Goal: Information Seeking & Learning: Learn about a topic

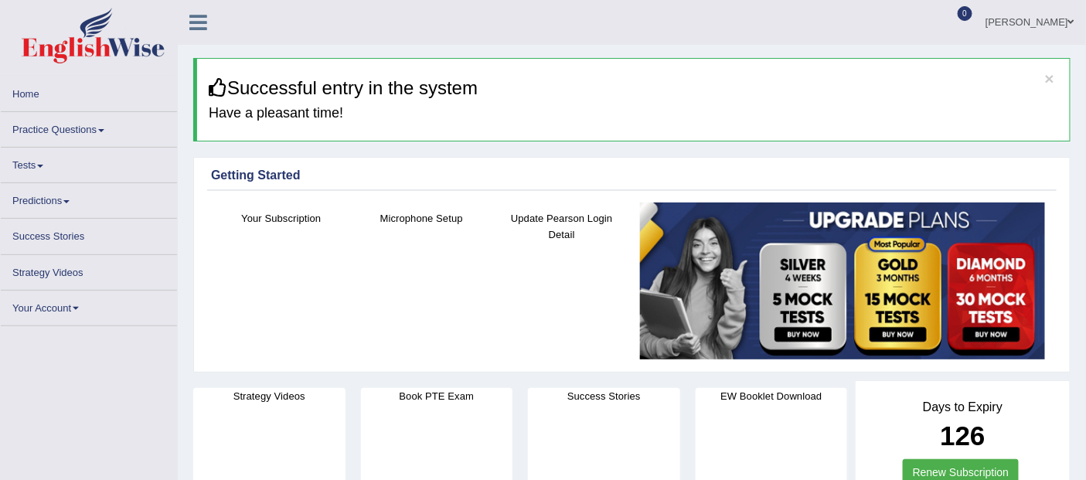
click at [63, 121] on link "Practice Questions" at bounding box center [89, 127] width 176 height 30
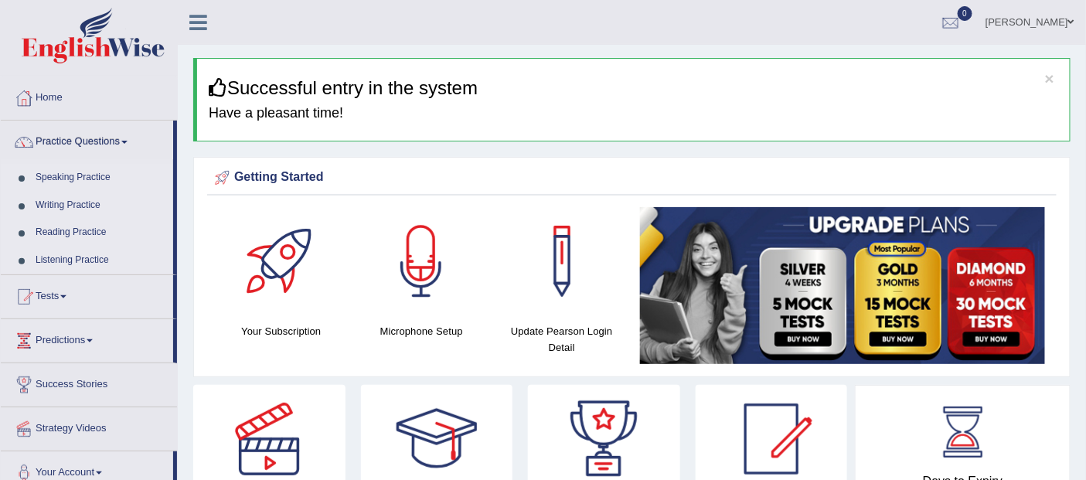
click at [83, 139] on link "Practice Questions" at bounding box center [87, 140] width 172 height 39
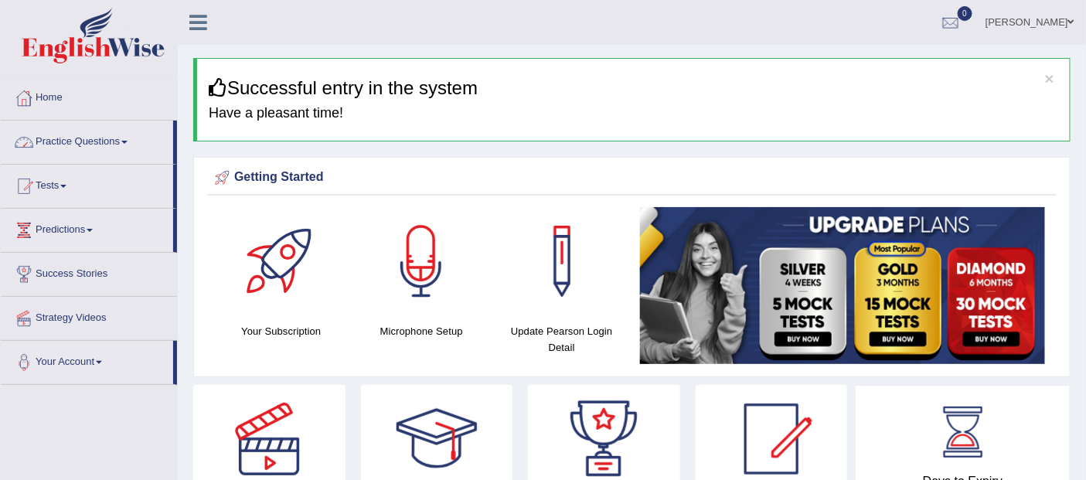
click at [90, 147] on link "Practice Questions" at bounding box center [87, 140] width 172 height 39
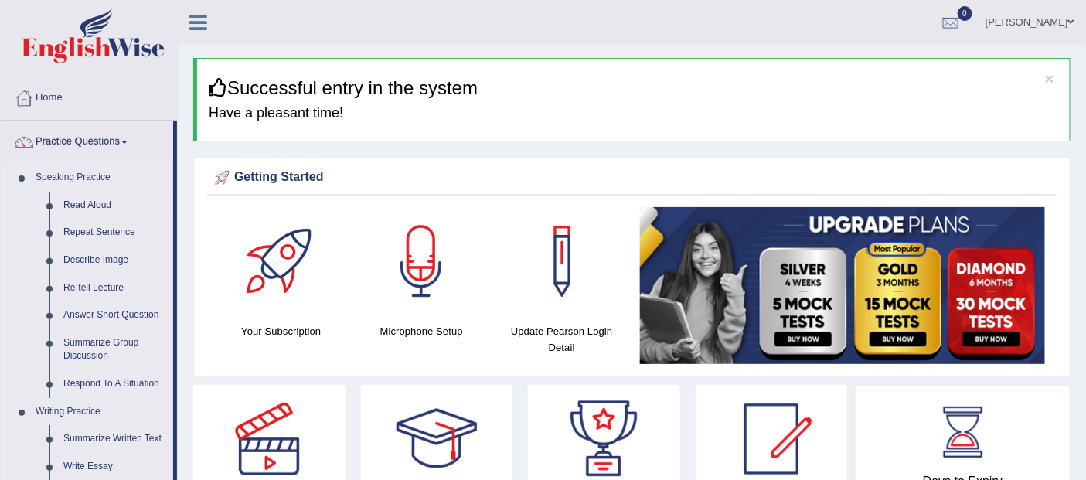
click at [83, 199] on link "Read Aloud" at bounding box center [114, 206] width 117 height 28
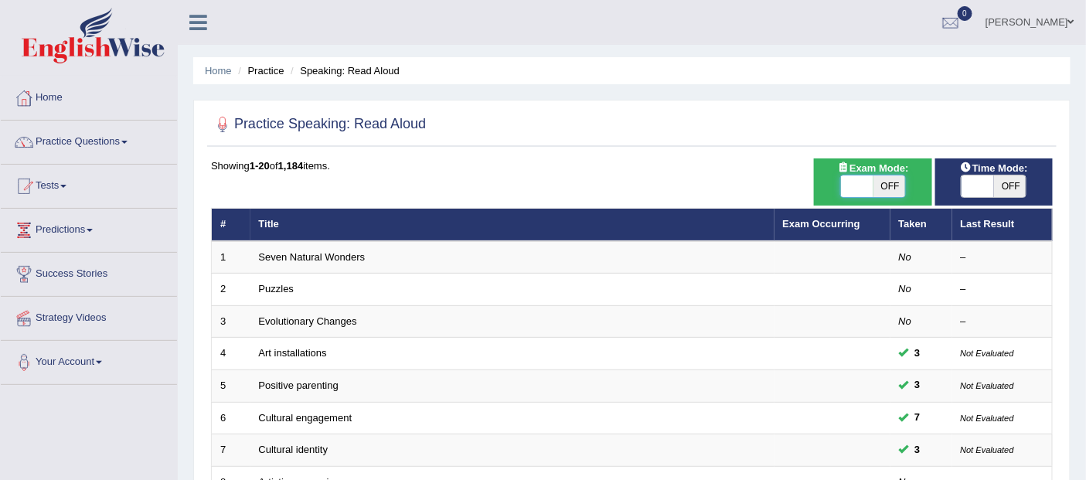
click at [856, 189] on span at bounding box center [857, 186] width 32 height 22
checkbox input "true"
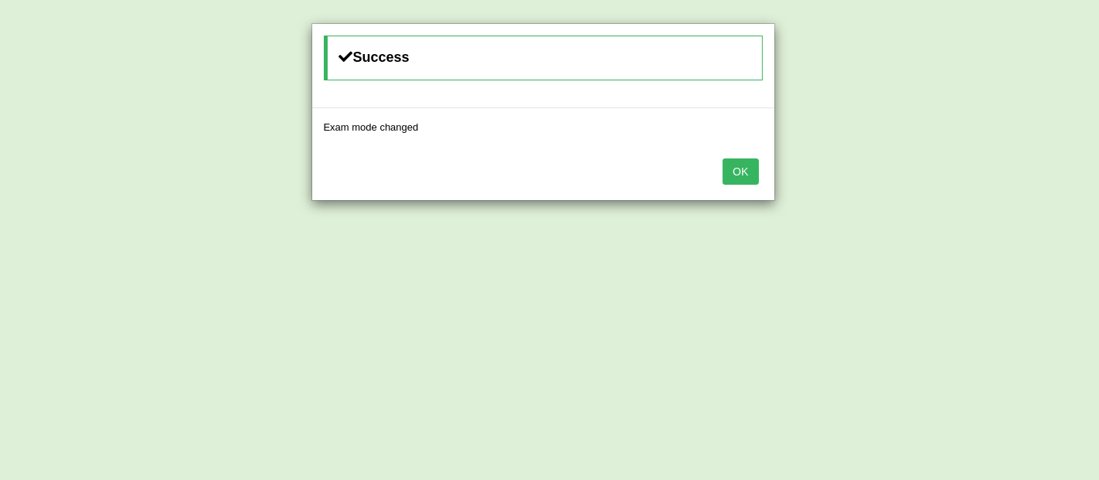
click at [742, 168] on button "OK" at bounding box center [741, 171] width 36 height 26
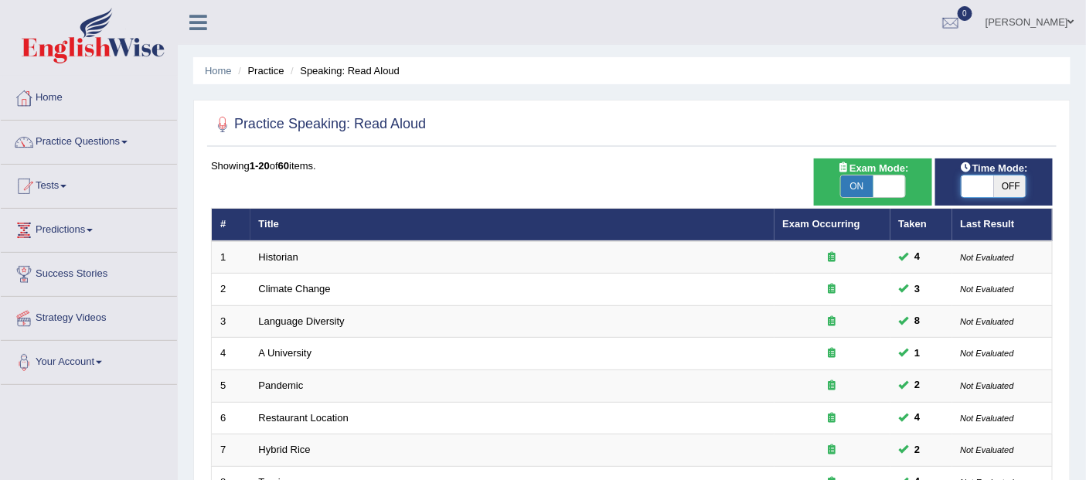
click at [976, 187] on span at bounding box center [978, 186] width 32 height 22
checkbox input "true"
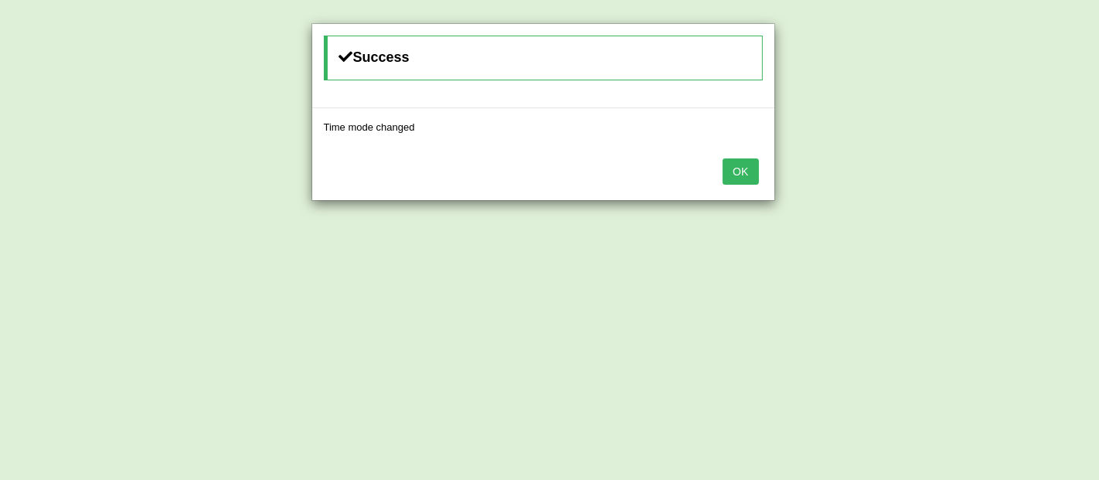
click at [742, 168] on button "OK" at bounding box center [741, 171] width 36 height 26
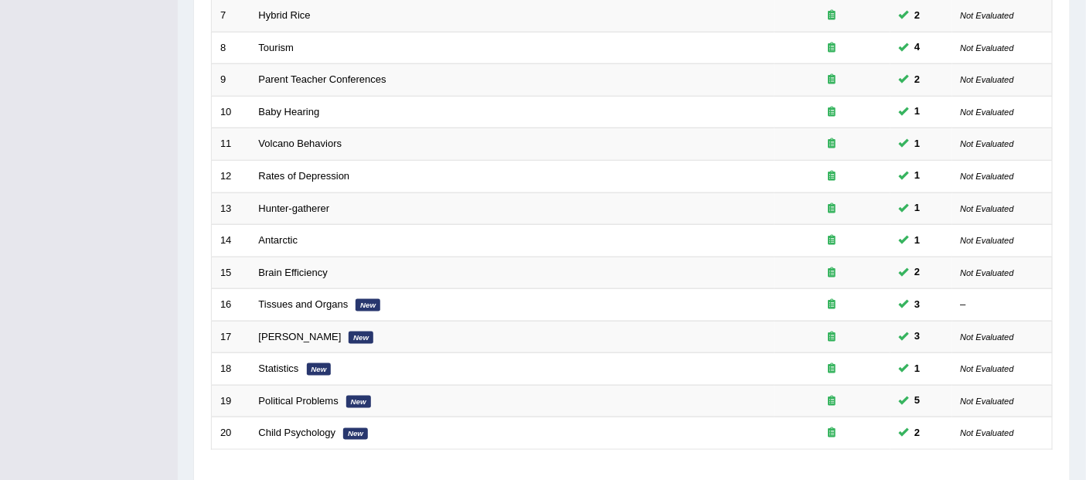
scroll to position [503, 0]
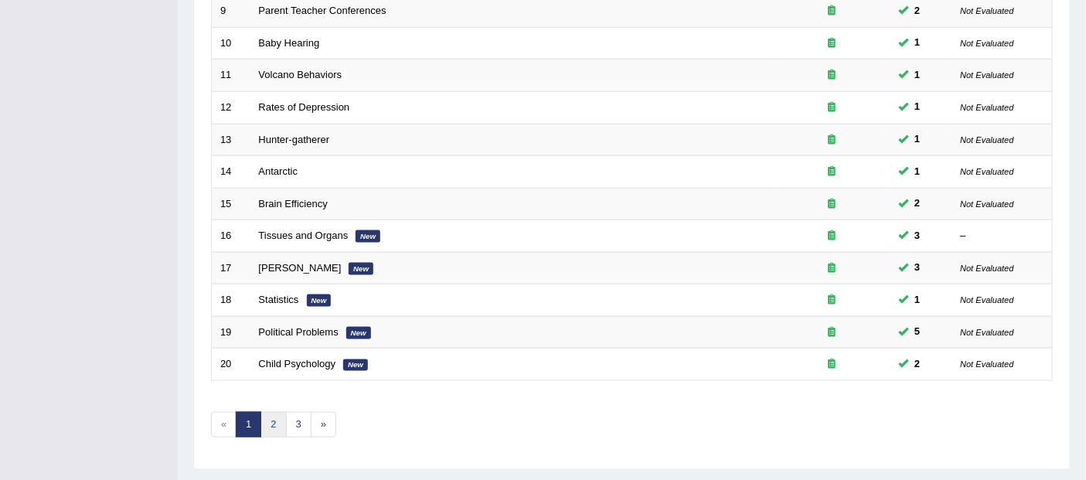
click at [274, 412] on link "2" at bounding box center [273, 425] width 26 height 26
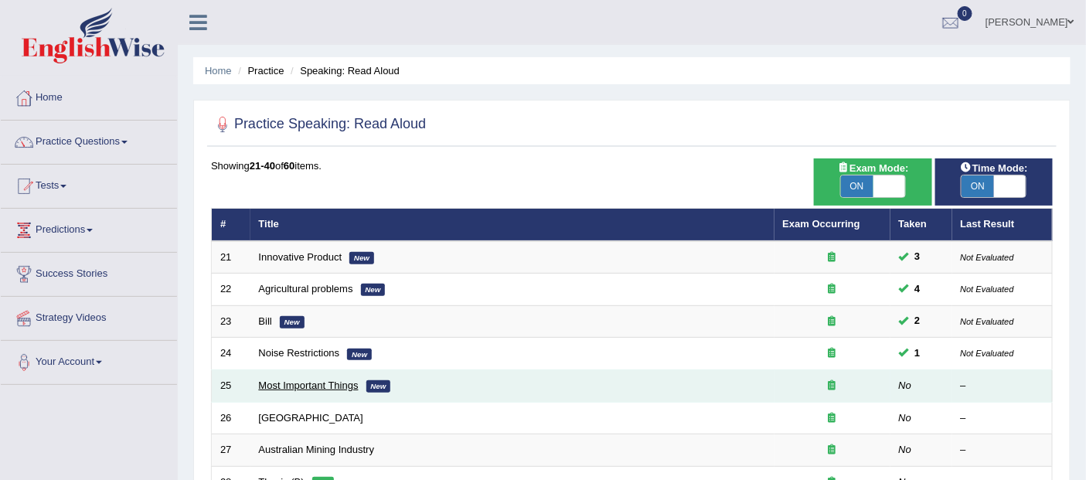
click at [335, 380] on link "Most Important Things" at bounding box center [309, 386] width 100 height 12
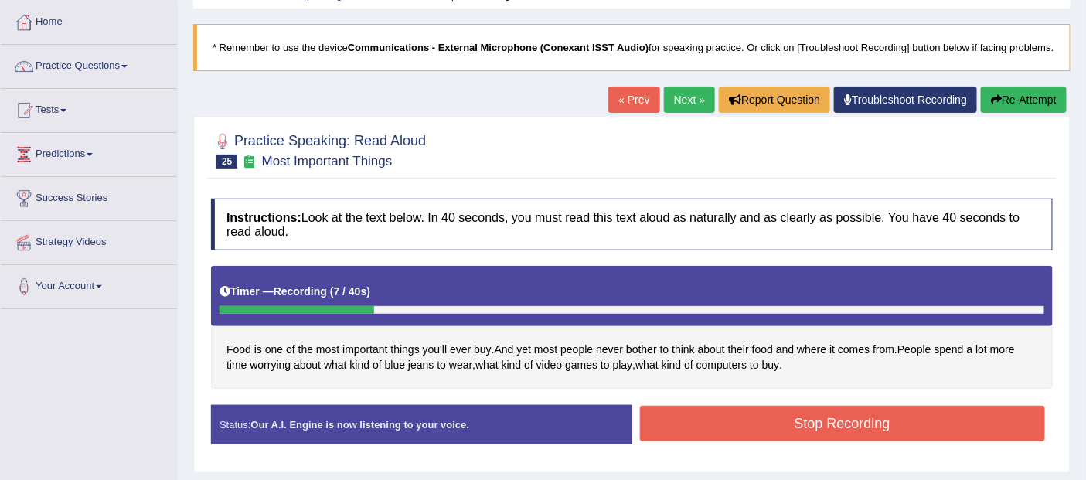
scroll to position [138, 0]
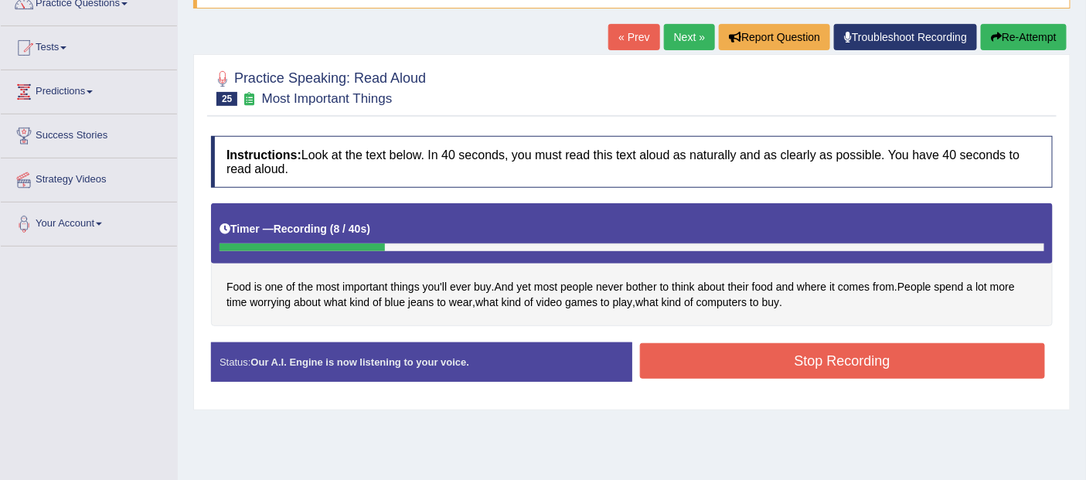
click at [880, 364] on button "Stop Recording" at bounding box center [843, 361] width 406 height 36
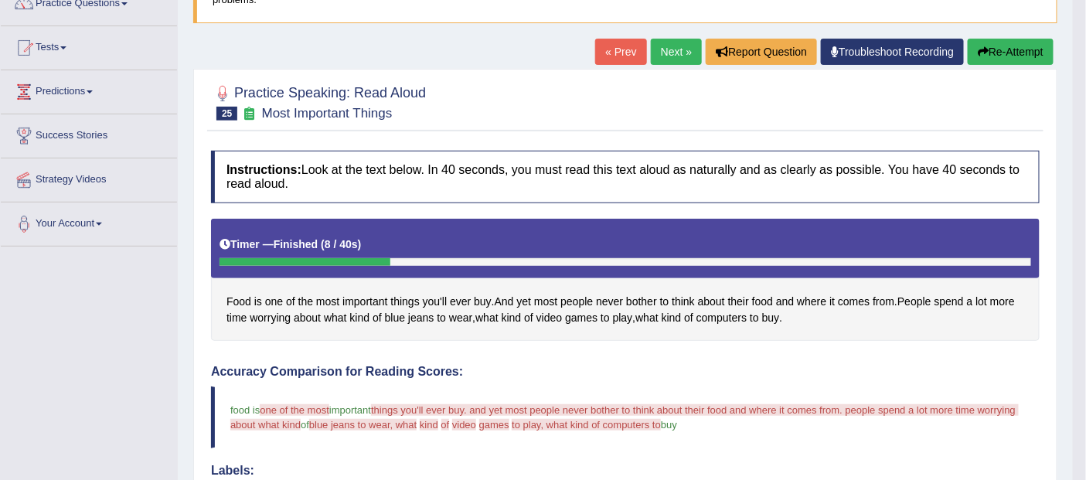
click at [1010, 43] on button "Re-Attempt" at bounding box center [1011, 52] width 86 height 26
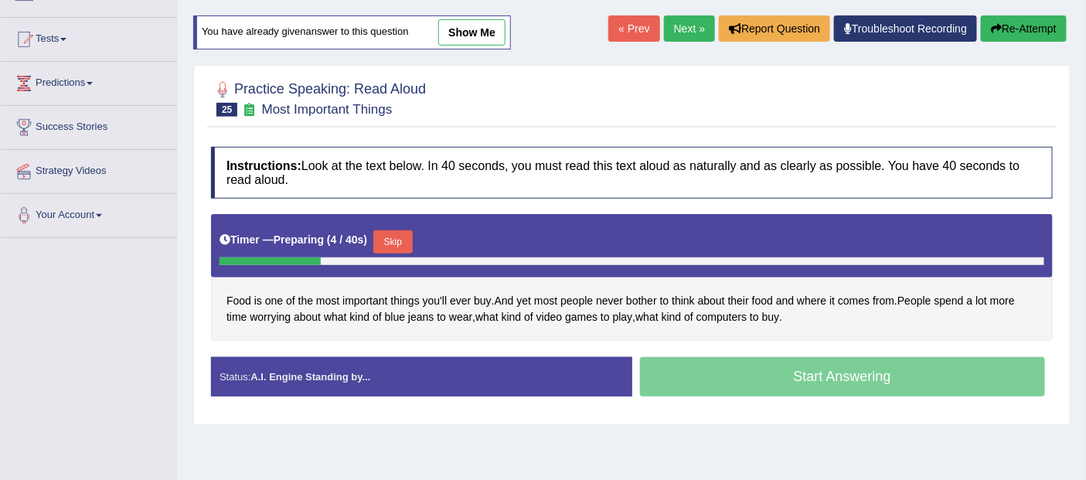
scroll to position [138, 0]
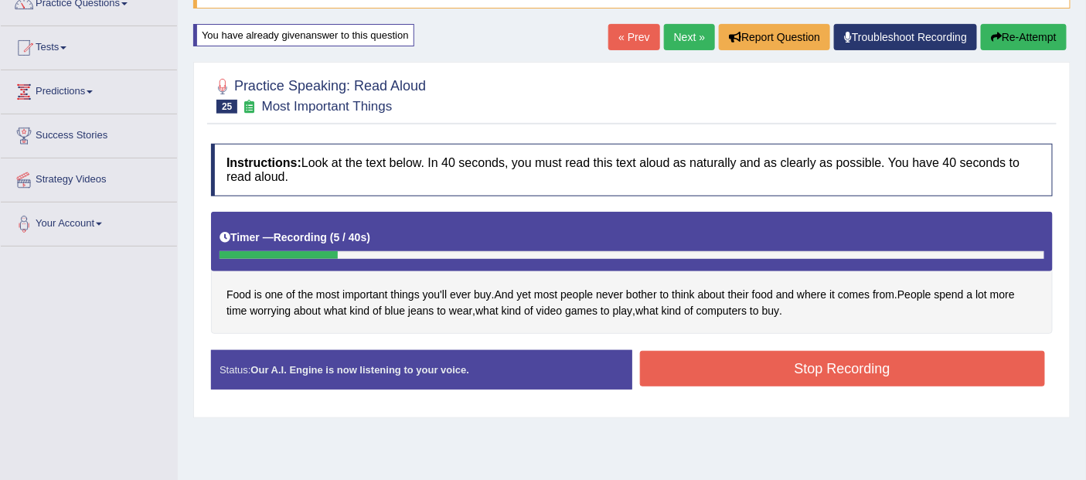
click at [865, 365] on button "Stop Recording" at bounding box center [843, 369] width 406 height 36
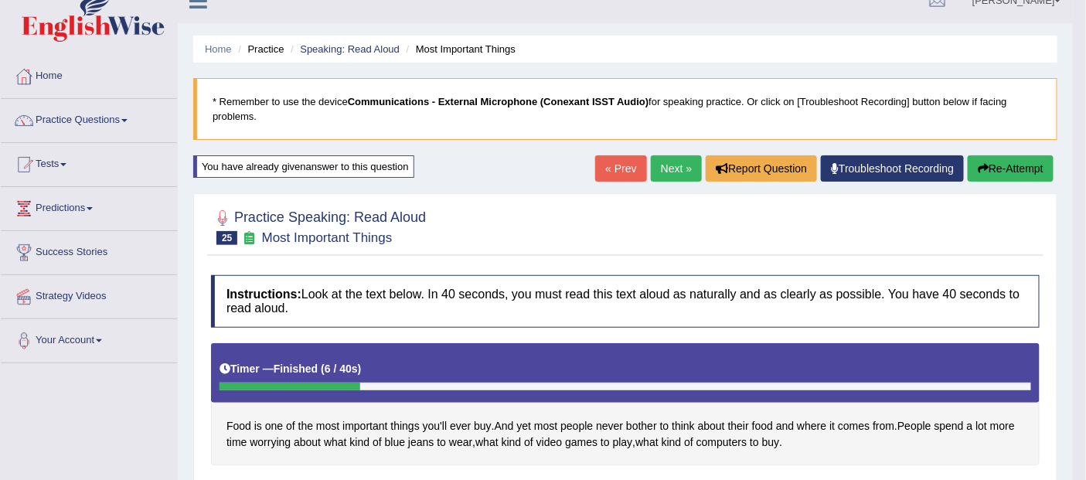
scroll to position [0, 0]
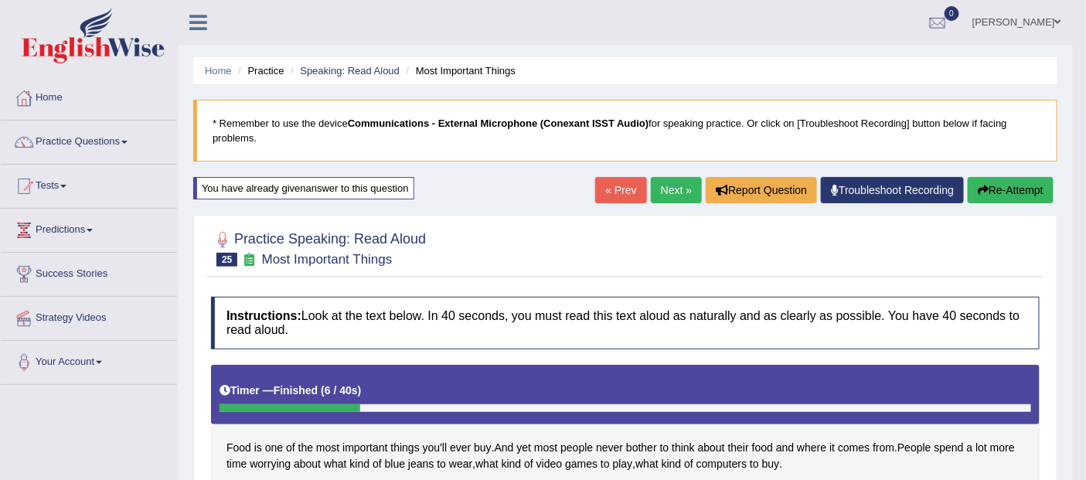
click at [1010, 185] on button "Re-Attempt" at bounding box center [1011, 190] width 86 height 26
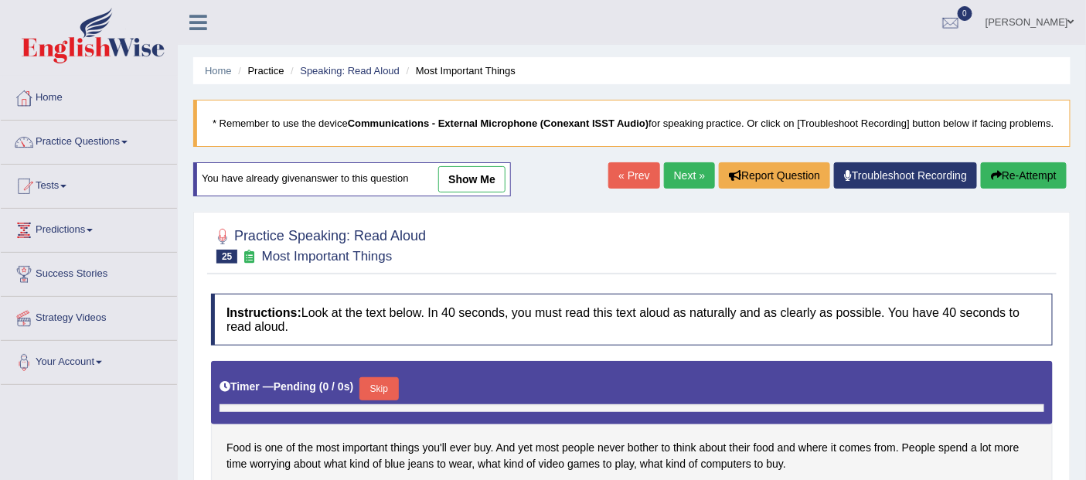
click at [1010, 168] on button "Re-Attempt" at bounding box center [1024, 175] width 86 height 26
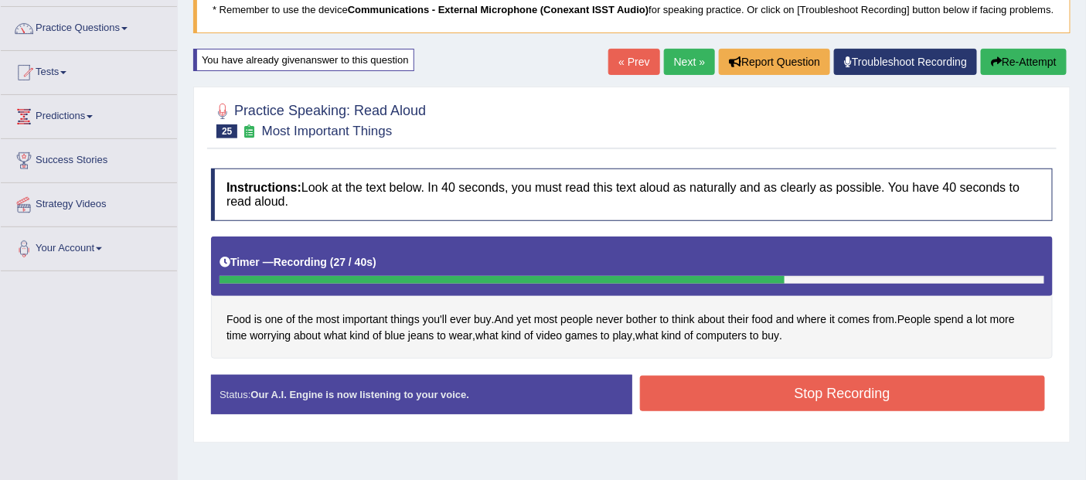
scroll to position [114, 0]
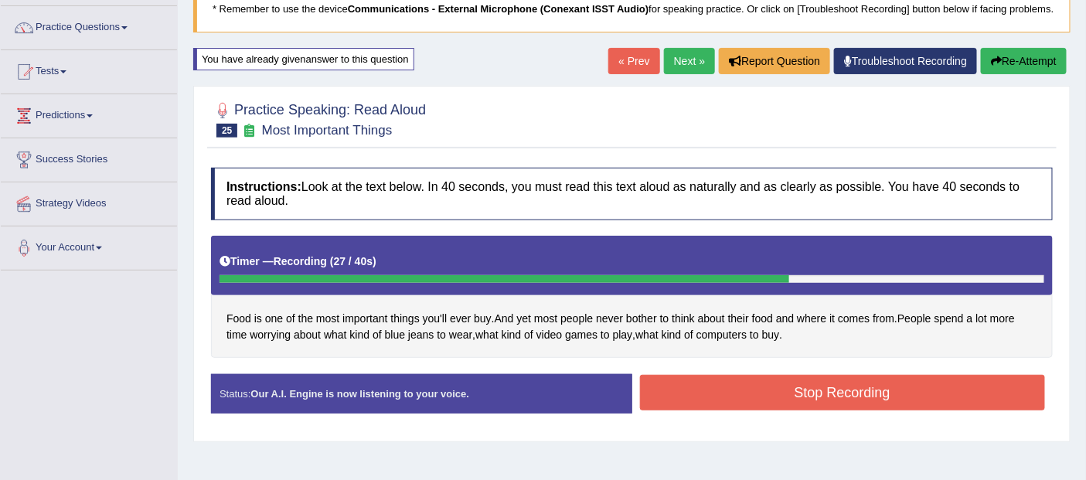
click at [859, 390] on button "Stop Recording" at bounding box center [843, 393] width 406 height 36
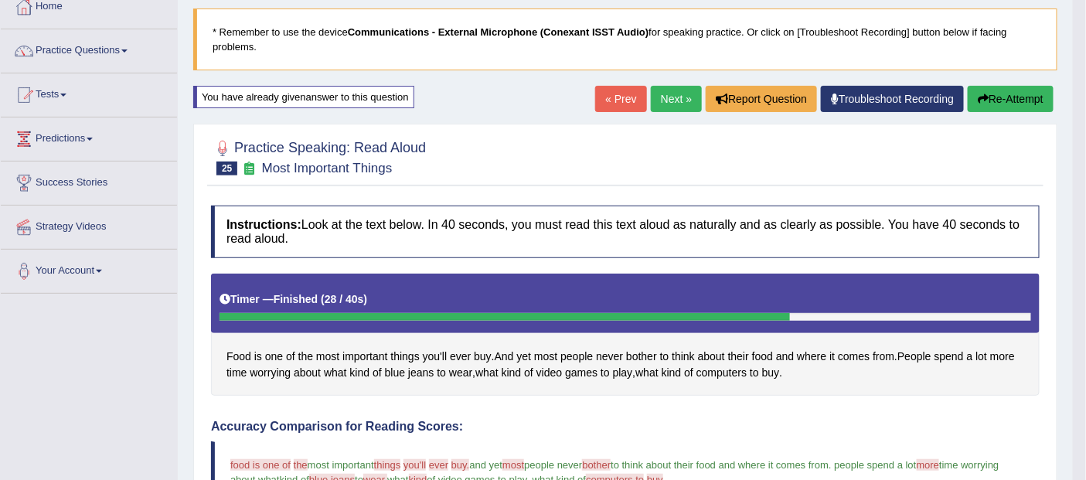
scroll to position [0, 0]
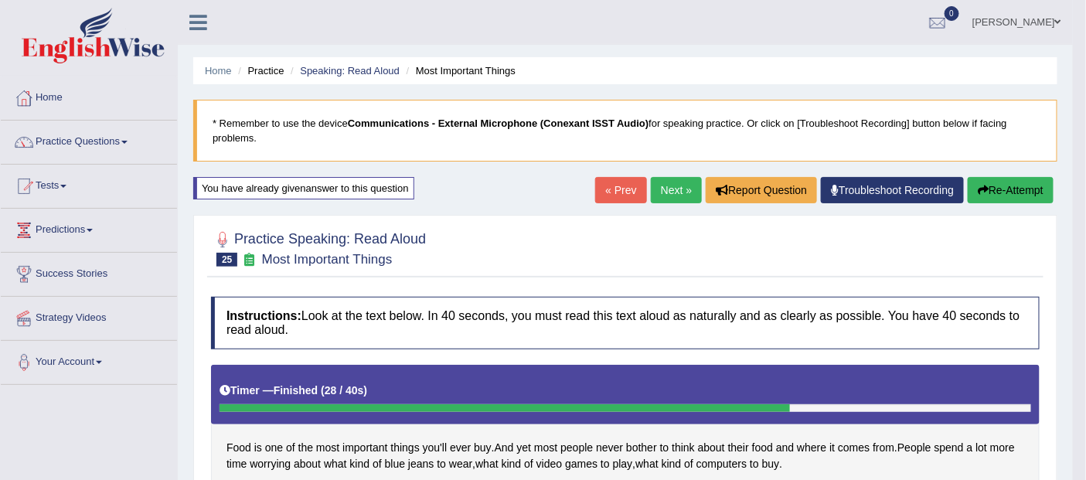
click at [983, 189] on icon "button" at bounding box center [983, 190] width 11 height 11
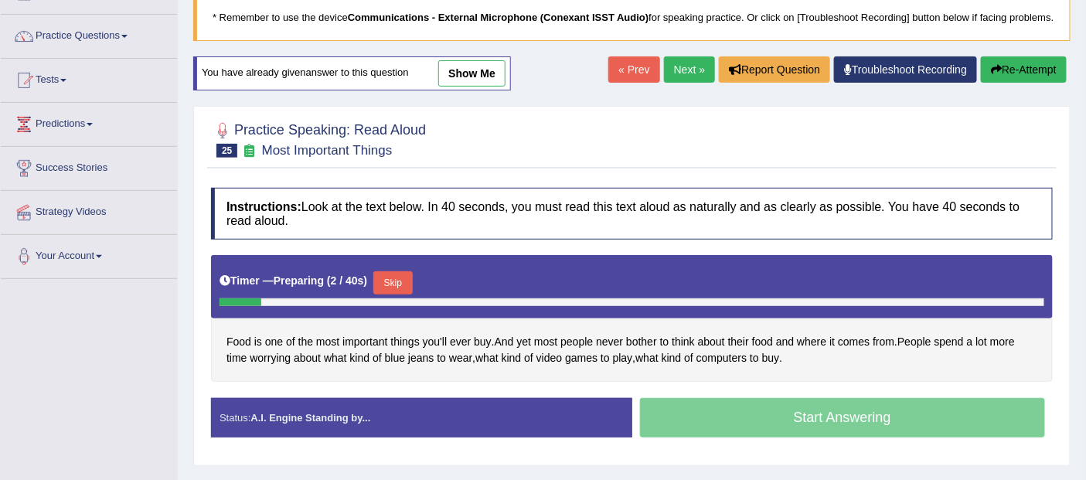
scroll to position [134, 0]
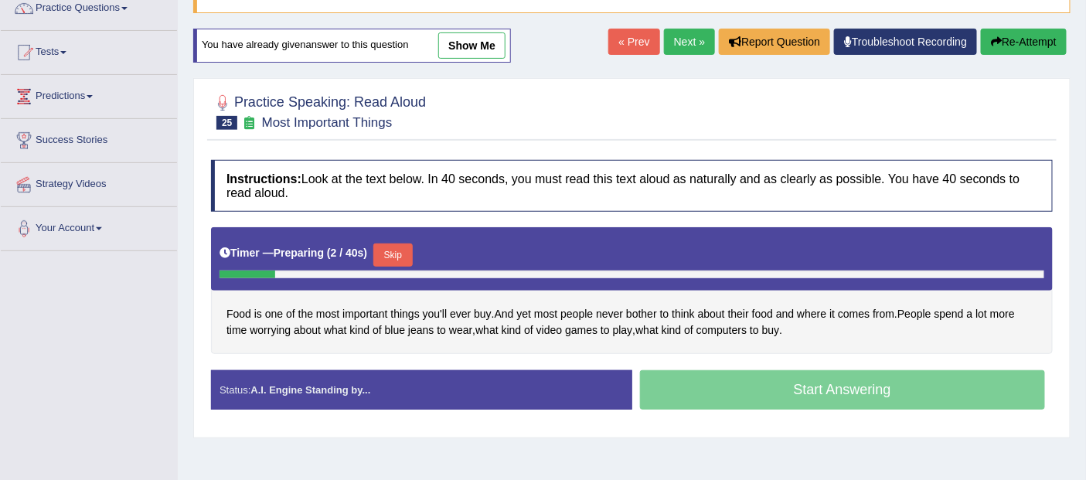
click at [396, 247] on button "Skip" at bounding box center [392, 254] width 39 height 23
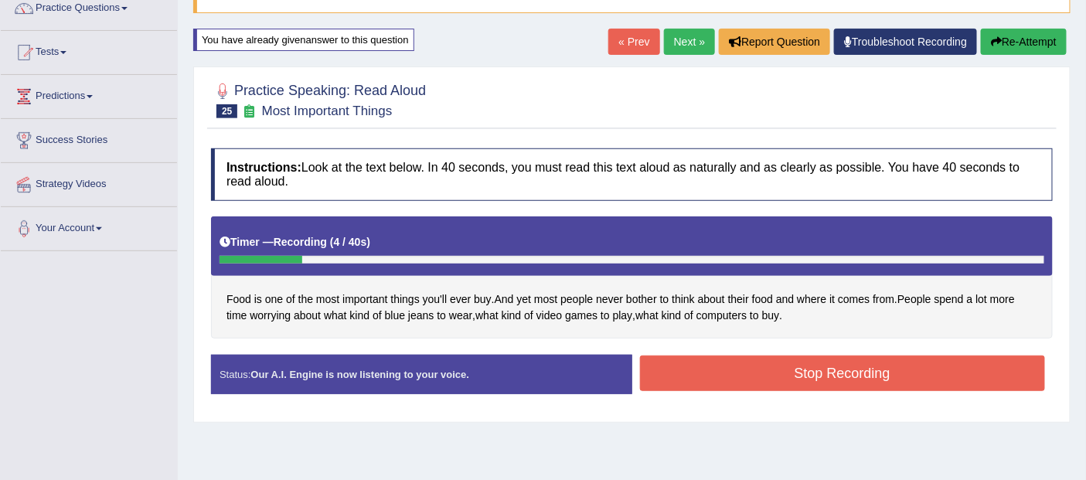
click at [848, 364] on button "Stop Recording" at bounding box center [843, 374] width 406 height 36
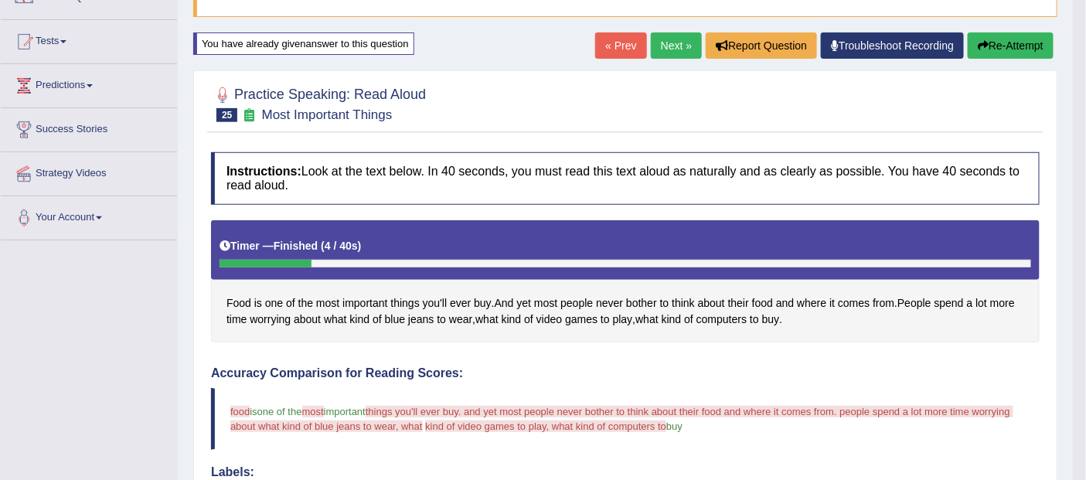
scroll to position [0, 0]
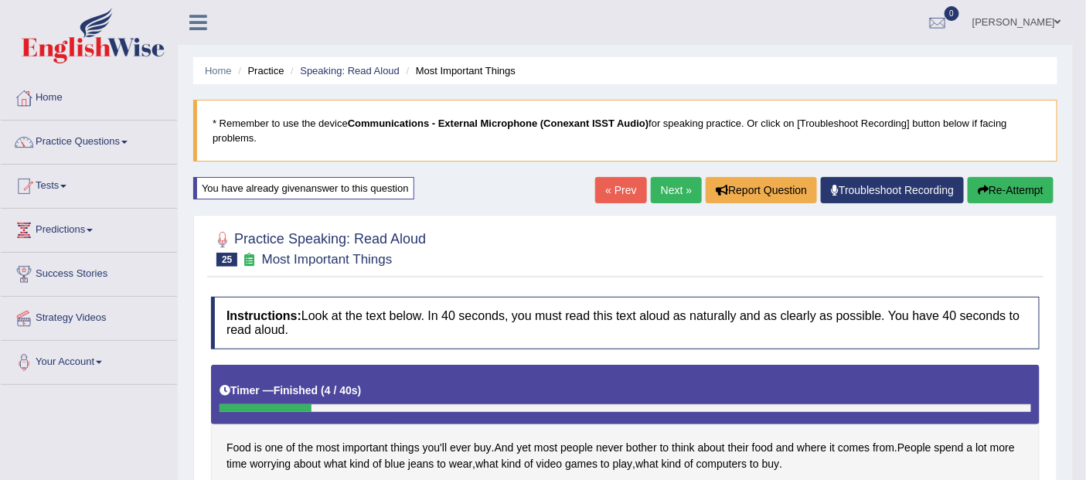
click at [1007, 192] on button "Re-Attempt" at bounding box center [1011, 190] width 86 height 26
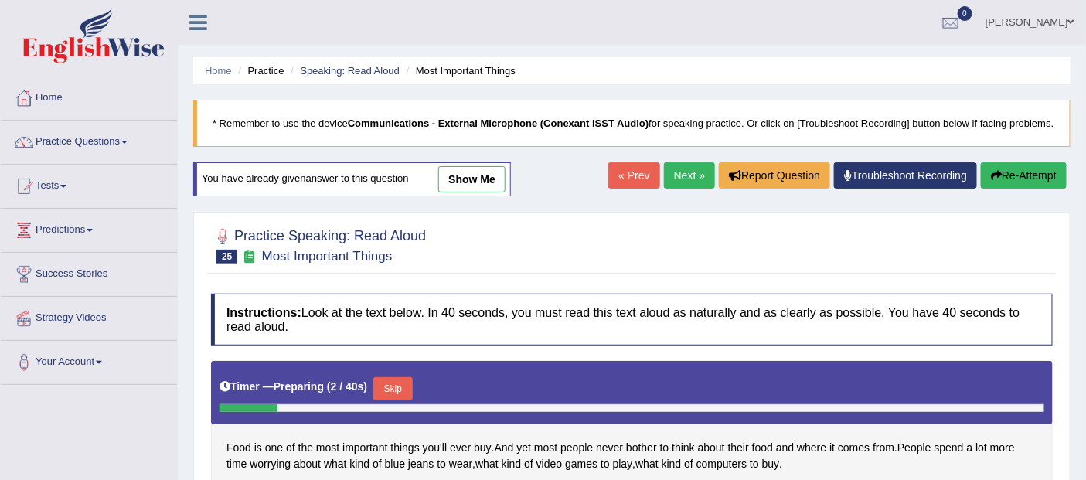
click at [393, 390] on button "Skip" at bounding box center [392, 388] width 39 height 23
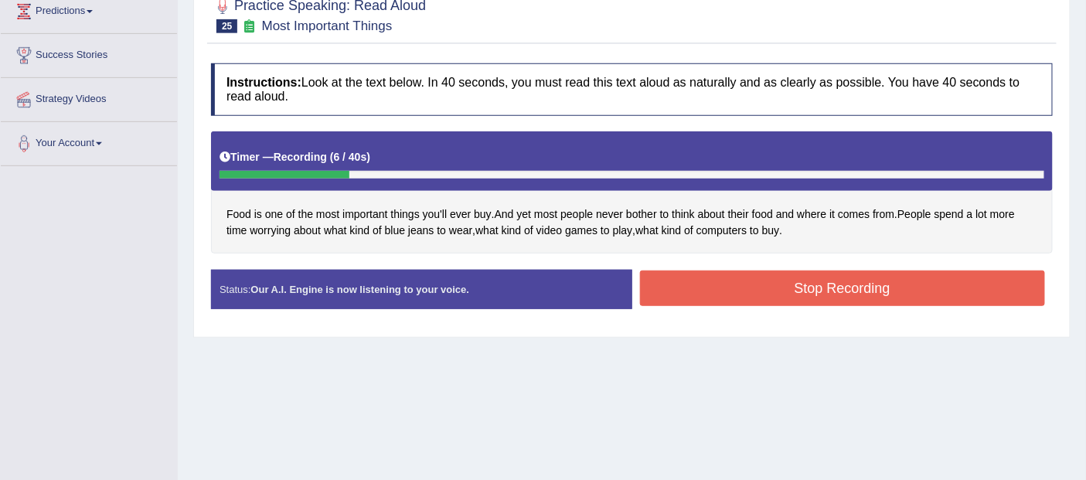
scroll to position [223, 0]
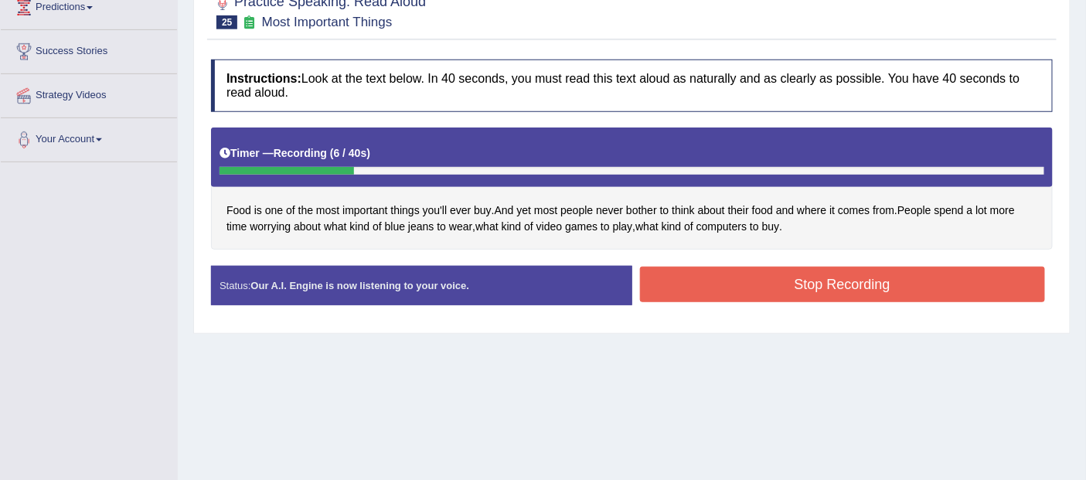
click at [891, 279] on button "Stop Recording" at bounding box center [843, 285] width 406 height 36
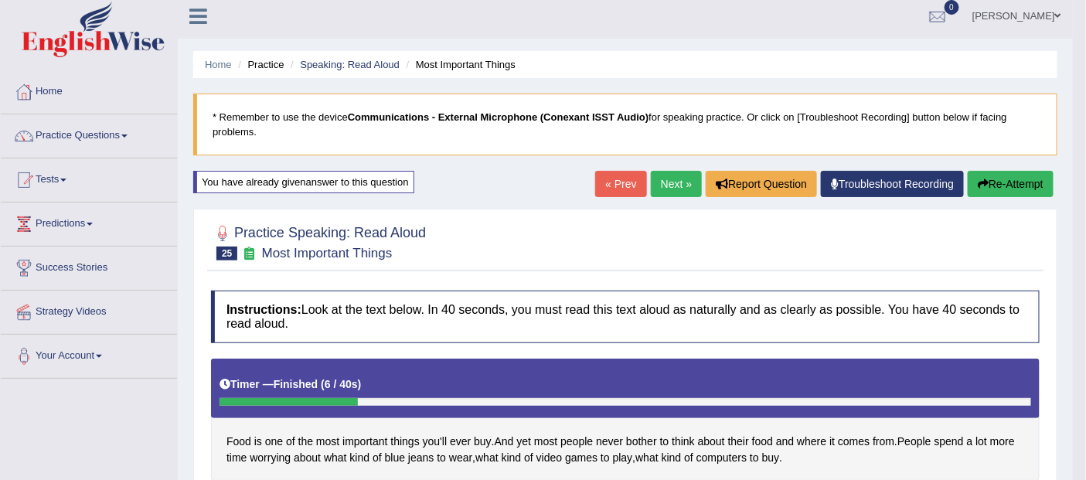
scroll to position [0, 0]
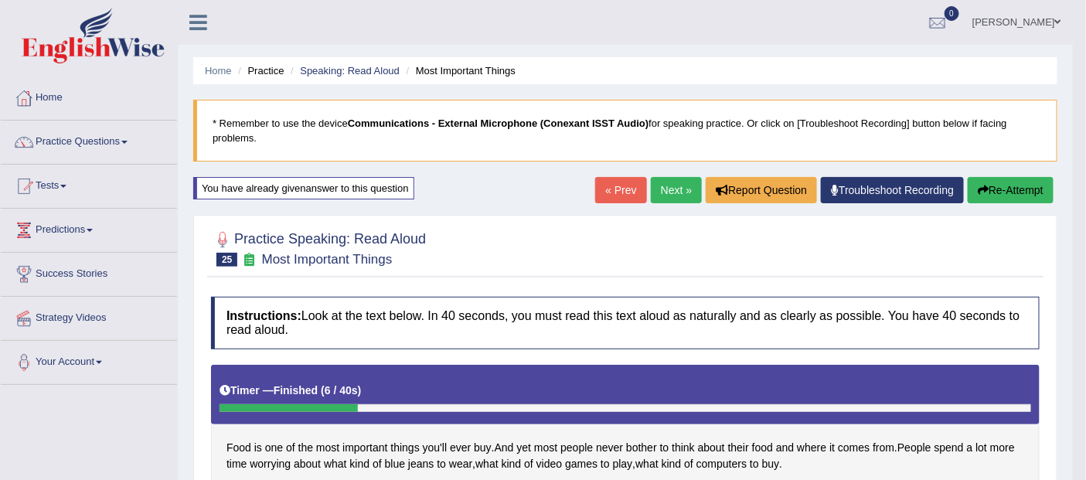
click at [675, 189] on link "Next »" at bounding box center [676, 190] width 51 height 26
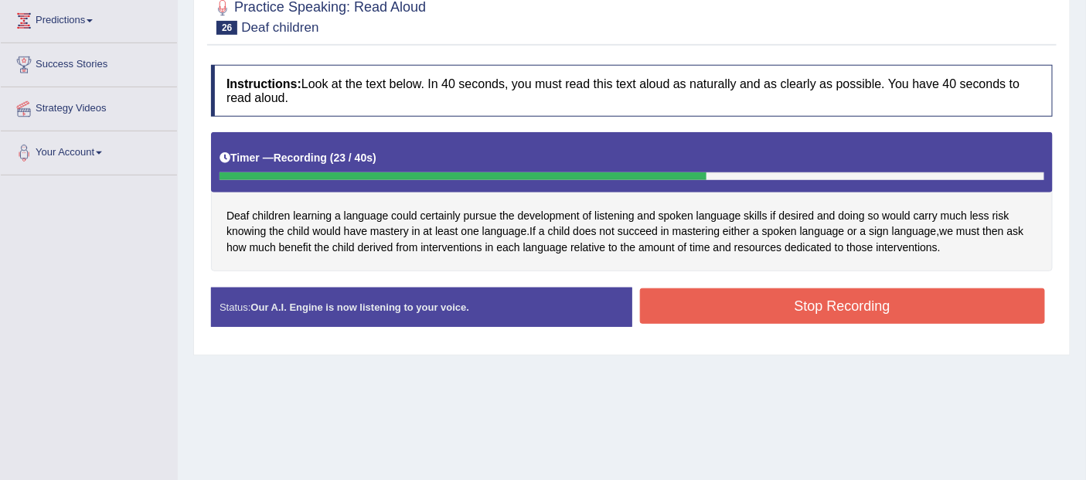
click at [860, 300] on button "Stop Recording" at bounding box center [843, 306] width 406 height 36
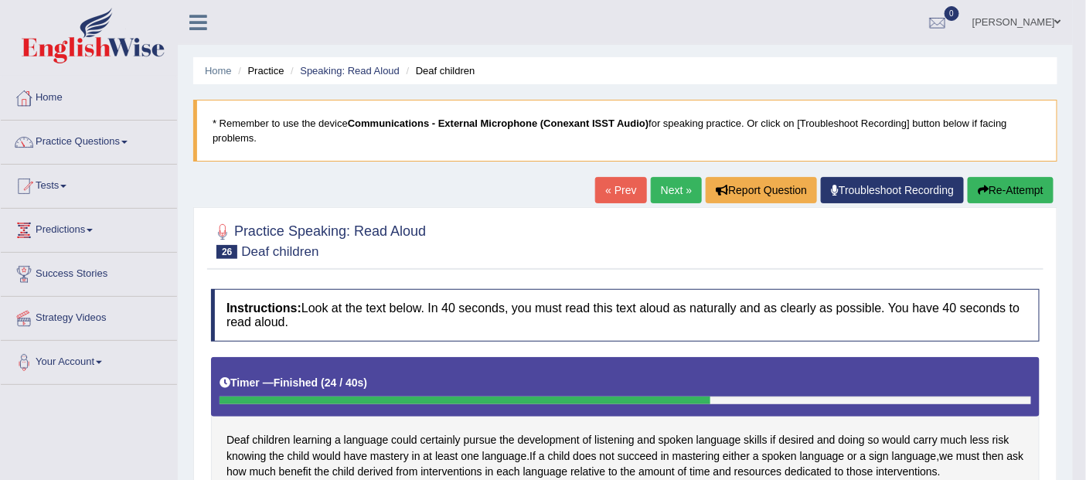
click at [1006, 186] on button "Re-Attempt" at bounding box center [1011, 190] width 86 height 26
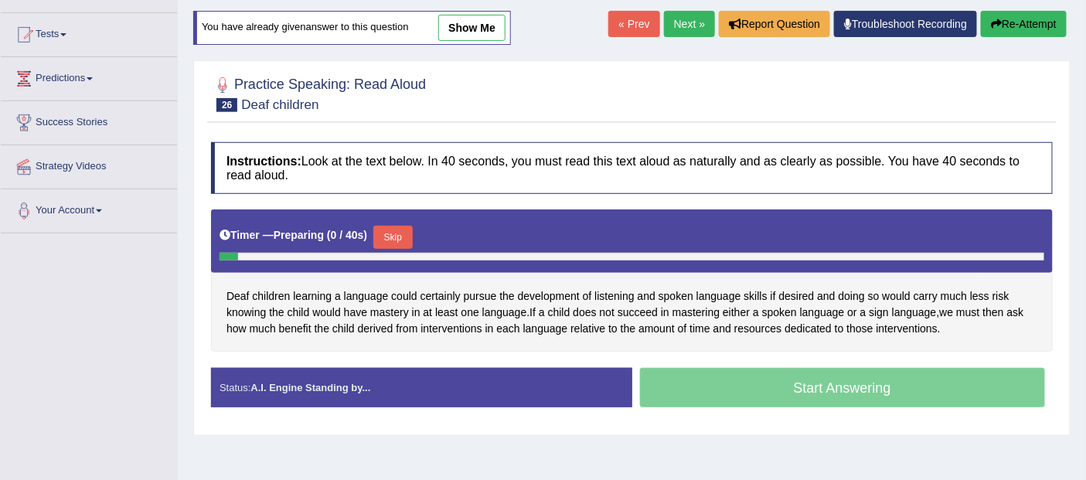
scroll to position [152, 0]
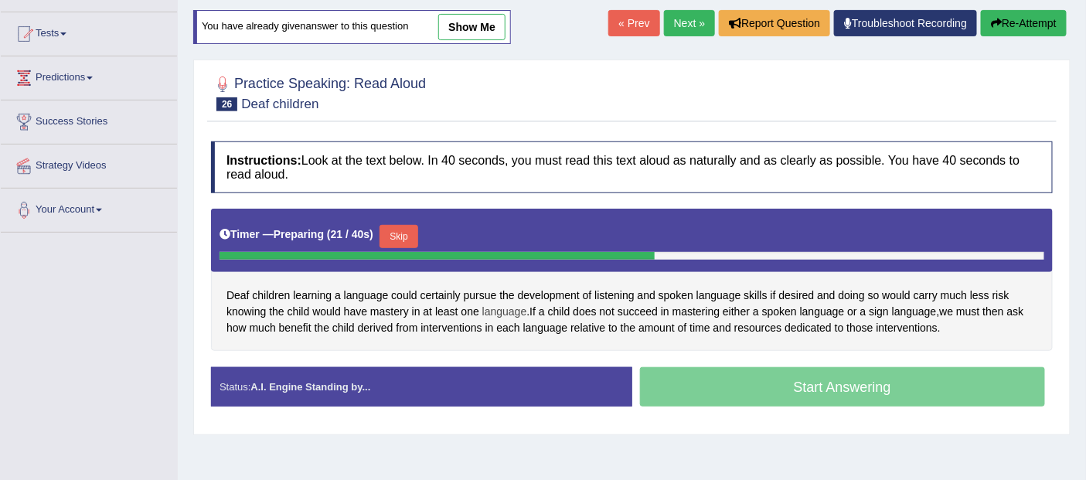
click at [516, 305] on span "language" at bounding box center [504, 312] width 45 height 16
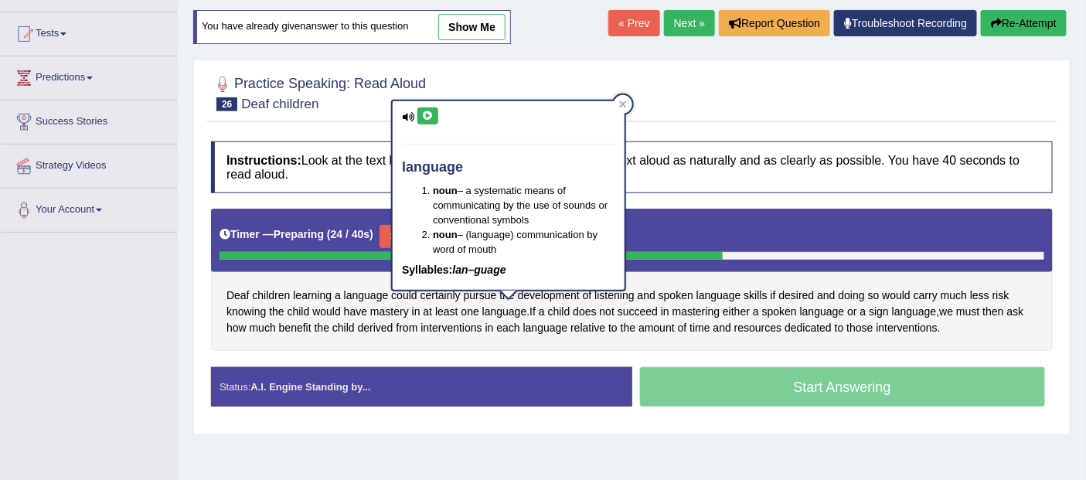
click at [427, 114] on icon at bounding box center [428, 115] width 12 height 9
click at [414, 117] on icon at bounding box center [408, 117] width 12 height 10
click at [240, 292] on span "Deaf" at bounding box center [237, 296] width 23 height 16
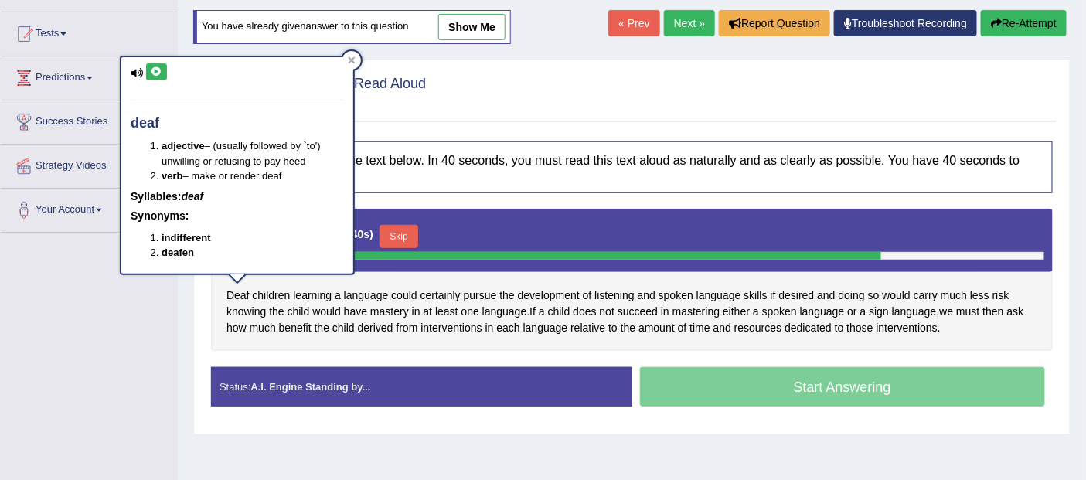
click at [143, 70] on div "deaf adjective – (usually followed by `to') unwilling or refusing to pay heed v…" at bounding box center [237, 165] width 232 height 216
click at [124, 75] on div "deaf adjective – (usually followed by `to') unwilling or refusing to pay heed v…" at bounding box center [237, 165] width 232 height 216
click at [129, 68] on div "deaf adjective – (usually followed by `to') unwilling or refusing to pay heed v…" at bounding box center [237, 165] width 232 height 216
click at [155, 70] on icon at bounding box center [157, 71] width 12 height 9
click at [136, 71] on icon at bounding box center [137, 73] width 12 height 10
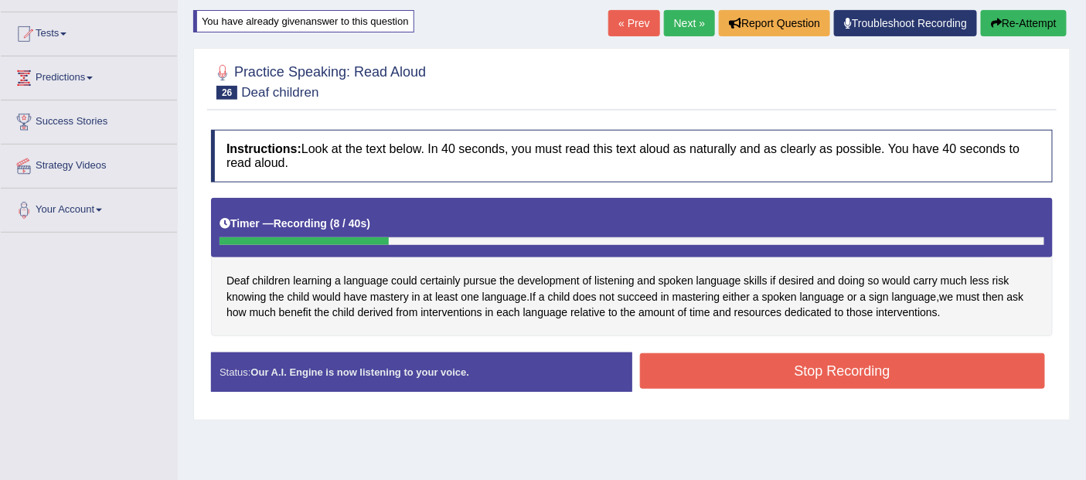
click at [866, 367] on button "Stop Recording" at bounding box center [843, 371] width 406 height 36
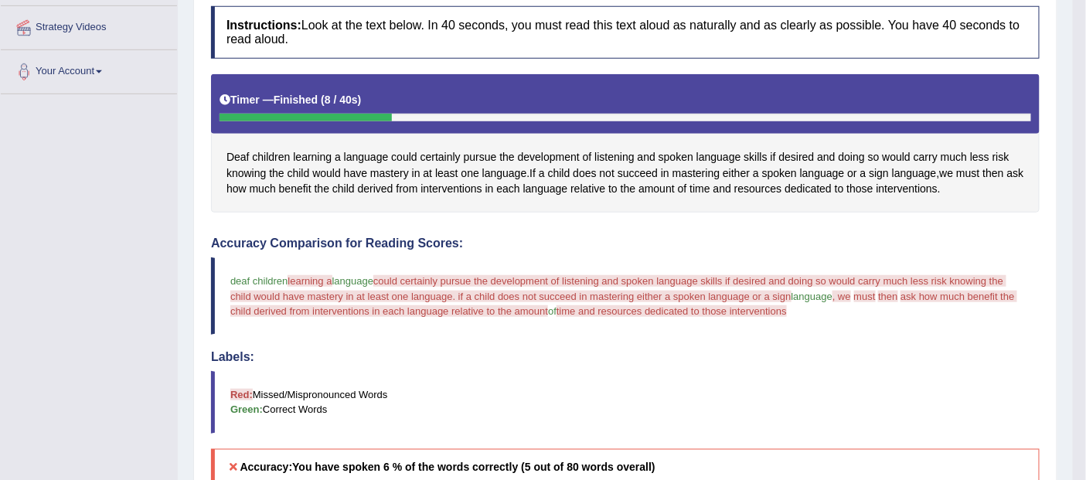
scroll to position [289, 0]
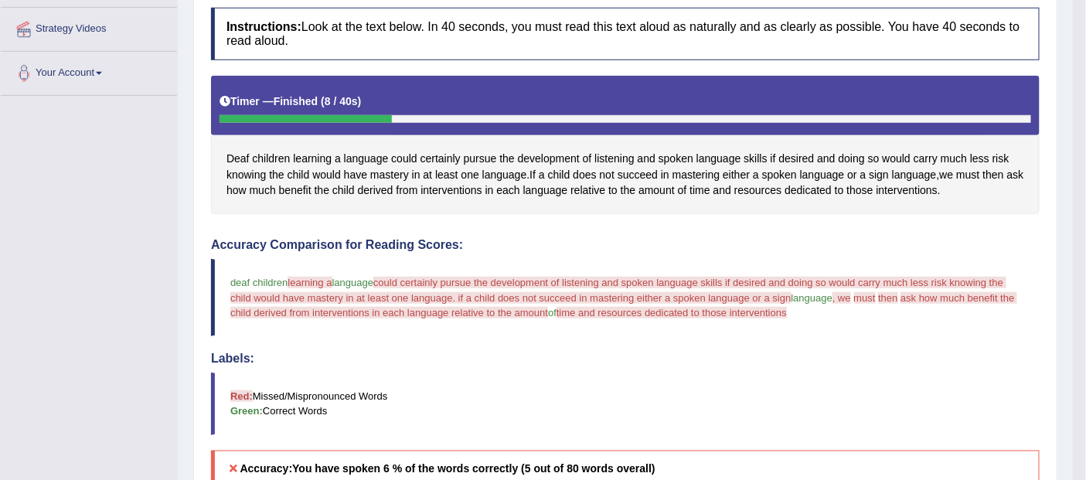
click at [429, 281] on span "could certainly pursue the development of listening and spoken language skills …" at bounding box center [618, 290] width 776 height 26
click at [421, 287] on blockquote "deaf children learning a language could certainly pursue the development of lis…" at bounding box center [625, 297] width 829 height 77
click at [427, 281] on span "could certainly pursue the development of listening and spoken language skills …" at bounding box center [618, 290] width 776 height 26
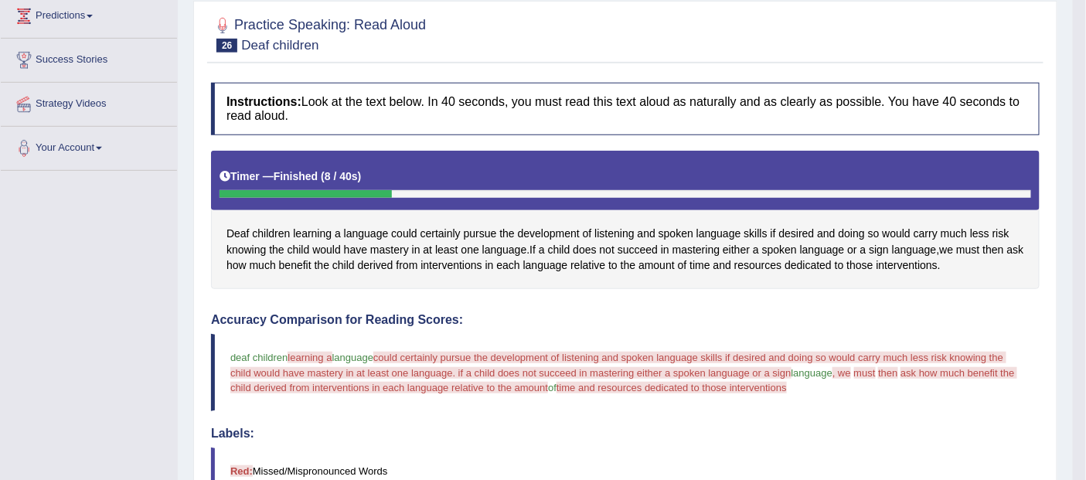
scroll to position [0, 0]
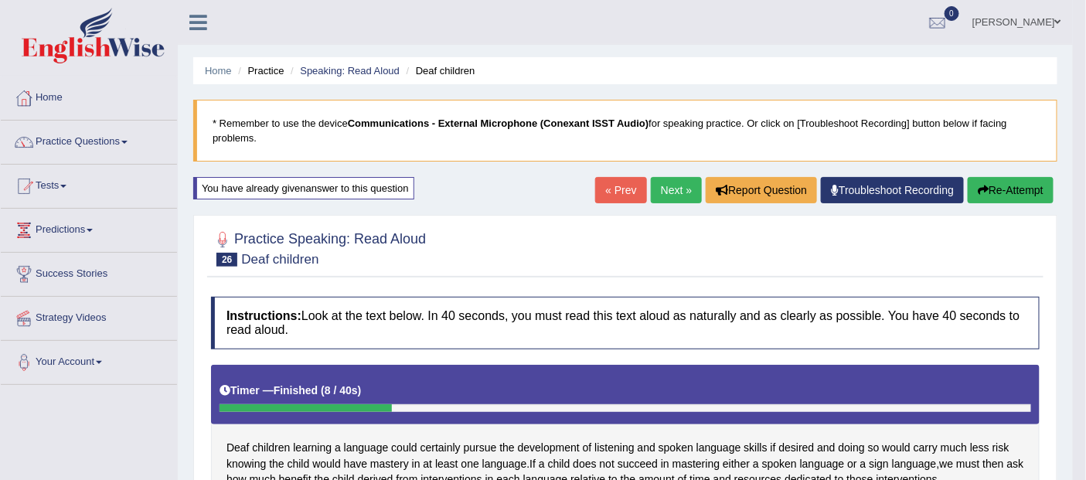
click at [1003, 189] on button "Re-Attempt" at bounding box center [1011, 190] width 86 height 26
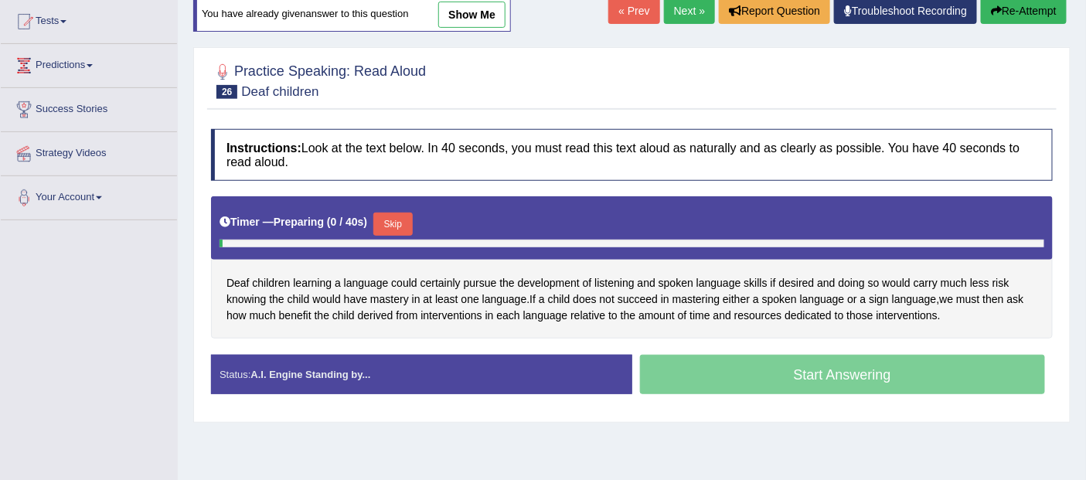
scroll to position [165, 0]
click at [445, 282] on span "certainly" at bounding box center [441, 283] width 40 height 16
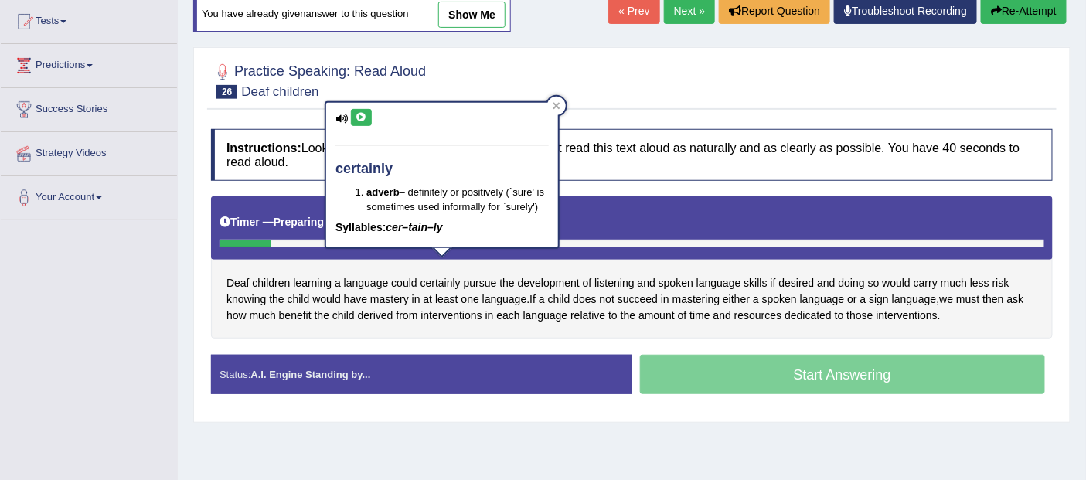
click at [342, 117] on icon at bounding box center [341, 119] width 12 height 10
click at [362, 116] on icon at bounding box center [362, 117] width 12 height 9
click at [556, 105] on icon at bounding box center [556, 106] width 7 height 7
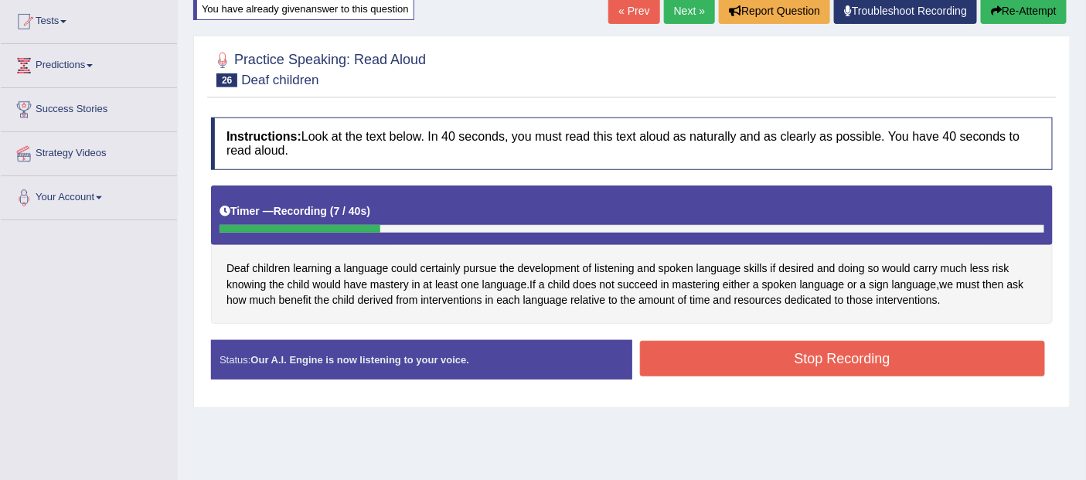
click at [853, 358] on button "Stop Recording" at bounding box center [843, 359] width 406 height 36
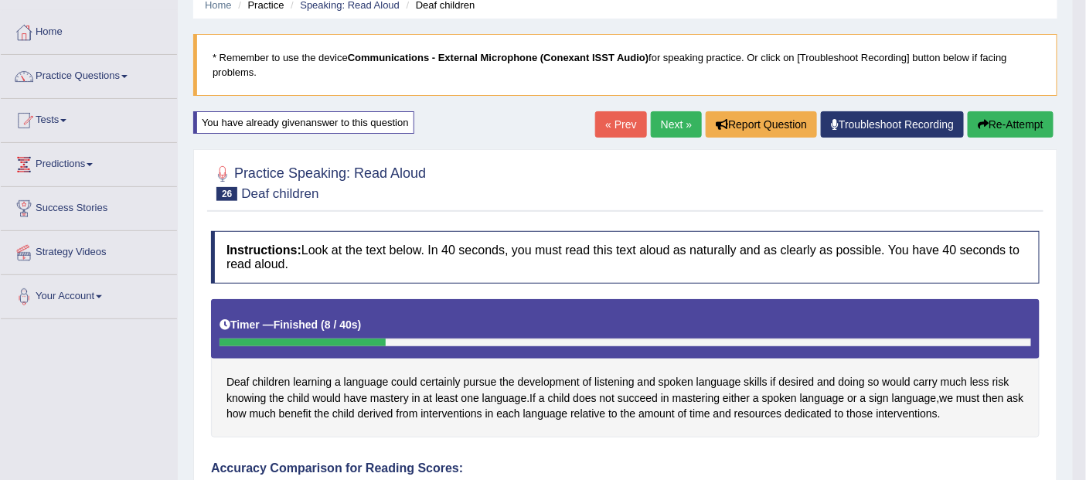
scroll to position [0, 0]
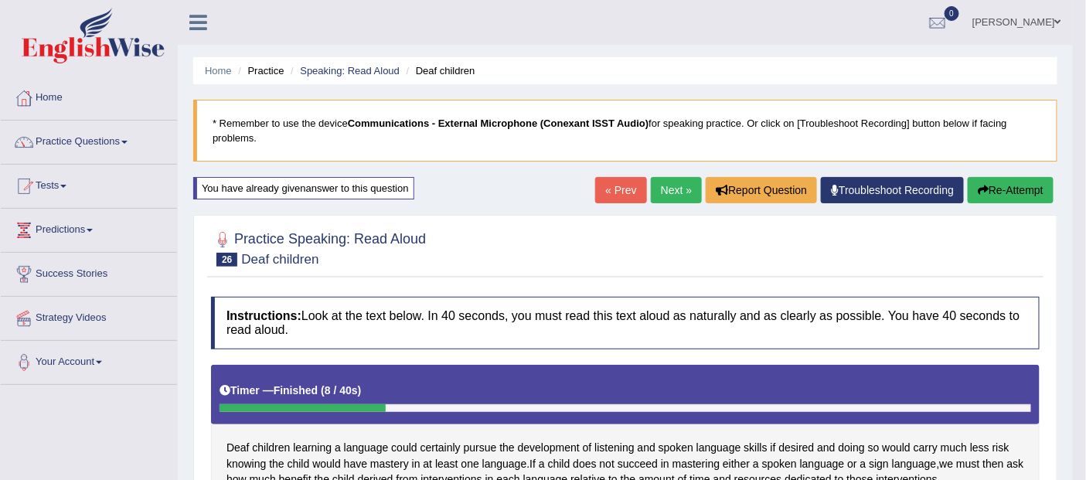
click at [1001, 193] on button "Re-Attempt" at bounding box center [1011, 190] width 86 height 26
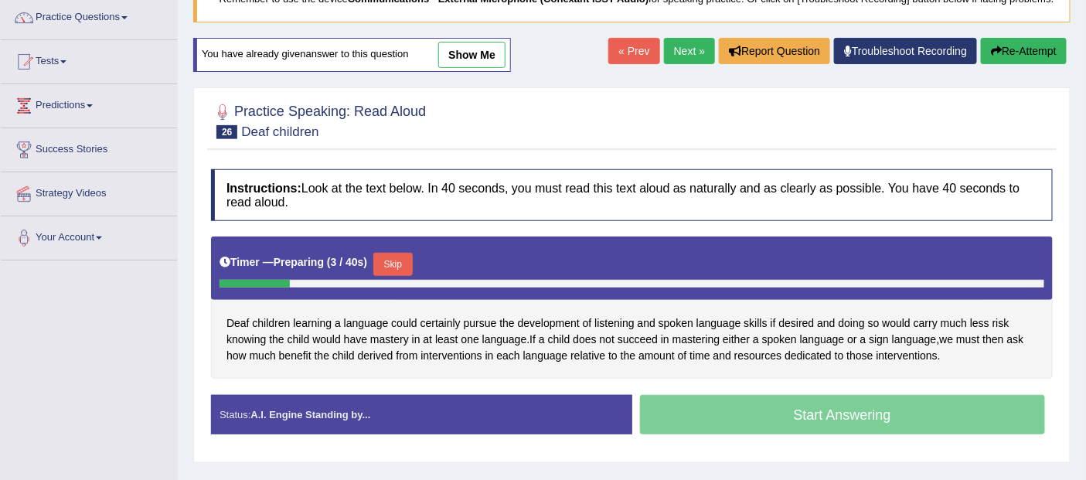
scroll to position [124, 0]
click at [397, 260] on button "Skip" at bounding box center [392, 264] width 39 height 23
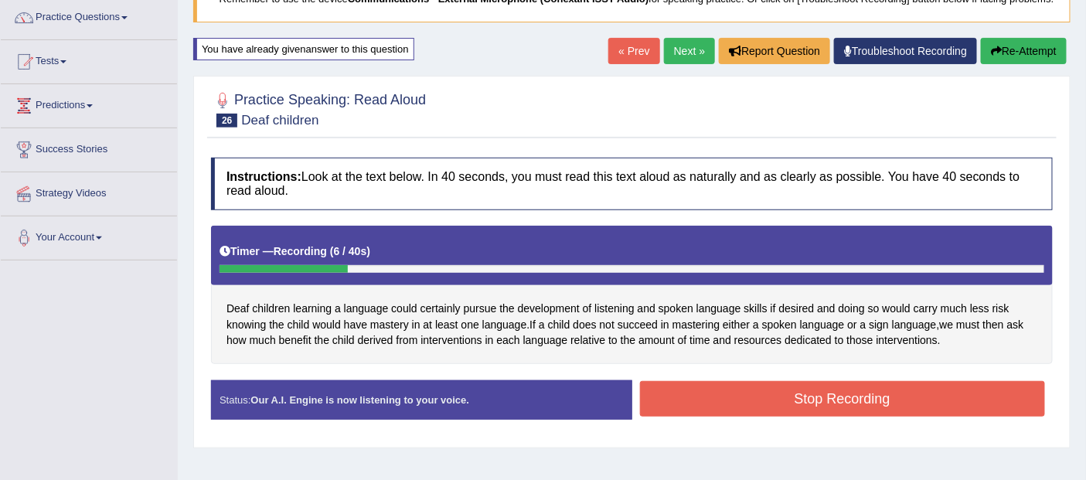
click at [879, 395] on button "Stop Recording" at bounding box center [843, 399] width 406 height 36
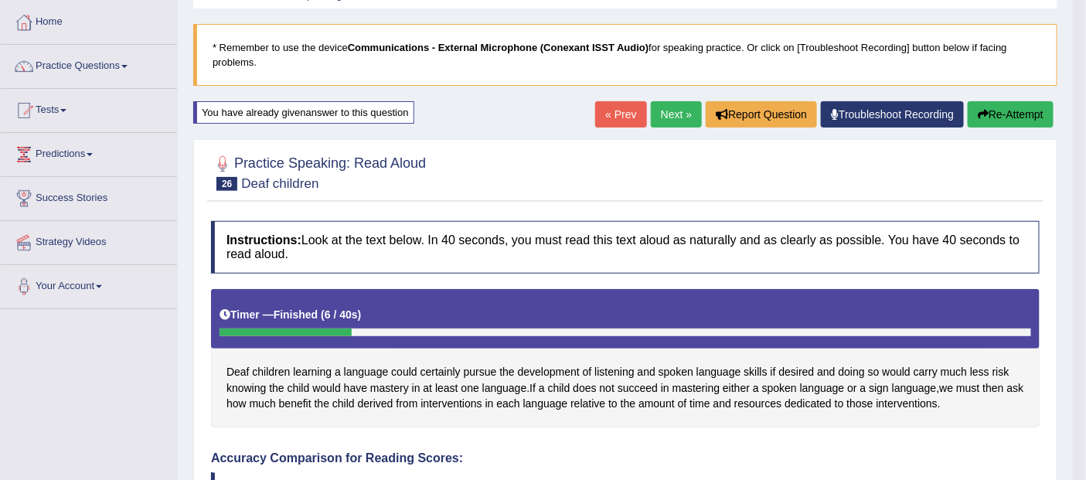
scroll to position [0, 0]
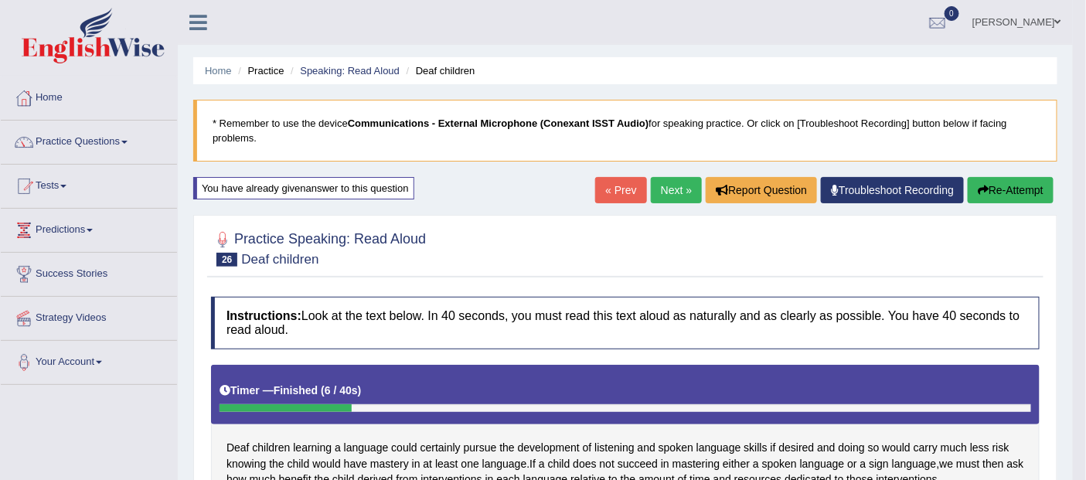
click at [1005, 186] on button "Re-Attempt" at bounding box center [1011, 190] width 86 height 26
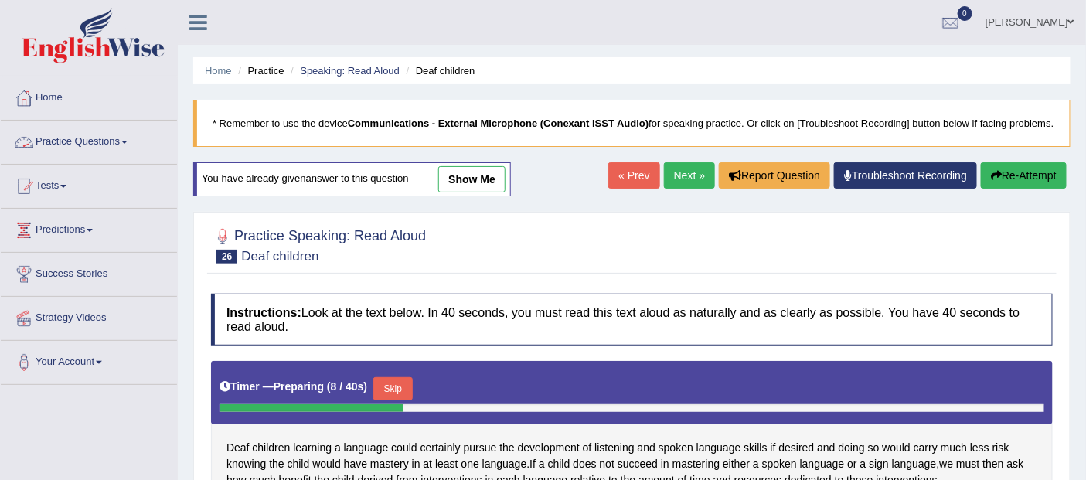
click at [89, 138] on link "Practice Questions" at bounding box center [89, 140] width 176 height 39
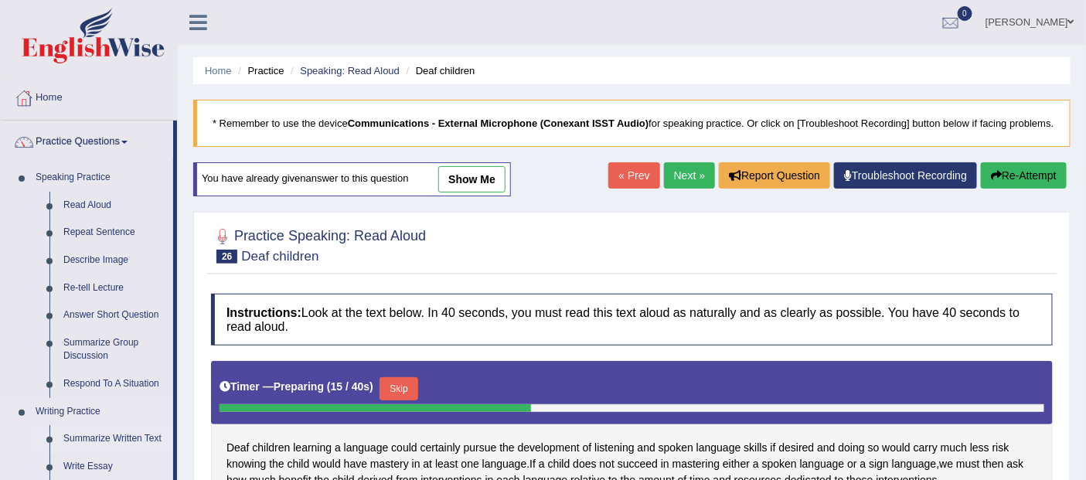
click at [107, 439] on link "Summarize Written Text" at bounding box center [114, 439] width 117 height 28
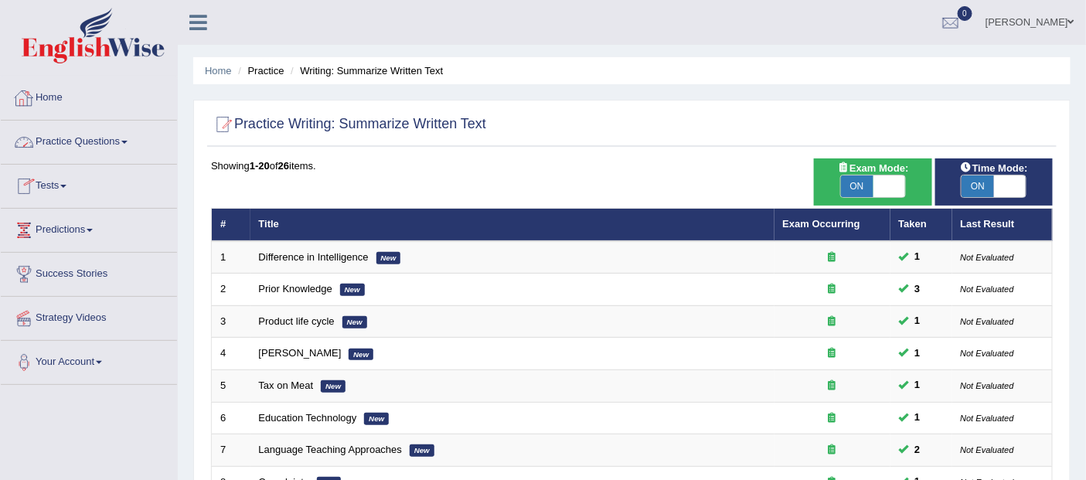
click at [80, 138] on link "Practice Questions" at bounding box center [89, 140] width 176 height 39
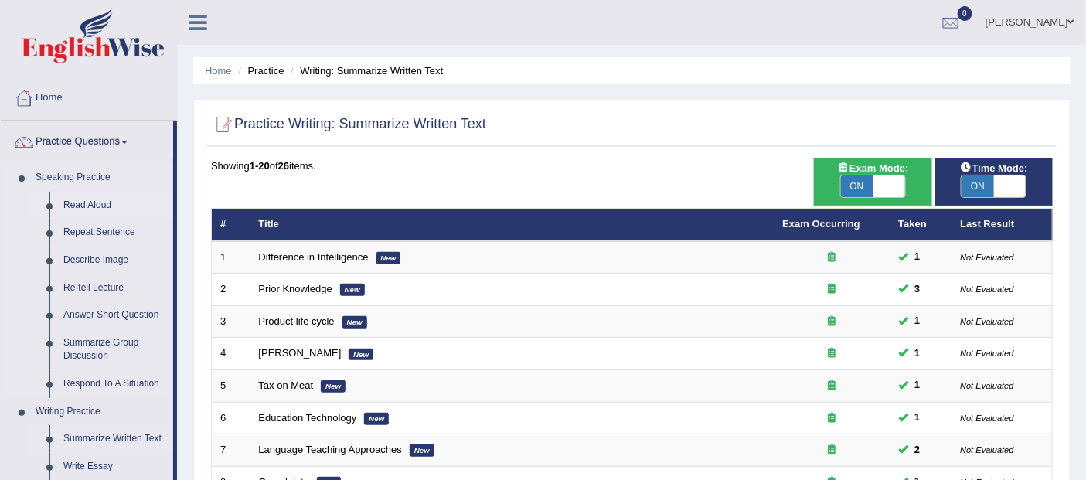
click at [83, 206] on link "Read Aloud" at bounding box center [114, 206] width 117 height 28
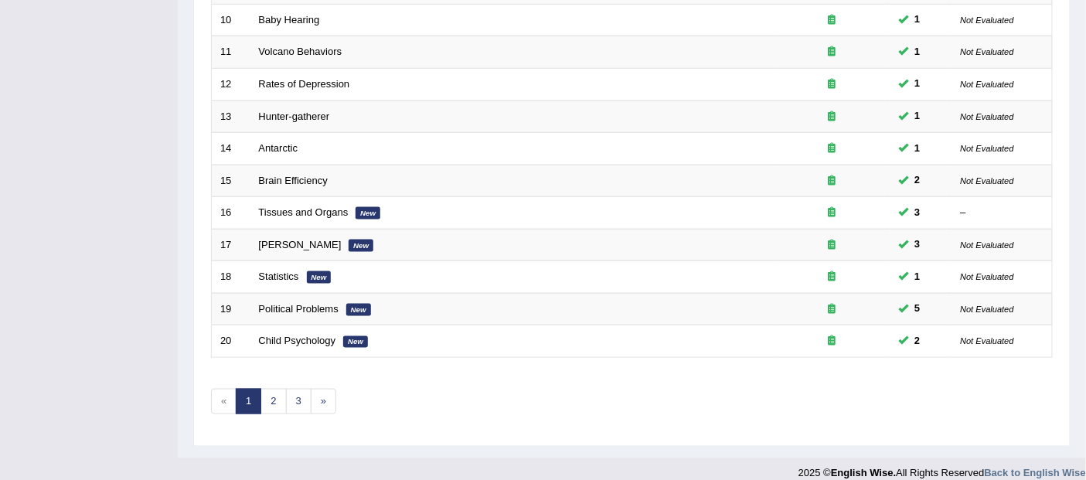
scroll to position [533, 0]
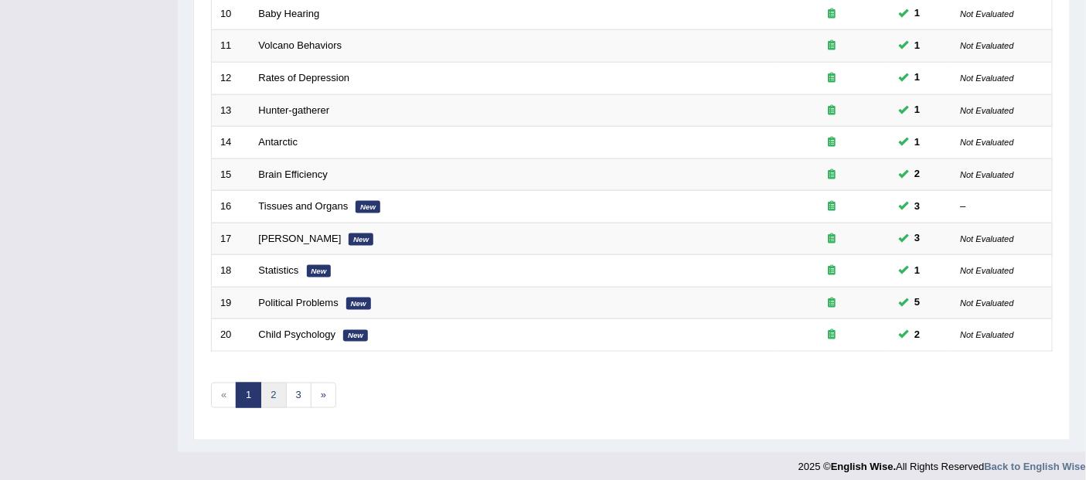
click at [271, 383] on link "2" at bounding box center [273, 396] width 26 height 26
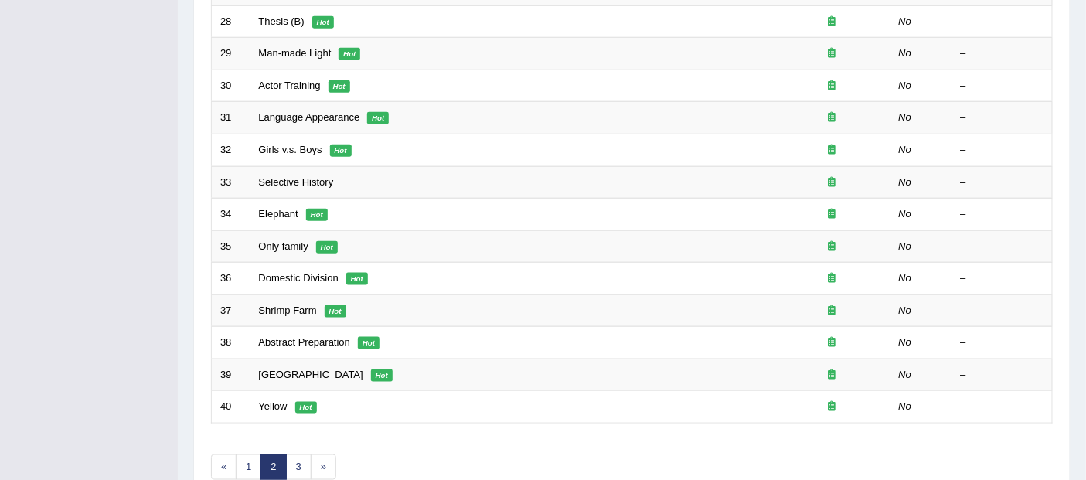
scroll to position [460, 0]
click at [287, 461] on link "3" at bounding box center [299, 468] width 26 height 26
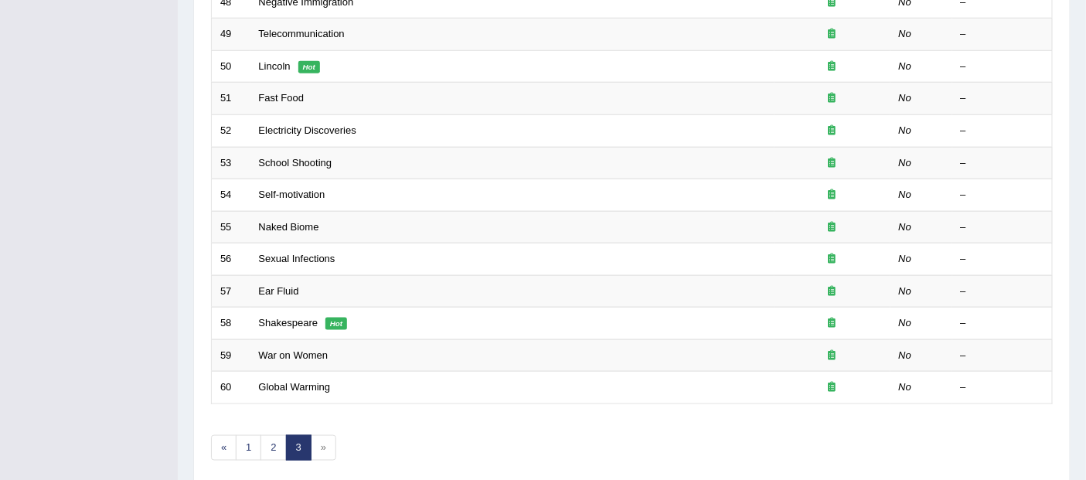
scroll to position [533, 0]
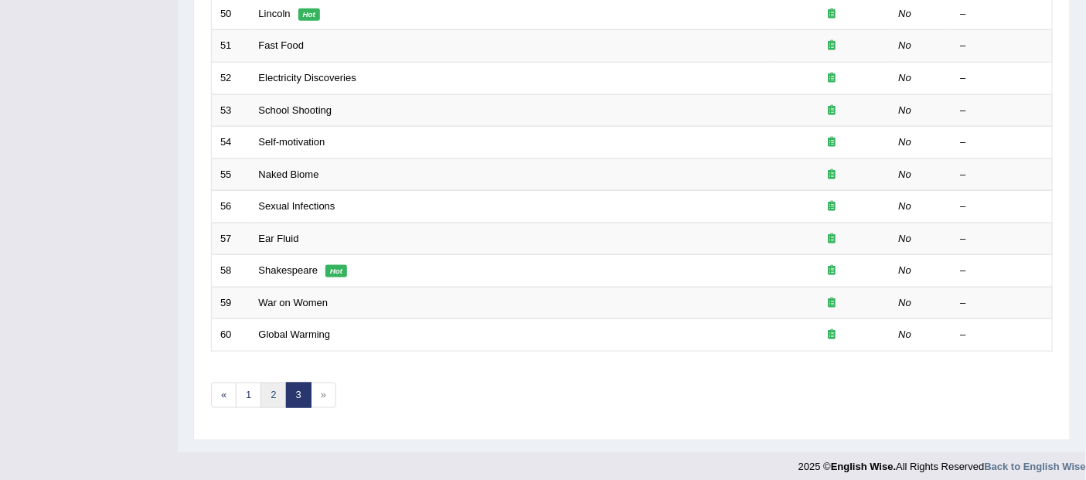
click at [270, 387] on link "2" at bounding box center [273, 396] width 26 height 26
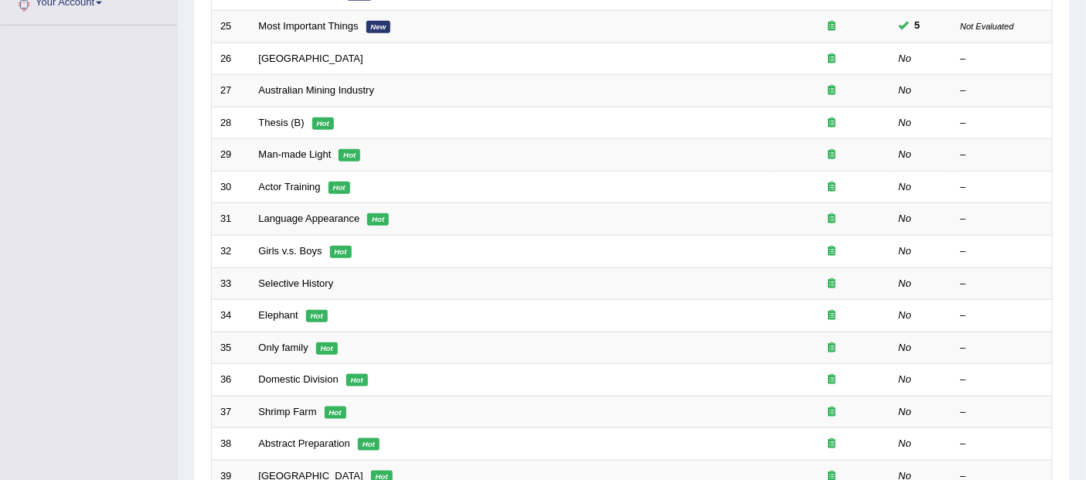
scroll to position [351, 0]
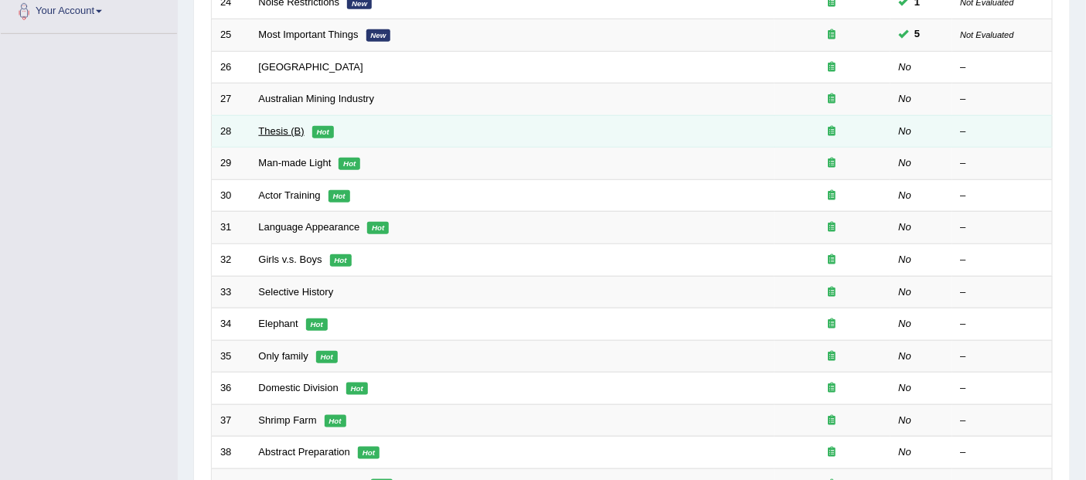
click at [290, 125] on link "Thesis (B)" at bounding box center [282, 131] width 46 height 12
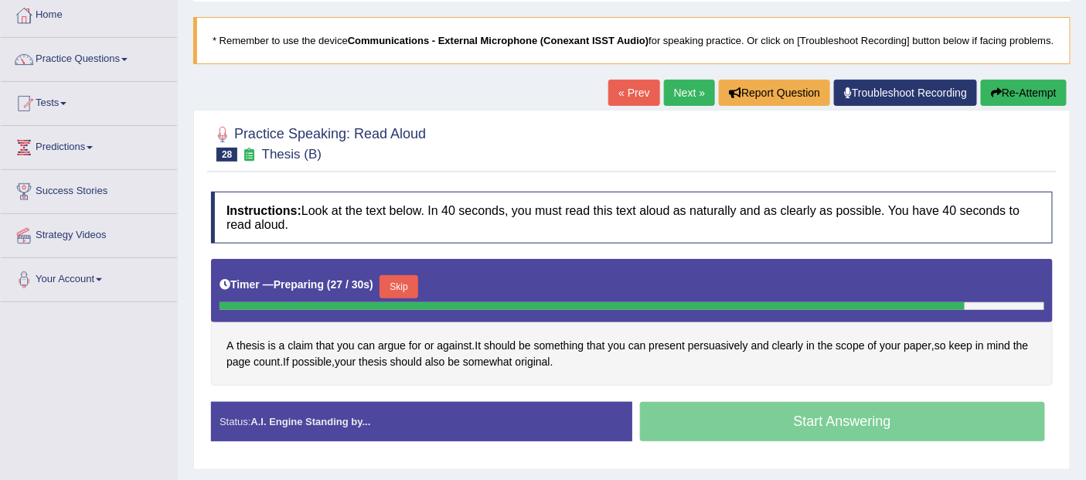
scroll to position [53, 0]
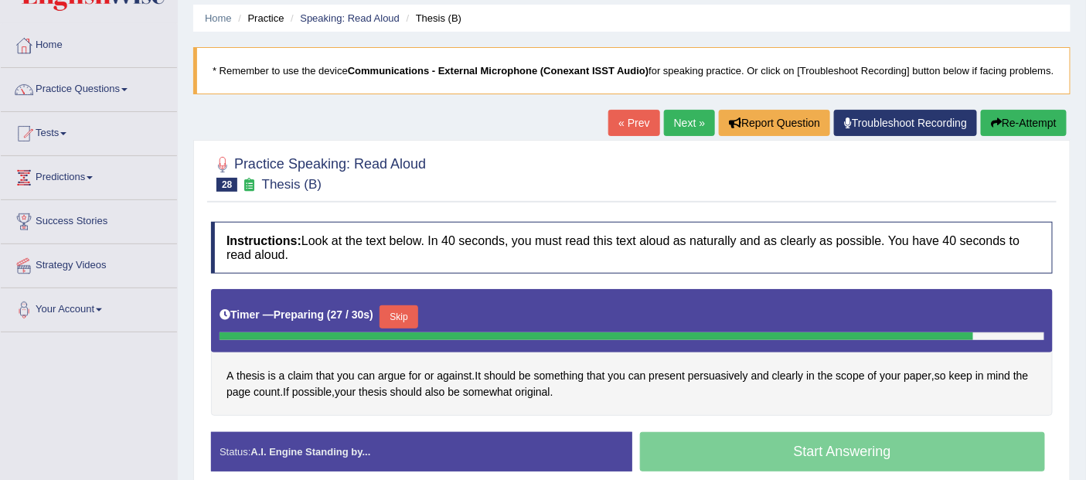
click at [1016, 127] on button "Re-Attempt" at bounding box center [1024, 123] width 86 height 26
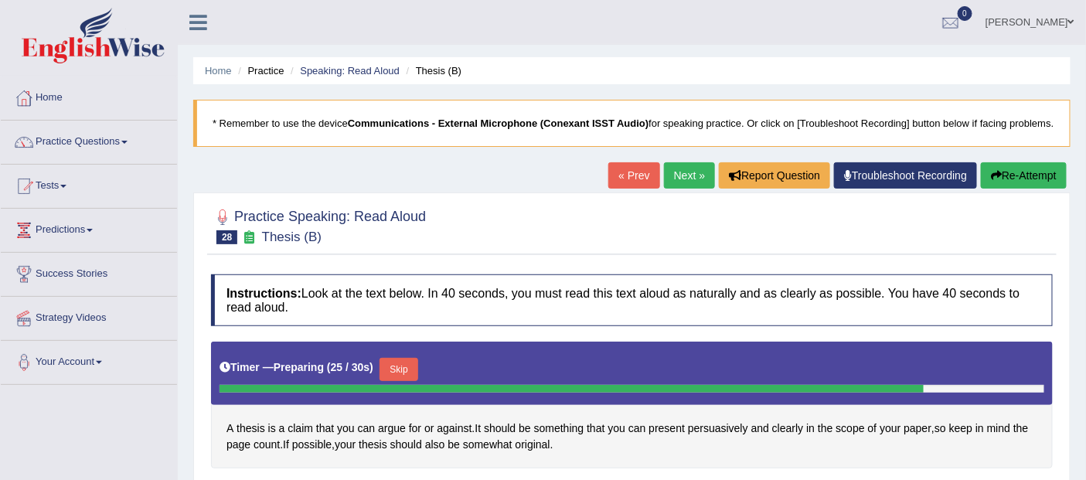
click at [1023, 174] on button "Re-Attempt" at bounding box center [1024, 175] width 86 height 26
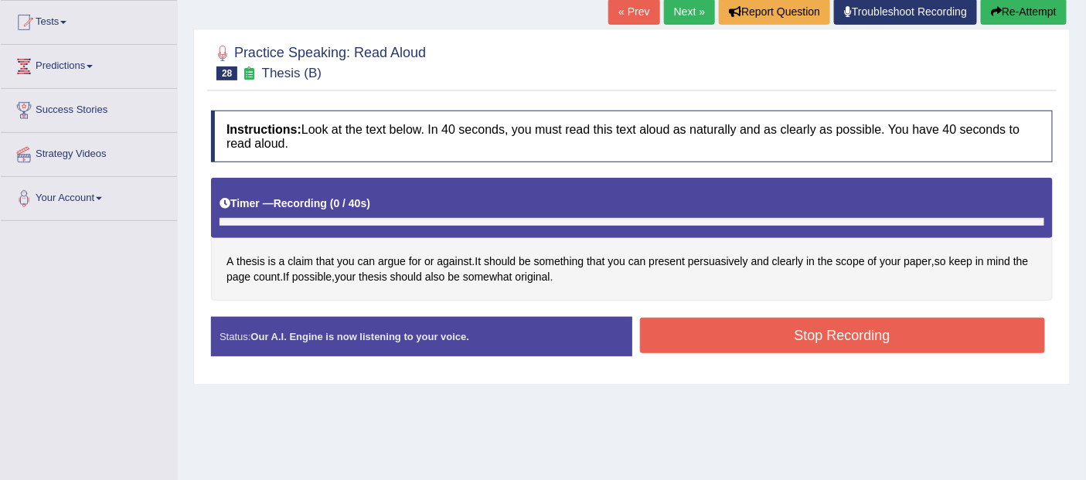
scroll to position [64, 0]
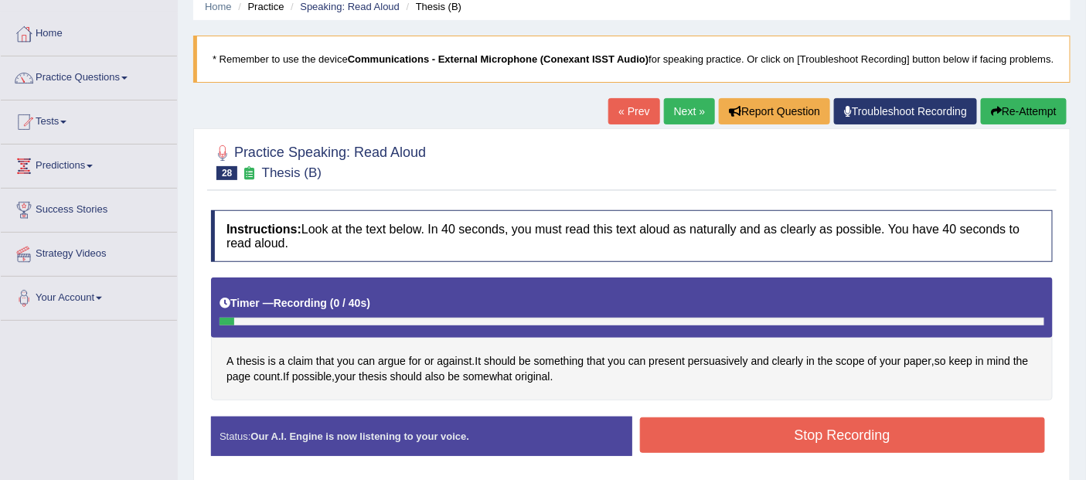
click at [1026, 110] on button "Re-Attempt" at bounding box center [1024, 111] width 86 height 26
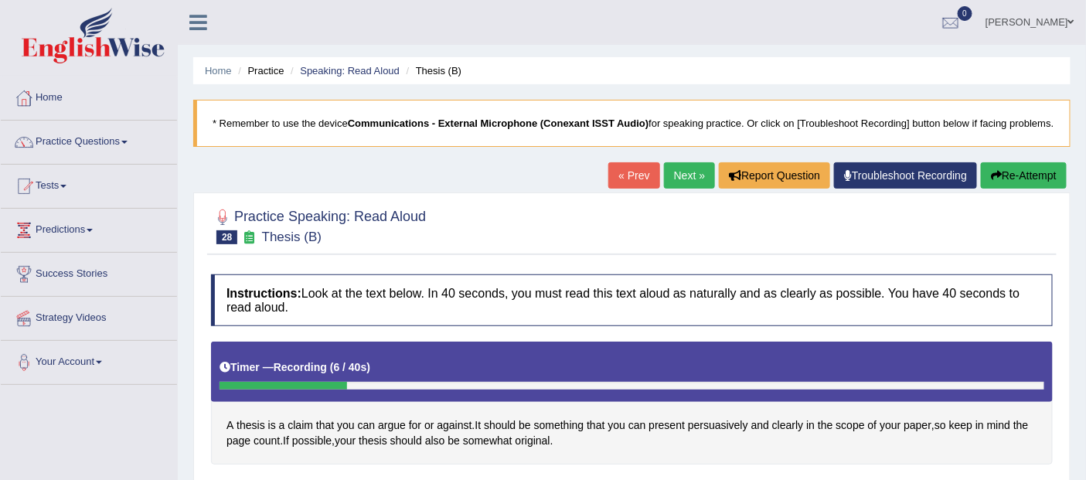
click at [1019, 173] on button "Re-Attempt" at bounding box center [1024, 175] width 86 height 26
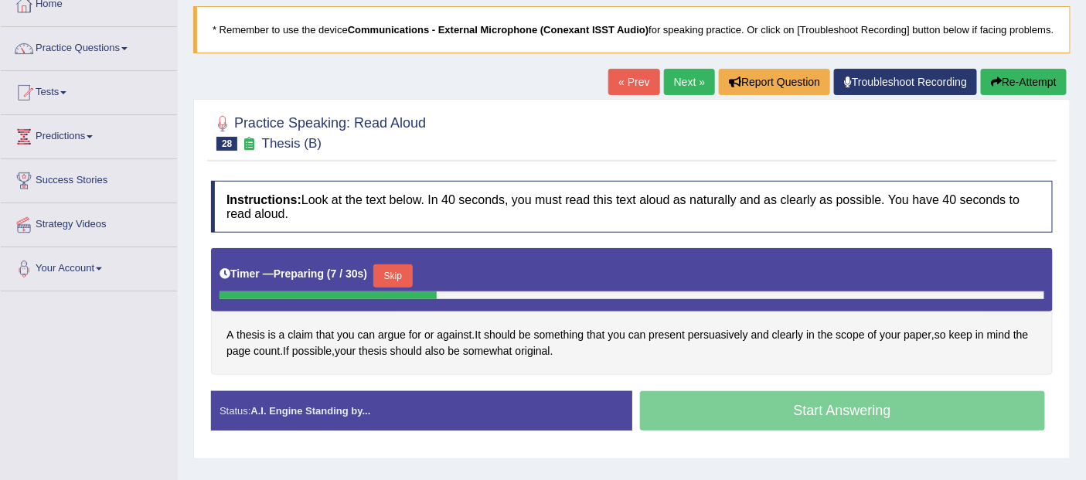
scroll to position [98, 0]
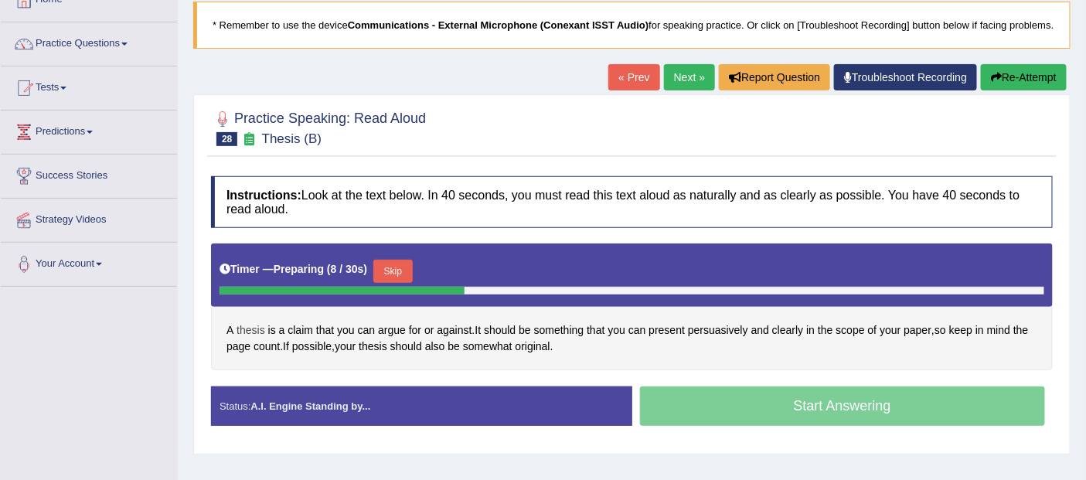
click at [259, 329] on span "thesis" at bounding box center [251, 330] width 29 height 16
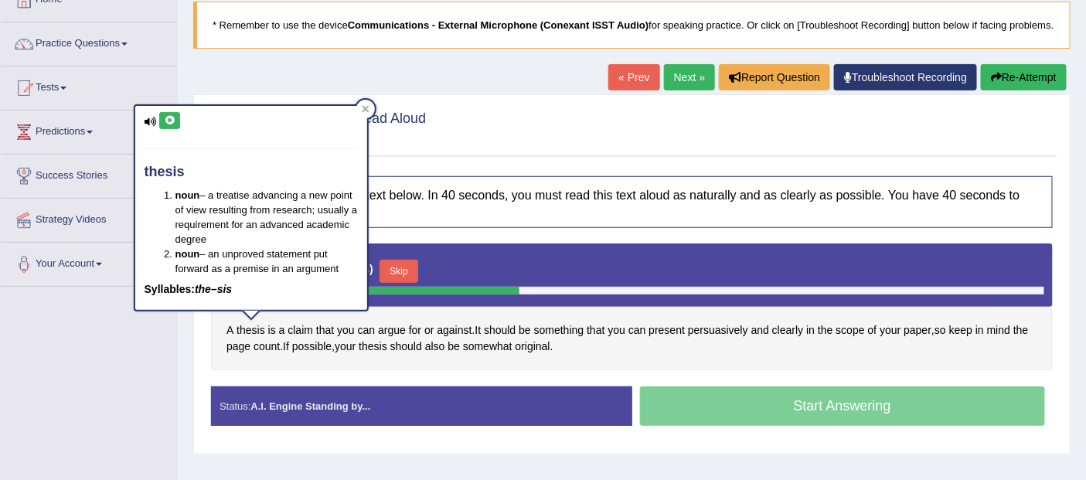
click at [164, 120] on icon at bounding box center [170, 120] width 12 height 9
click at [171, 121] on icon at bounding box center [170, 120] width 12 height 9
click at [169, 118] on icon at bounding box center [170, 120] width 12 height 9
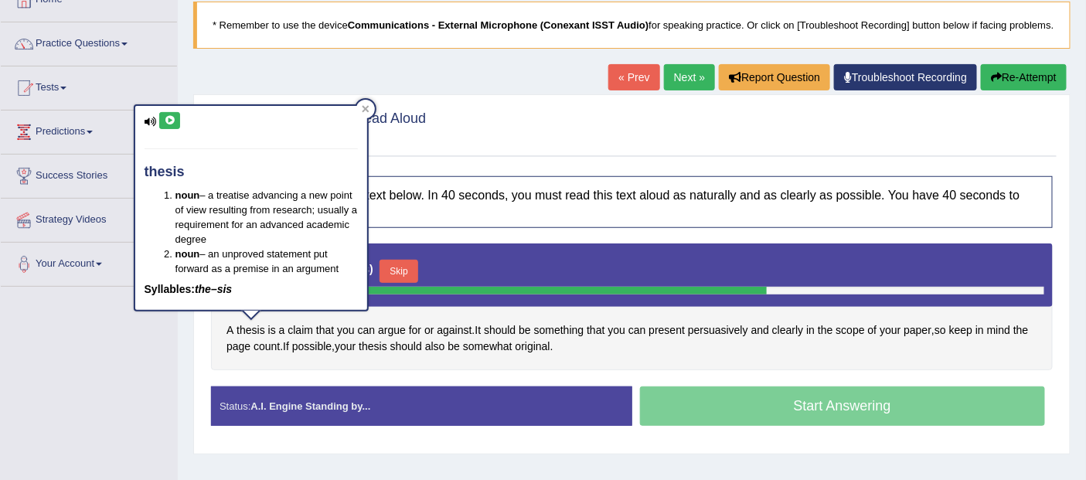
click at [169, 118] on icon at bounding box center [170, 120] width 12 height 9
click at [1040, 79] on button "Re-Attempt" at bounding box center [1024, 77] width 86 height 26
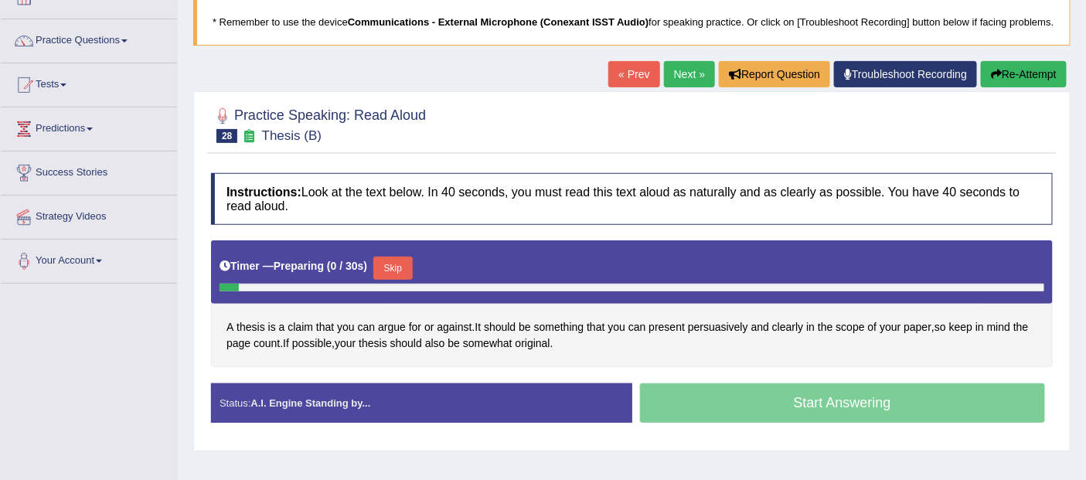
scroll to position [98, 0]
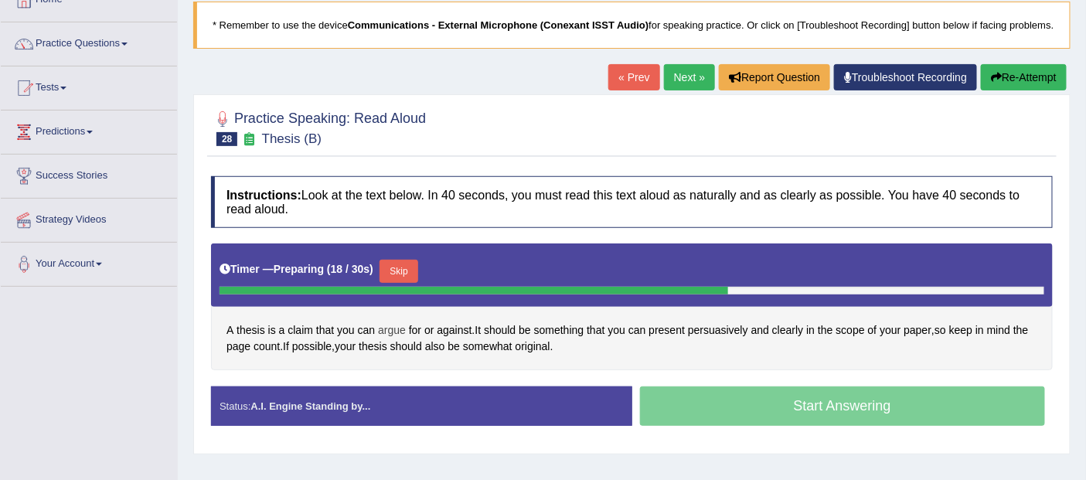
click at [394, 329] on span "argue" at bounding box center [392, 330] width 28 height 16
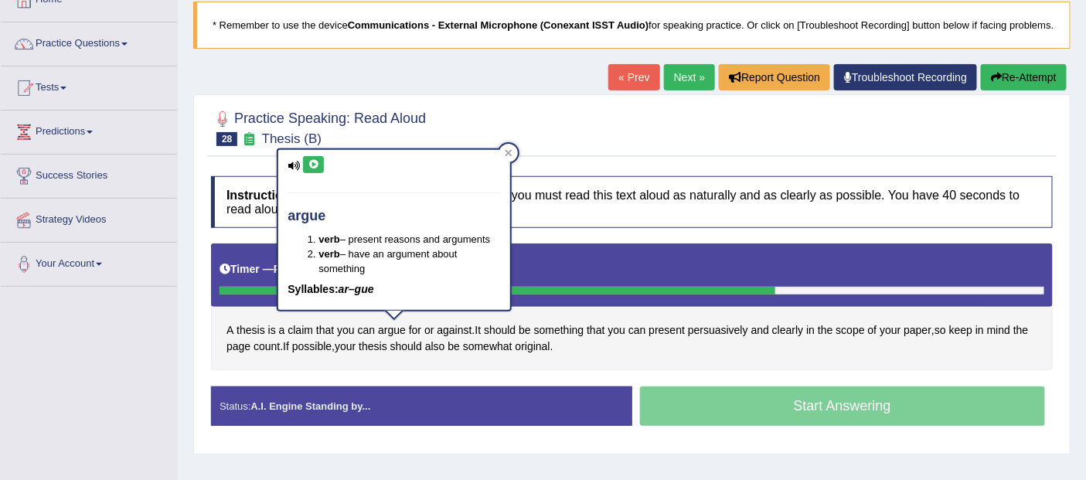
click at [317, 163] on icon at bounding box center [314, 164] width 12 height 9
click at [310, 160] on icon at bounding box center [314, 164] width 12 height 9
click at [1040, 74] on button "Re-Attempt" at bounding box center [1024, 77] width 86 height 26
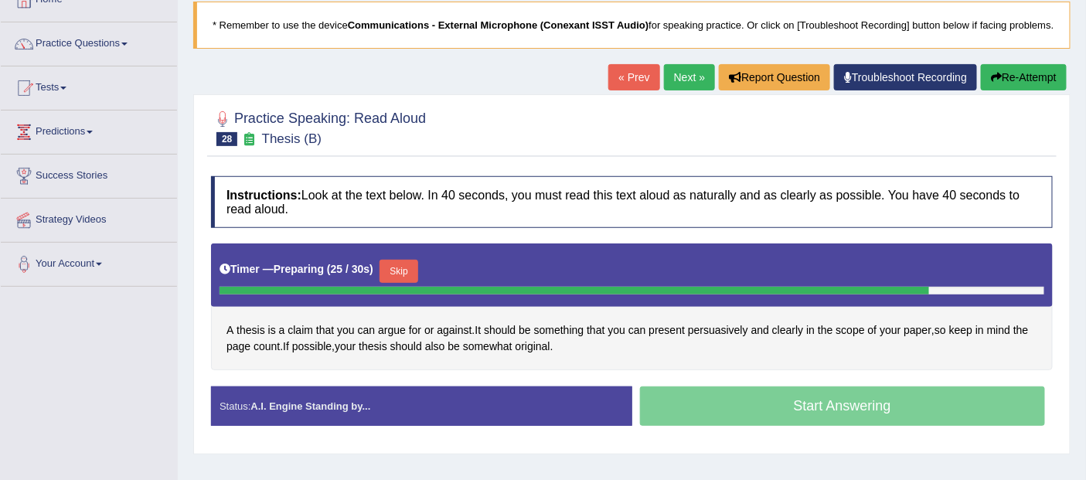
click at [997, 76] on icon "button" at bounding box center [996, 77] width 11 height 11
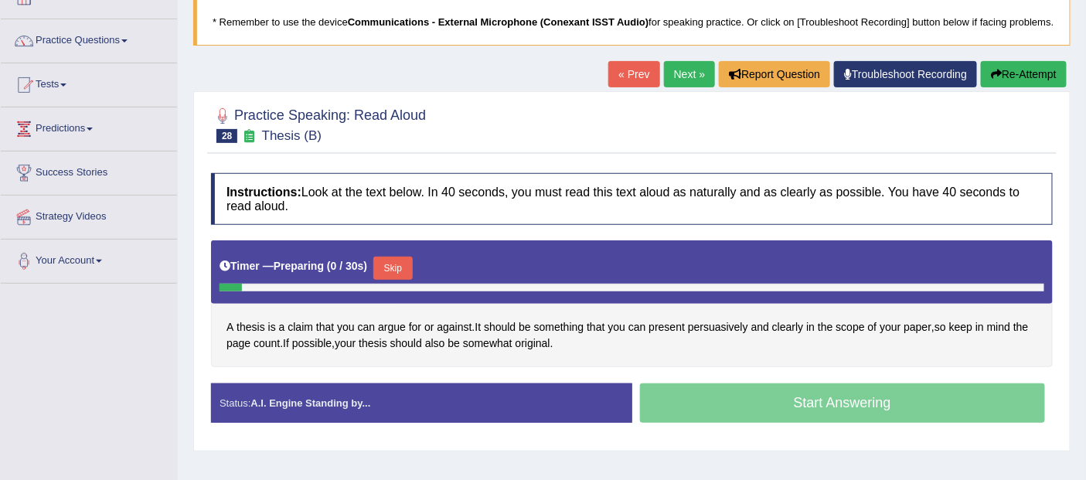
scroll to position [98, 0]
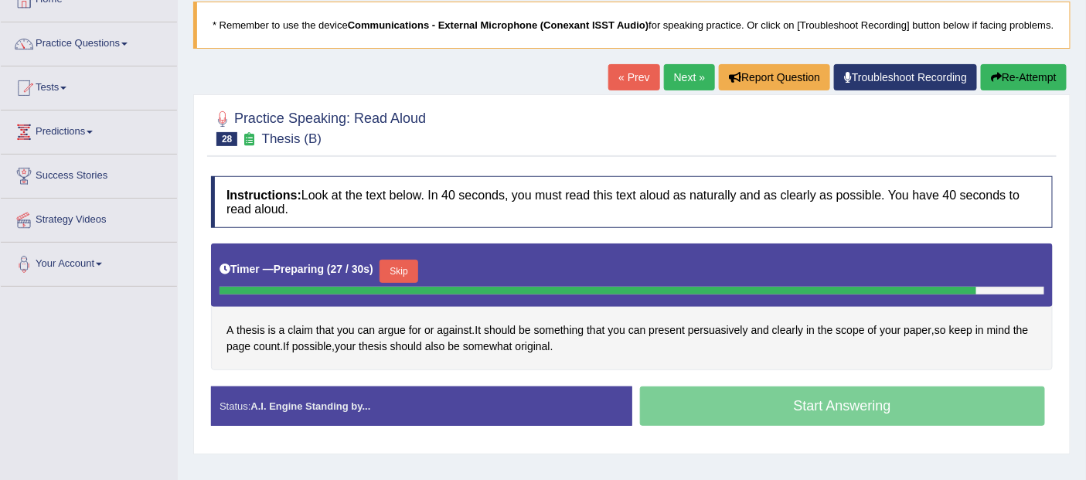
click at [1013, 79] on button "Re-Attempt" at bounding box center [1024, 77] width 86 height 26
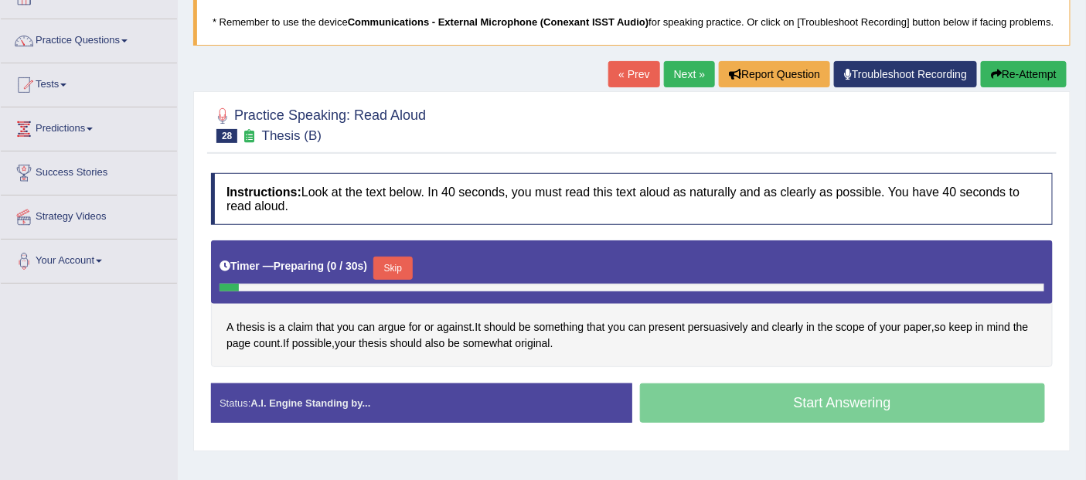
scroll to position [98, 0]
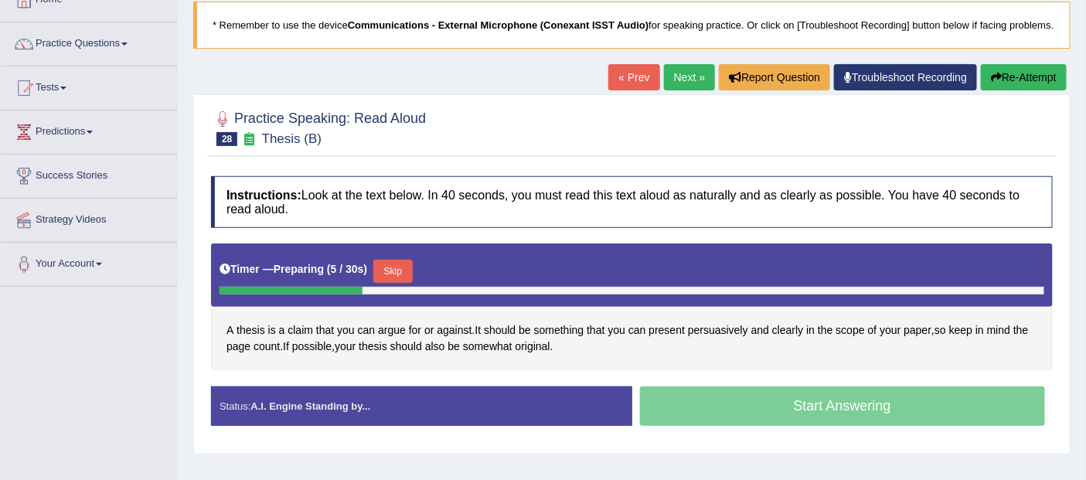
click at [1023, 70] on button "Re-Attempt" at bounding box center [1024, 77] width 86 height 26
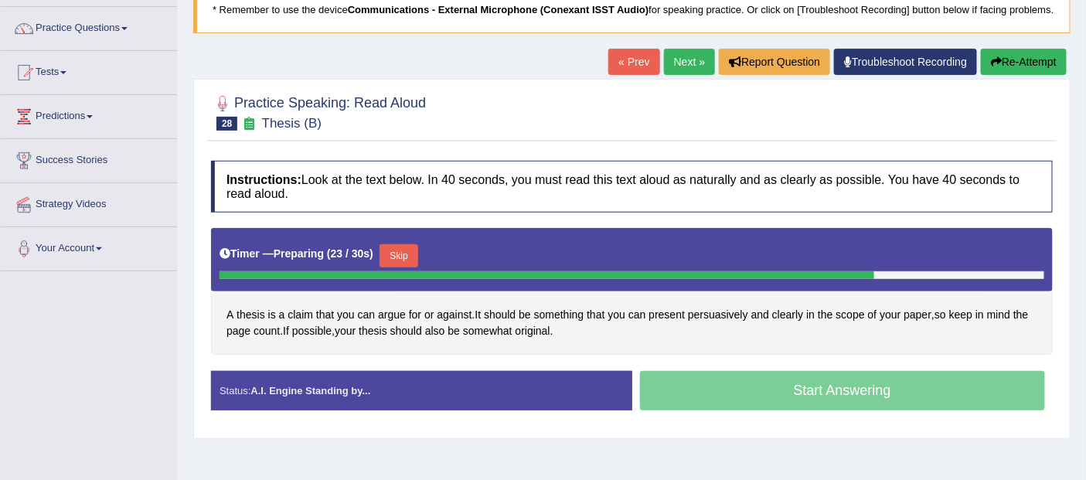
scroll to position [94, 0]
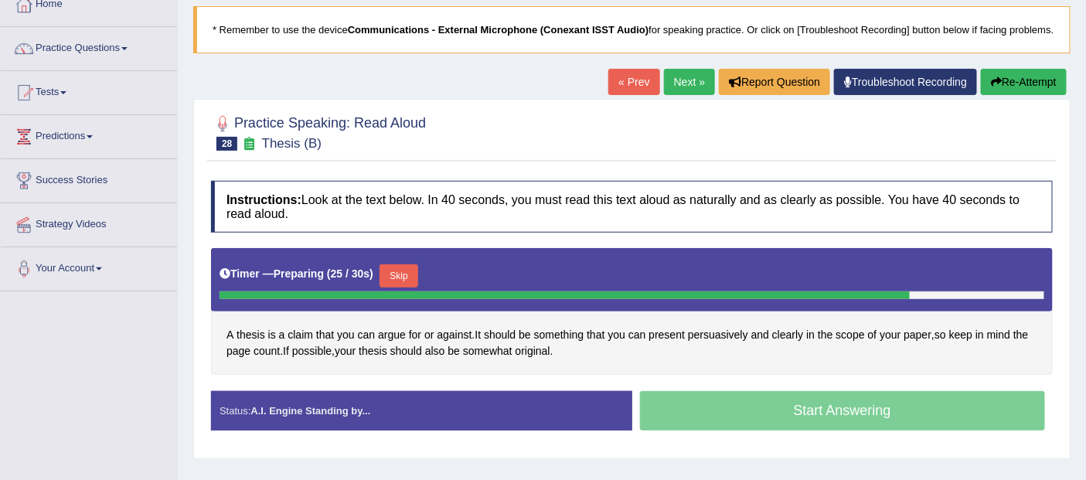
click at [1033, 82] on button "Re-Attempt" at bounding box center [1024, 82] width 86 height 26
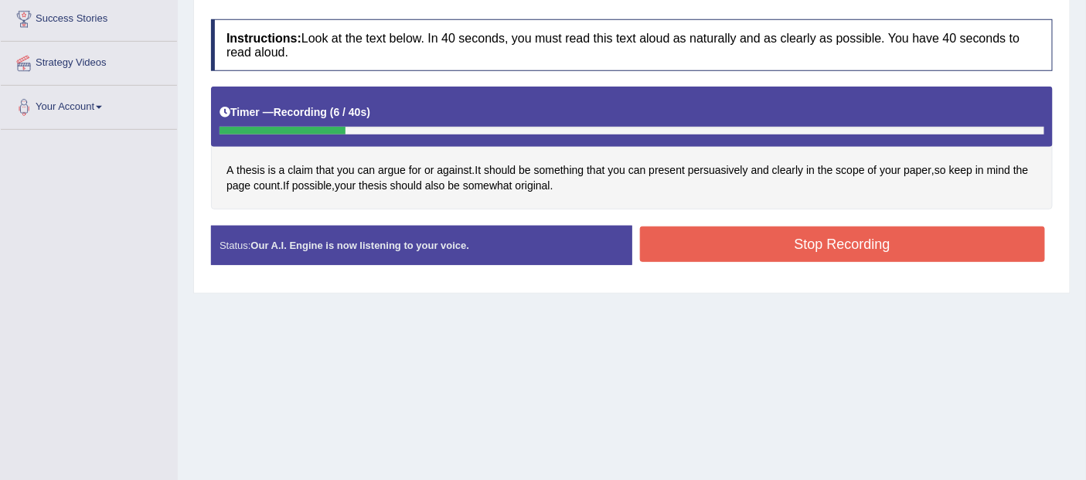
click at [872, 247] on button "Stop Recording" at bounding box center [843, 244] width 406 height 36
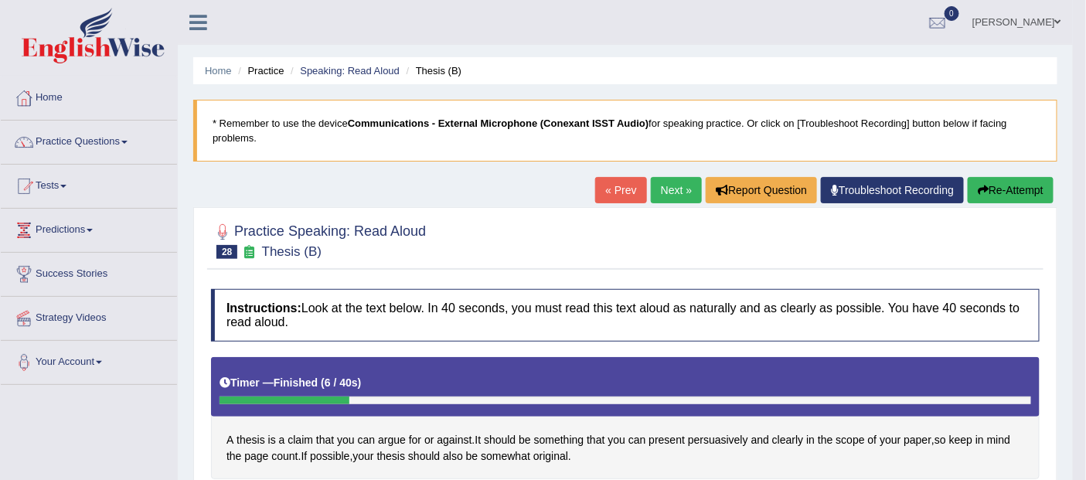
click at [1010, 193] on button "Re-Attempt" at bounding box center [1011, 190] width 86 height 26
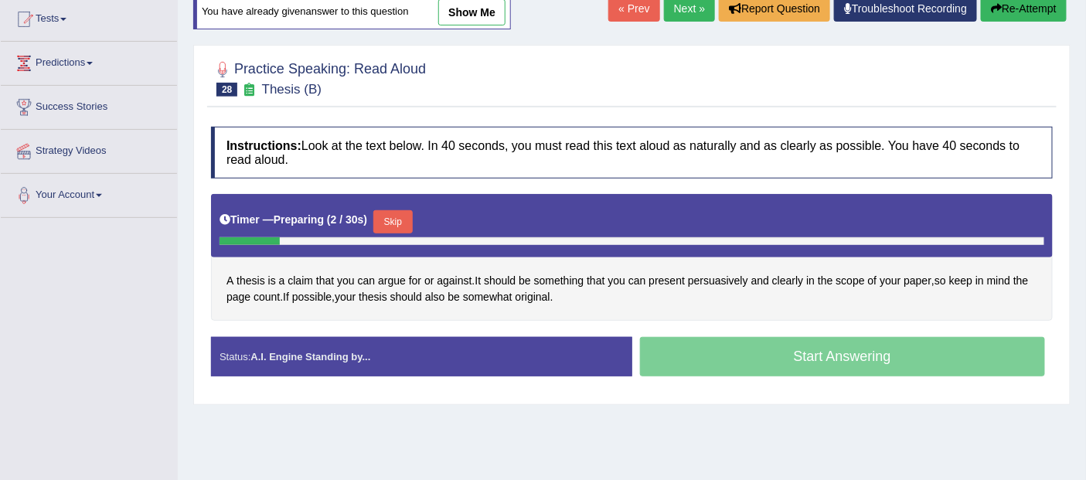
scroll to position [168, 0]
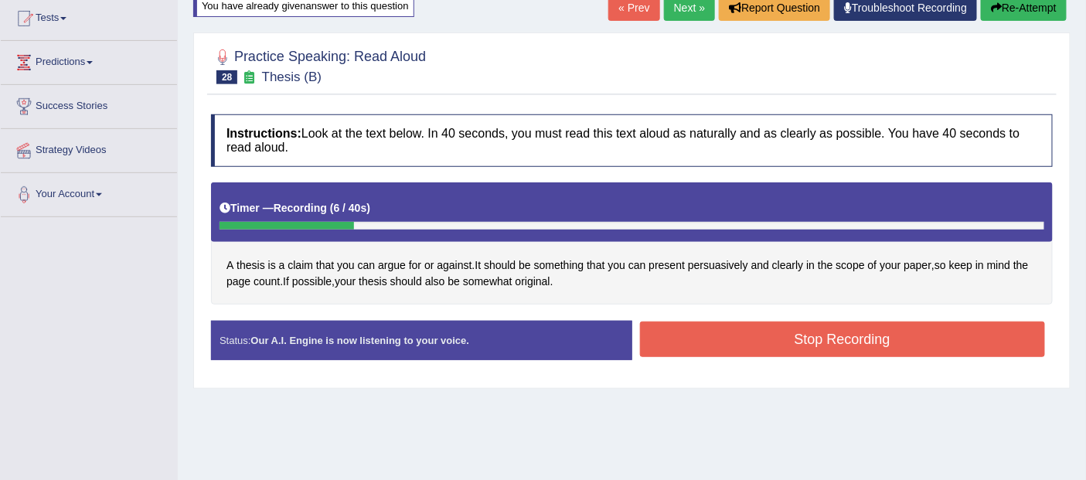
click at [853, 335] on button "Stop Recording" at bounding box center [843, 340] width 406 height 36
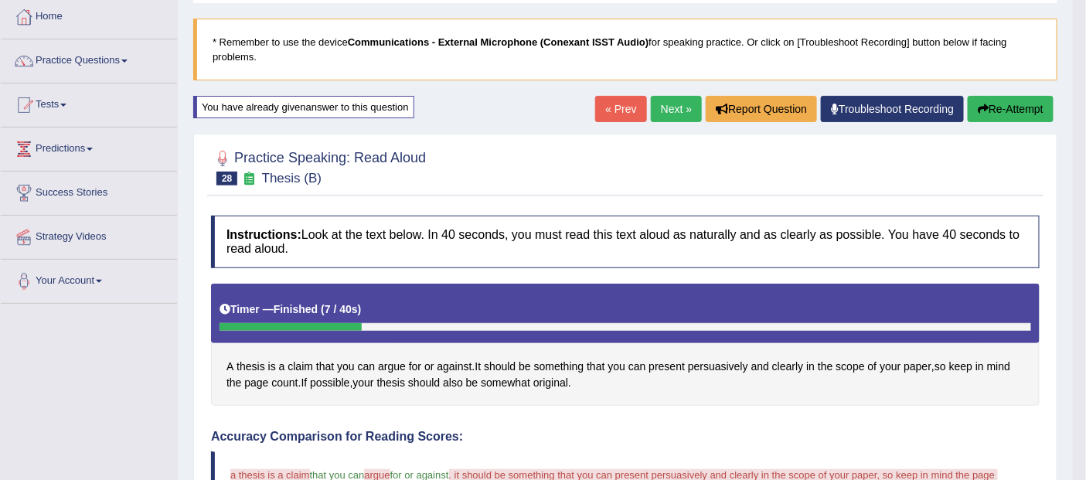
scroll to position [0, 0]
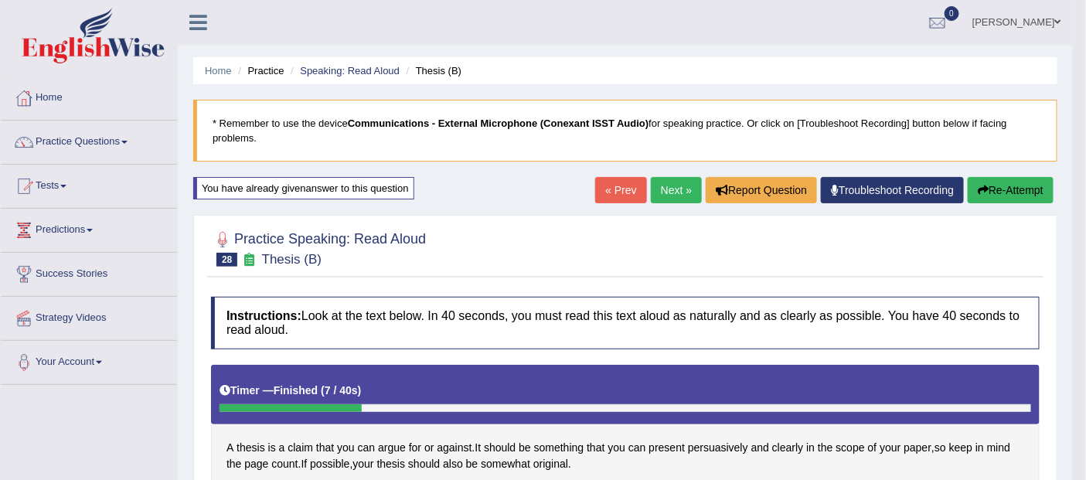
click at [1016, 189] on button "Re-Attempt" at bounding box center [1011, 190] width 86 height 26
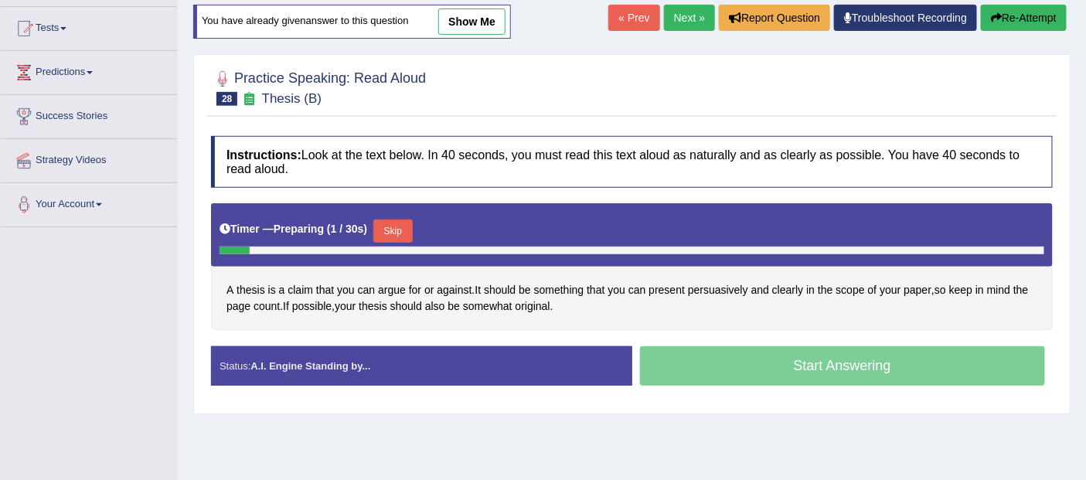
scroll to position [158, 0]
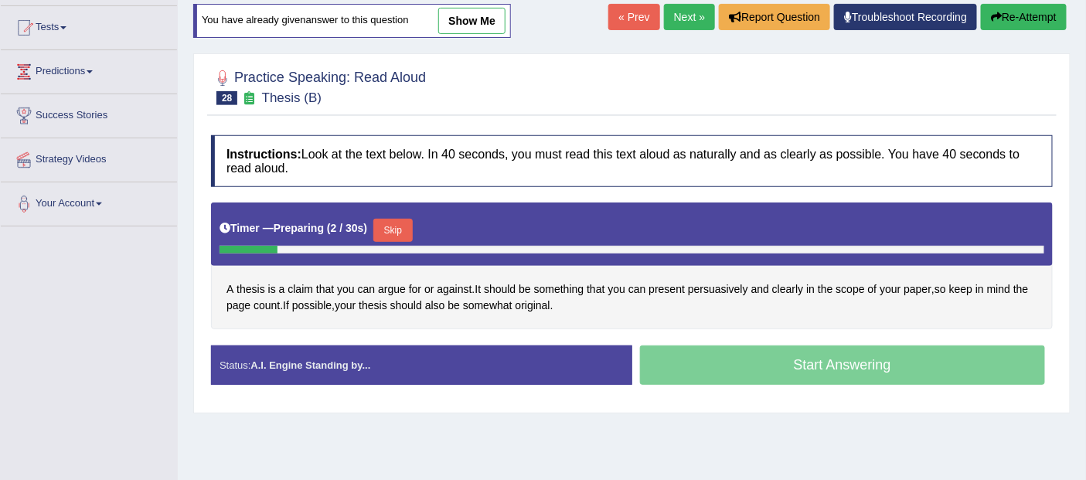
click at [391, 226] on button "Skip" at bounding box center [392, 230] width 39 height 23
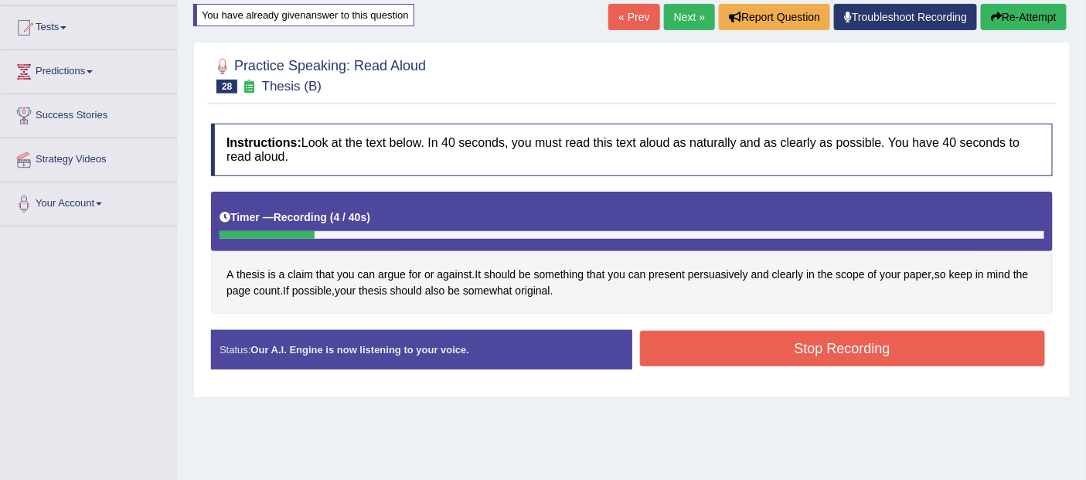
click at [876, 346] on button "Stop Recording" at bounding box center [843, 349] width 406 height 36
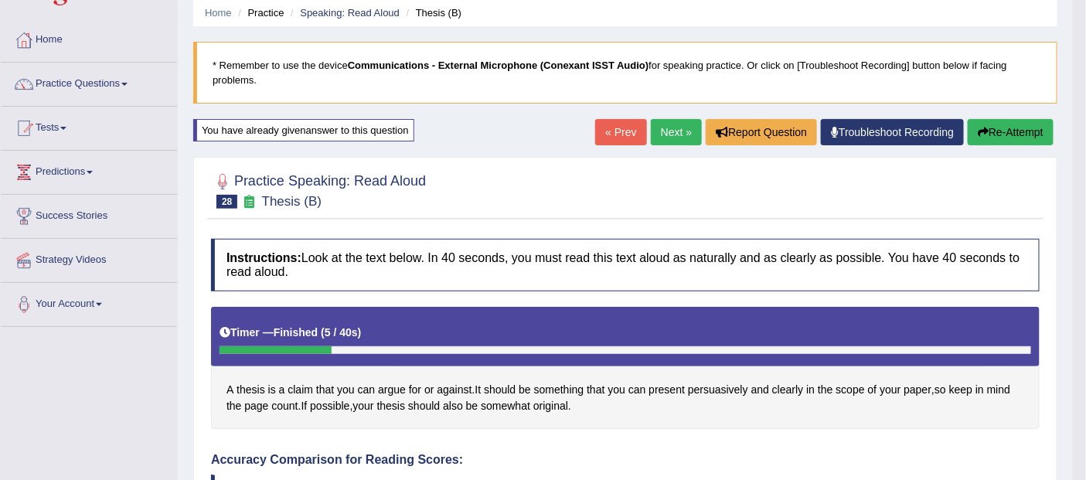
scroll to position [0, 0]
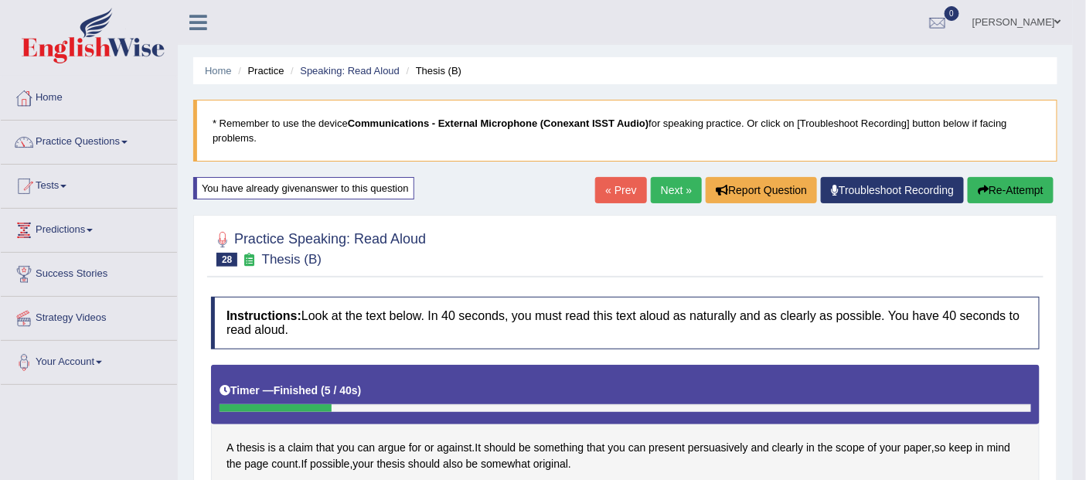
click at [1009, 190] on button "Re-Attempt" at bounding box center [1011, 190] width 86 height 26
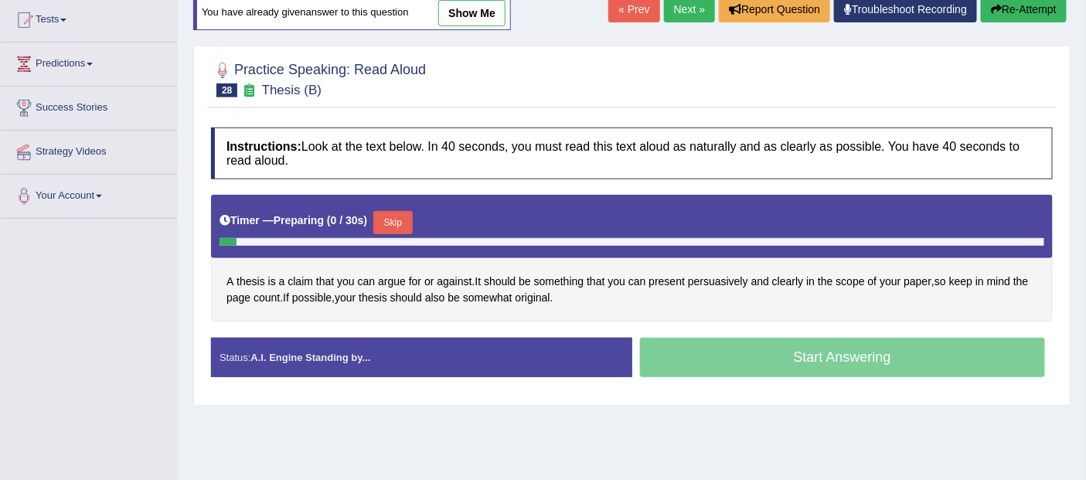
scroll to position [167, 0]
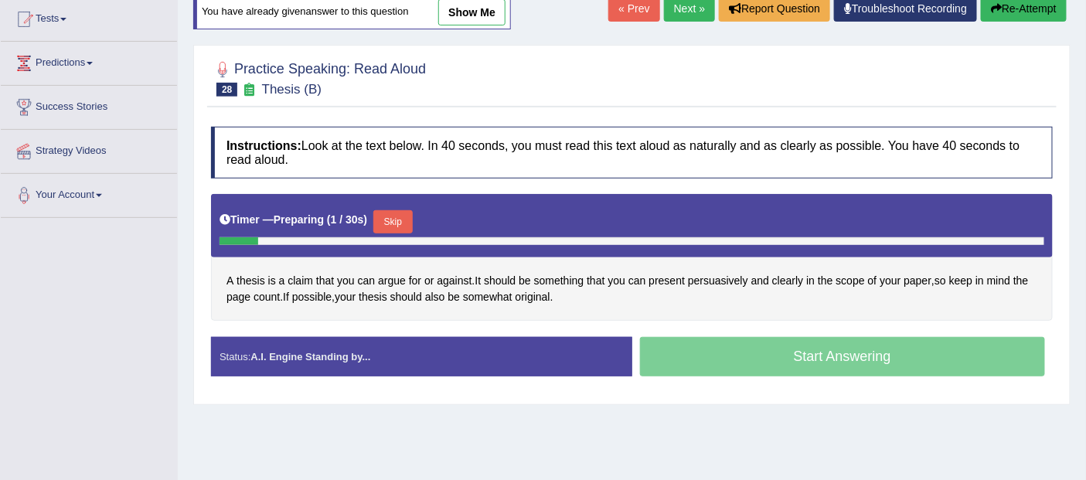
click at [400, 221] on button "Skip" at bounding box center [392, 221] width 39 height 23
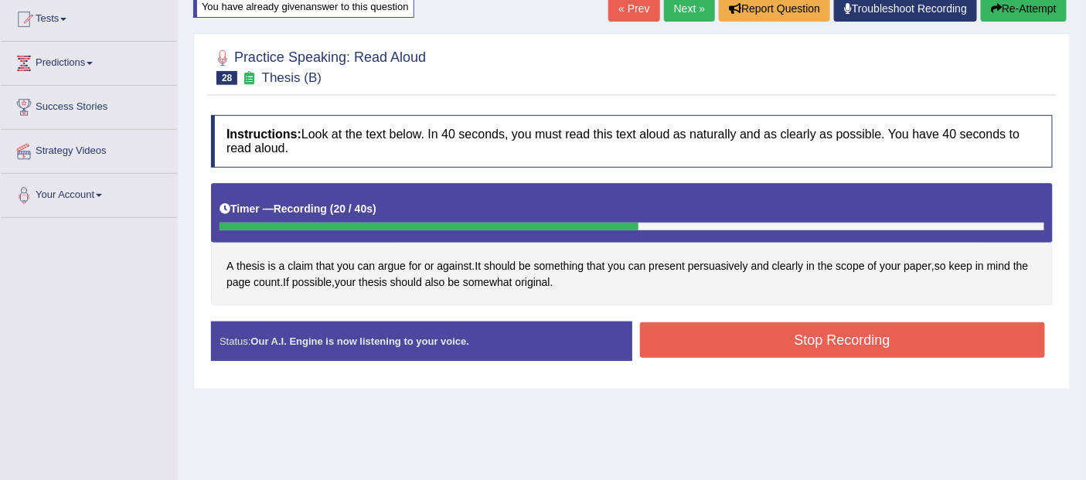
click at [857, 336] on button "Stop Recording" at bounding box center [843, 340] width 406 height 36
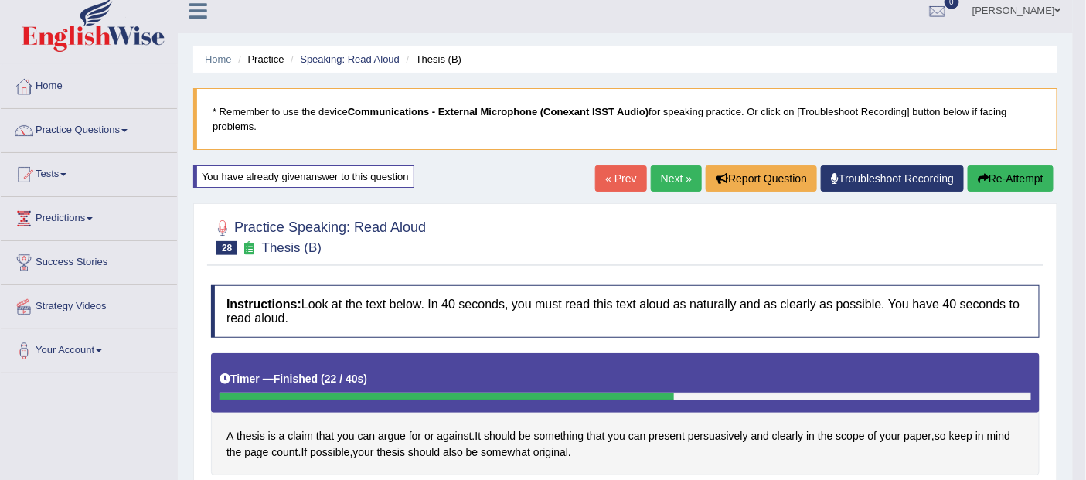
scroll to position [0, 0]
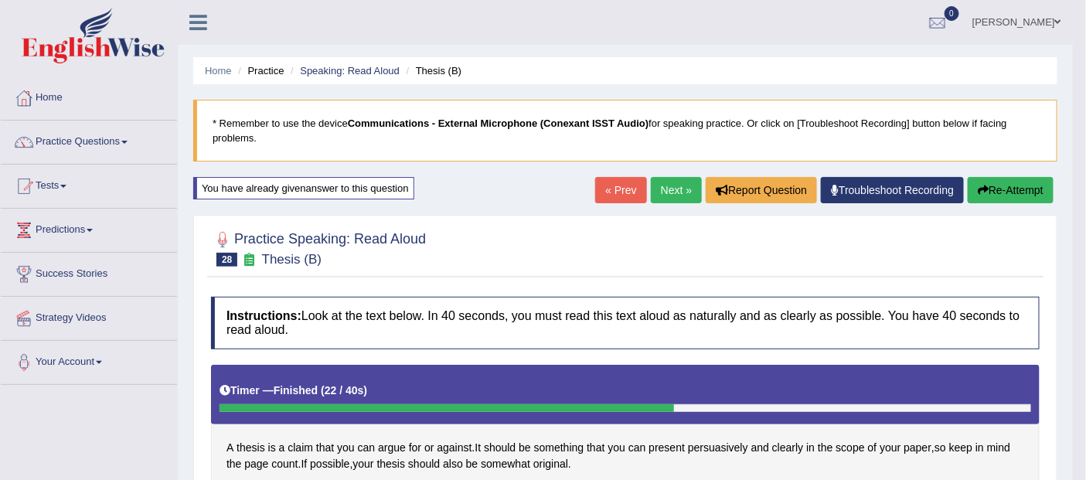
click at [676, 189] on link "Next »" at bounding box center [676, 190] width 51 height 26
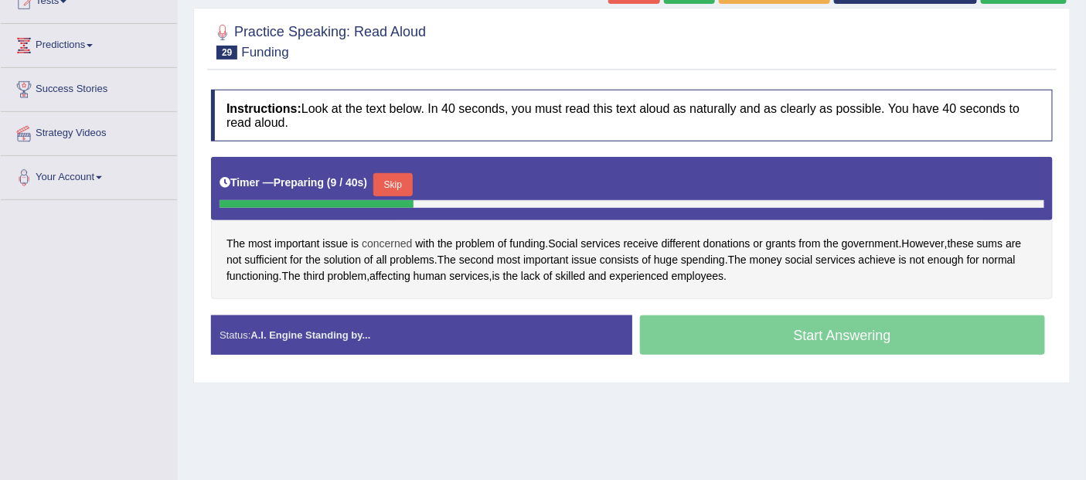
click at [395, 236] on span "concerned" at bounding box center [387, 244] width 50 height 16
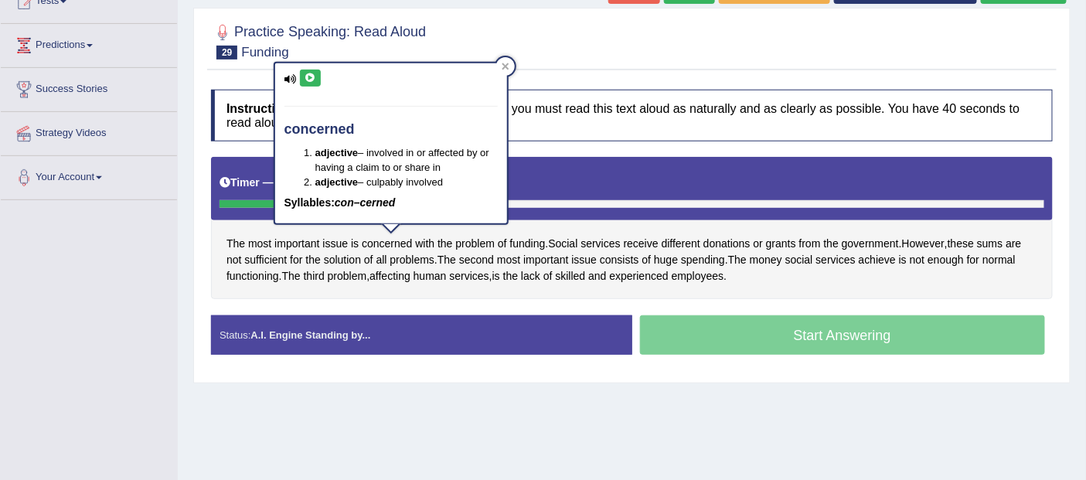
click at [312, 73] on icon at bounding box center [311, 77] width 12 height 9
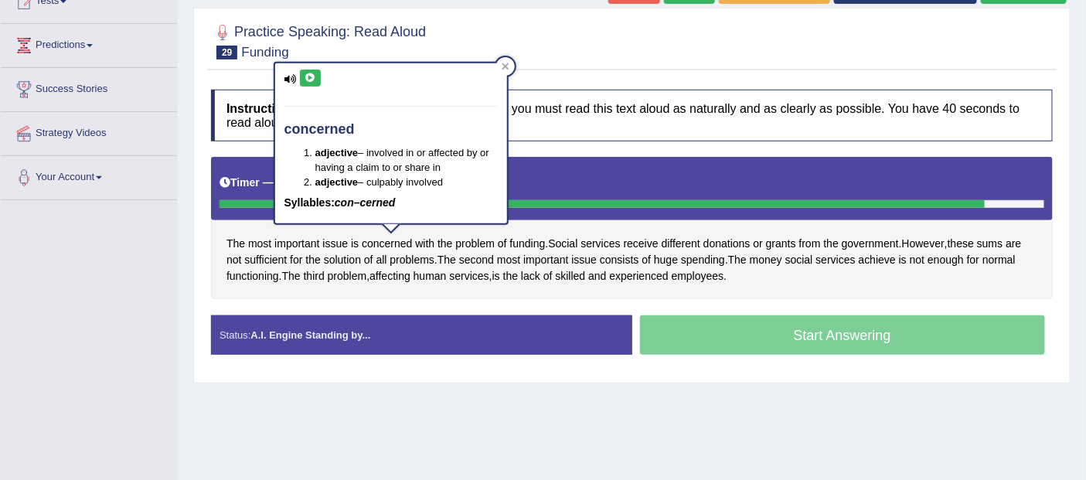
click at [590, 380] on div "Practice Speaking: Read Aloud 29 Funding Instructions: Look at the text below. …" at bounding box center [631, 196] width 877 height 376
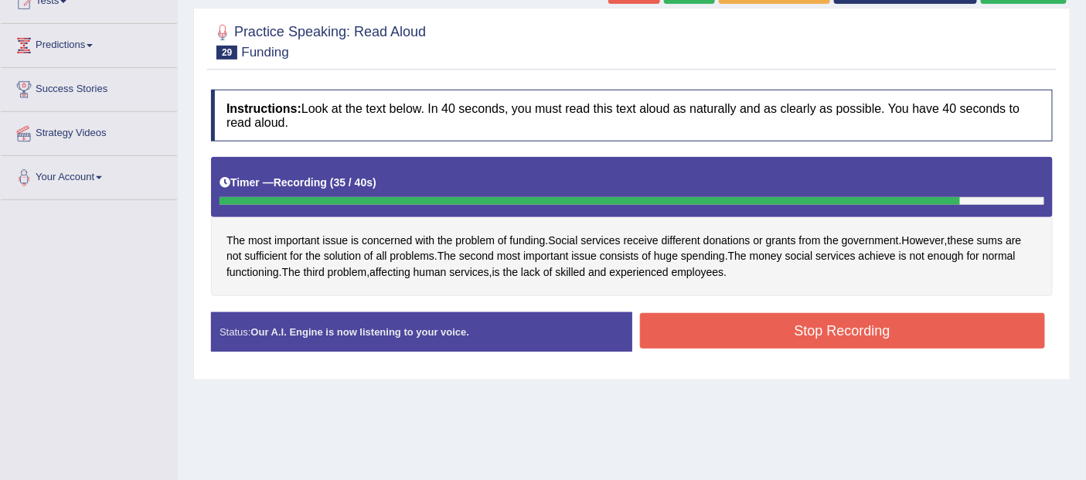
click at [863, 332] on button "Stop Recording" at bounding box center [843, 331] width 406 height 36
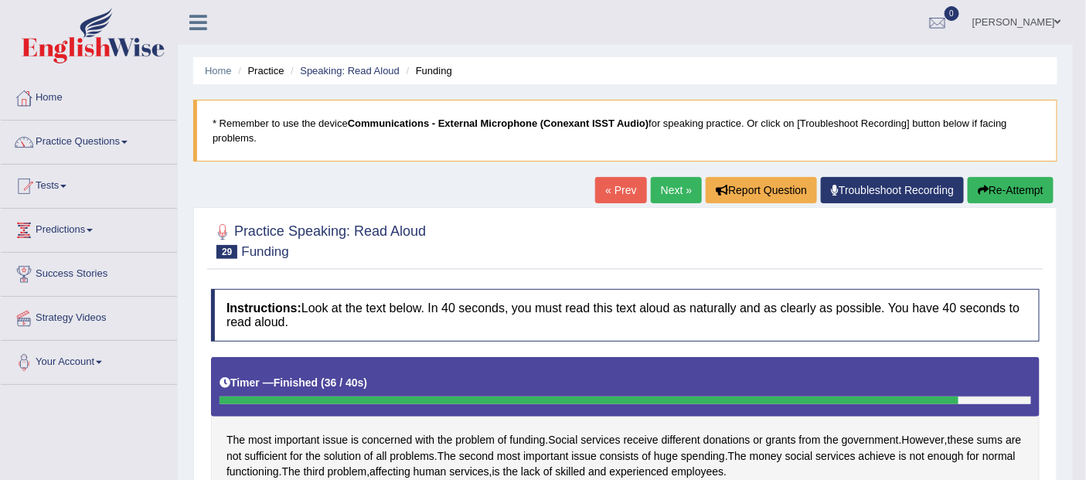
click at [1006, 186] on button "Re-Attempt" at bounding box center [1011, 190] width 86 height 26
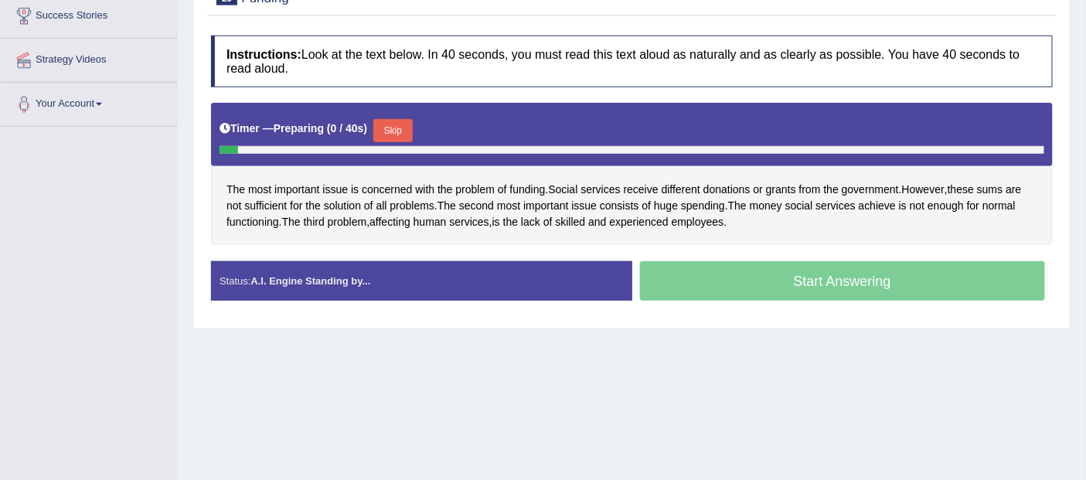
scroll to position [264, 0]
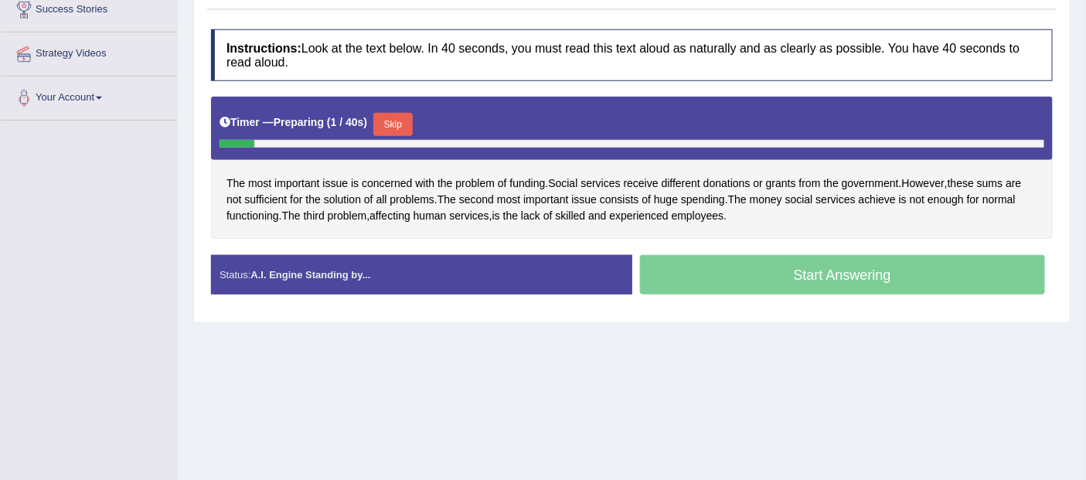
click at [391, 122] on button "Skip" at bounding box center [392, 124] width 39 height 23
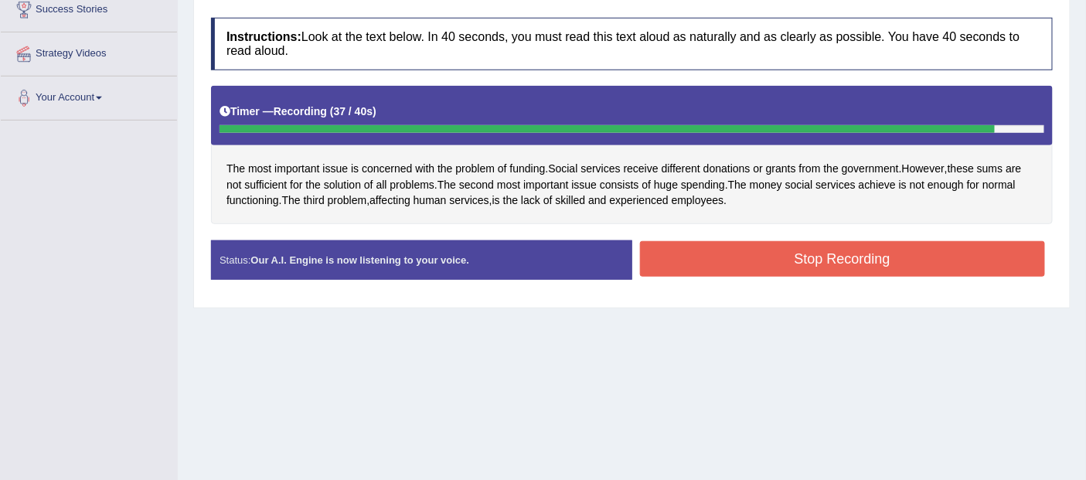
click at [854, 255] on button "Stop Recording" at bounding box center [843, 259] width 406 height 36
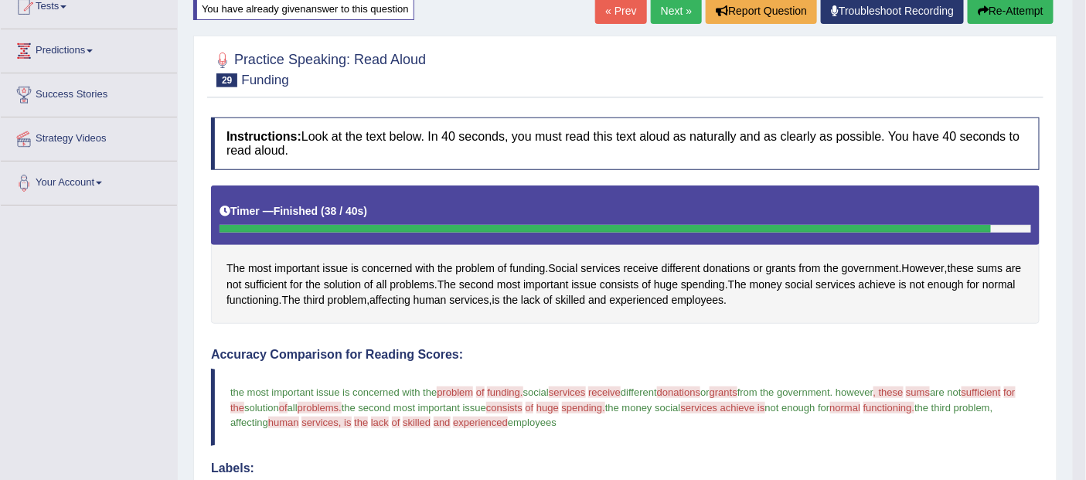
scroll to position [0, 0]
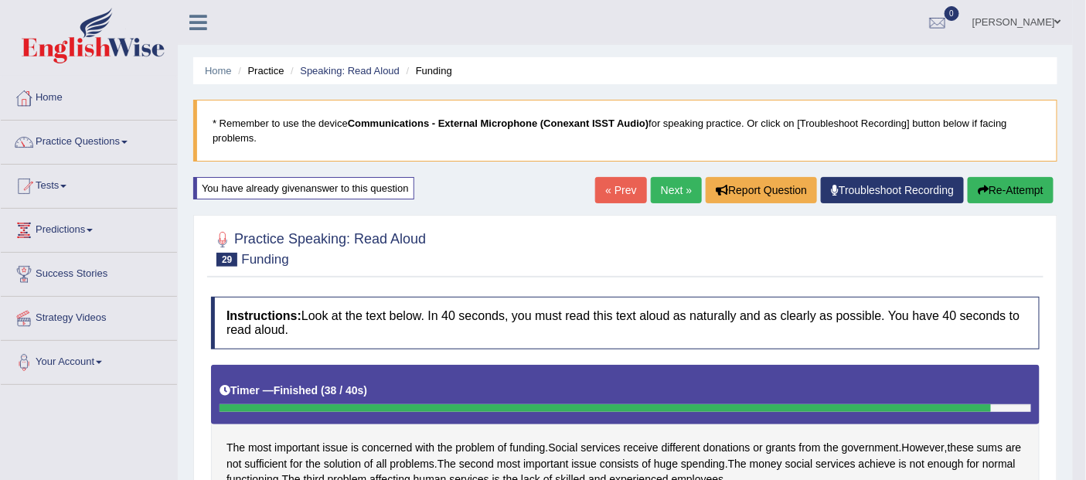
click at [673, 182] on link "Next »" at bounding box center [676, 190] width 51 height 26
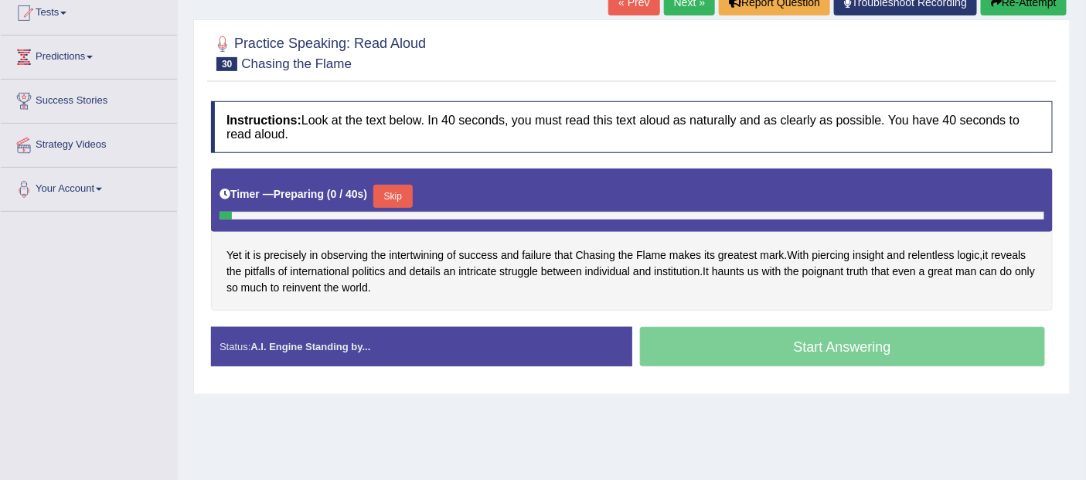
scroll to position [175, 0]
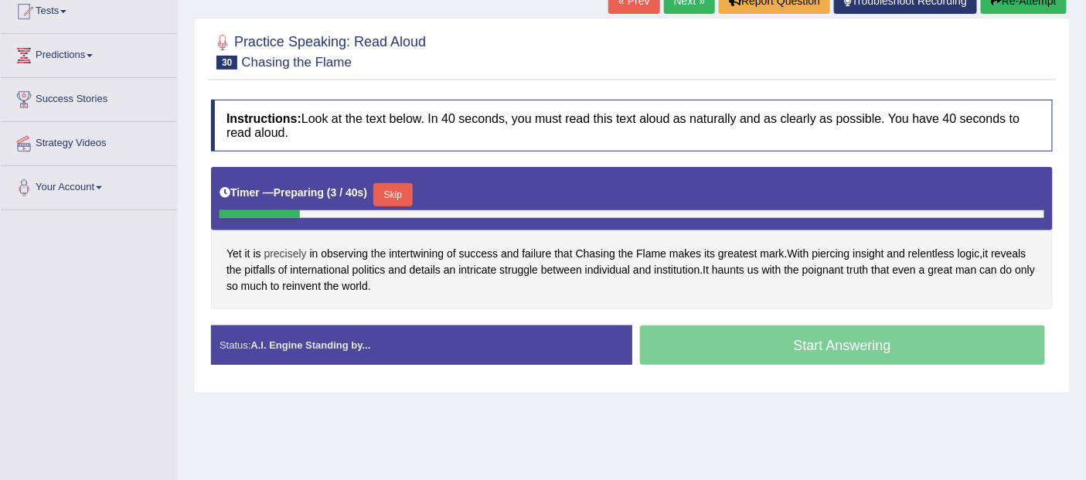
click at [289, 253] on span "precisely" at bounding box center [285, 254] width 43 height 16
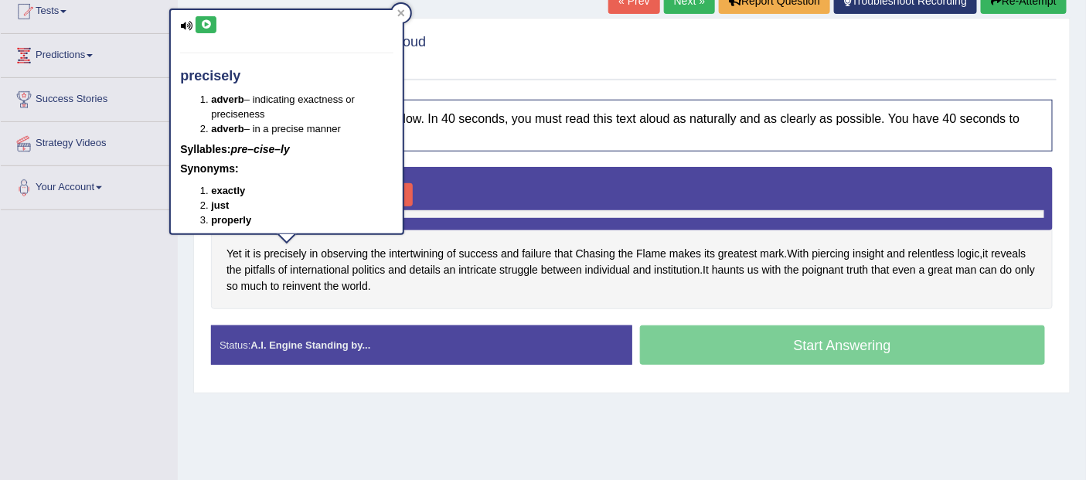
click at [205, 23] on icon at bounding box center [206, 24] width 12 height 9
click at [368, 251] on span "observing" at bounding box center [344, 254] width 47 height 16
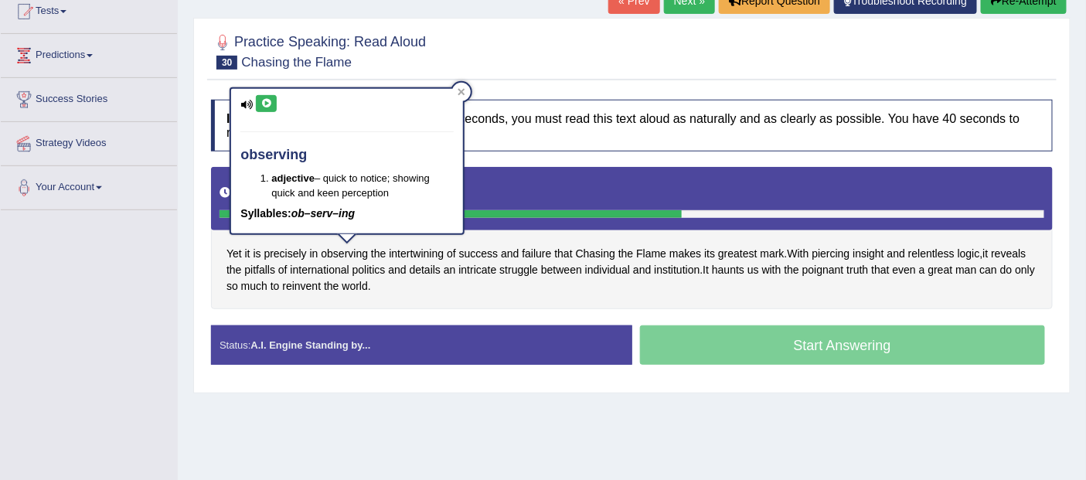
click at [267, 99] on icon at bounding box center [266, 103] width 12 height 9
click at [141, 283] on div "Toggle navigation Home Practice Questions Speaking Practice Read Aloud Repeat S…" at bounding box center [543, 227] width 1086 height 804
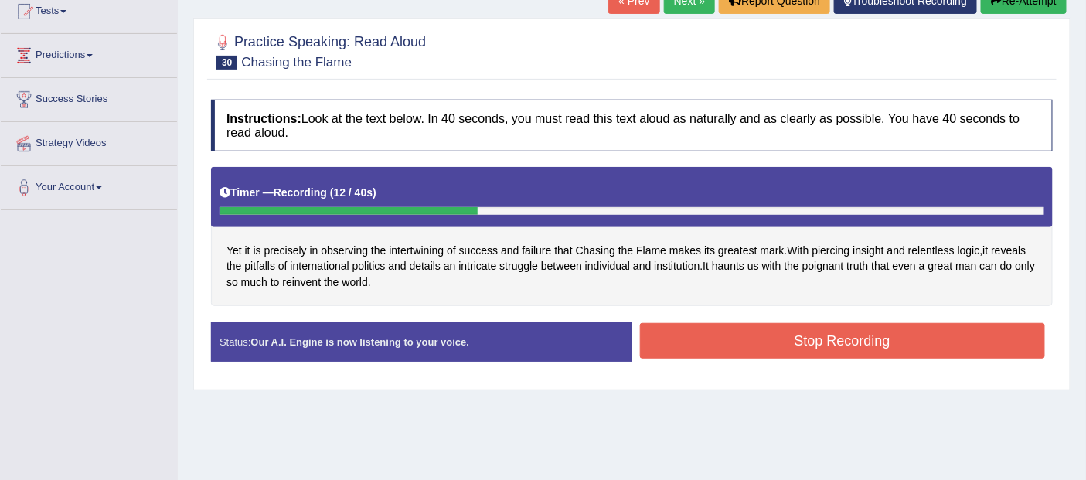
click at [860, 333] on button "Stop Recording" at bounding box center [843, 341] width 406 height 36
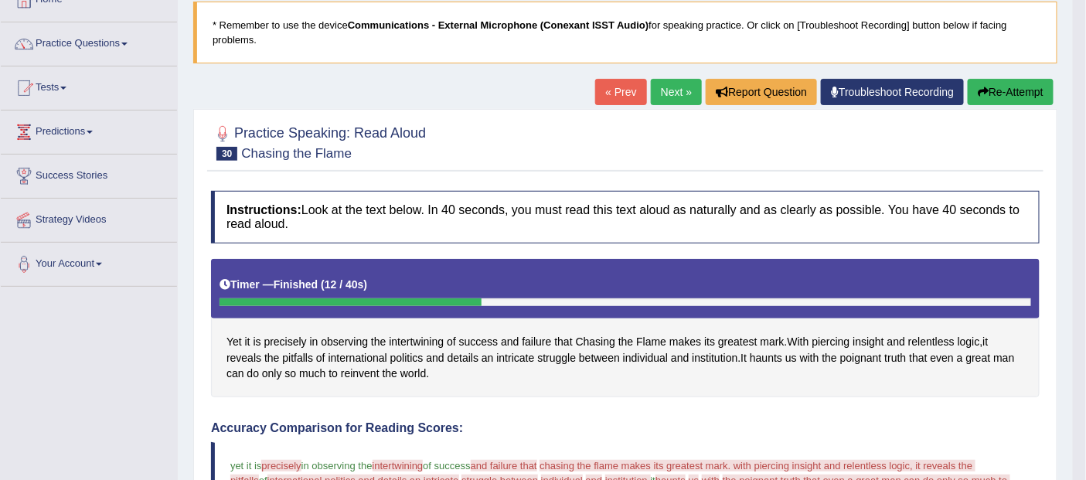
scroll to position [0, 0]
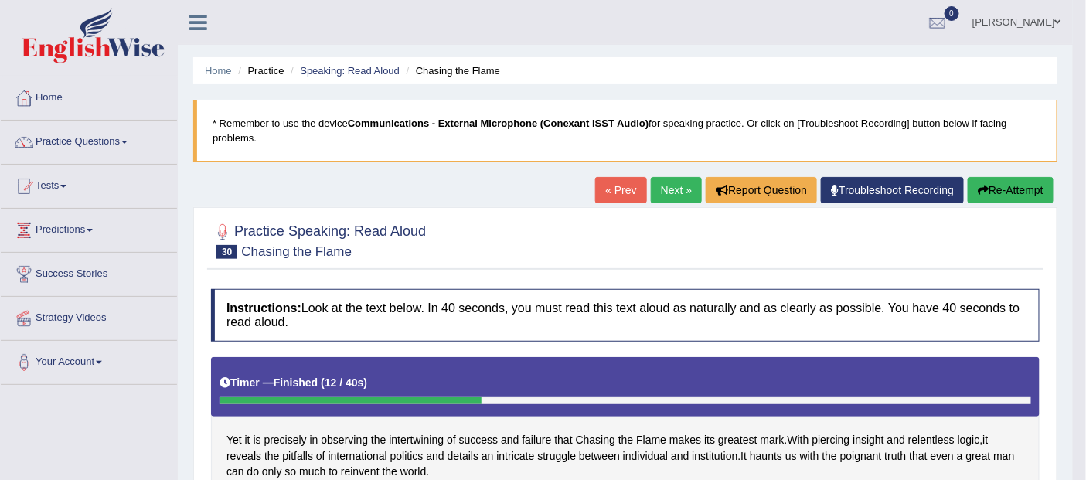
click at [93, 134] on link "Practice Questions" at bounding box center [89, 140] width 176 height 39
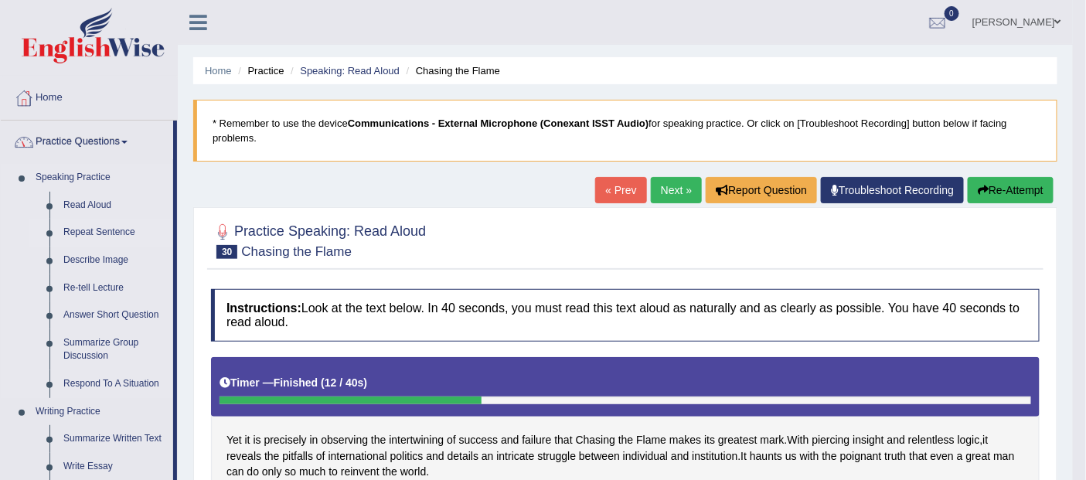
click at [114, 236] on link "Repeat Sentence" at bounding box center [114, 233] width 117 height 28
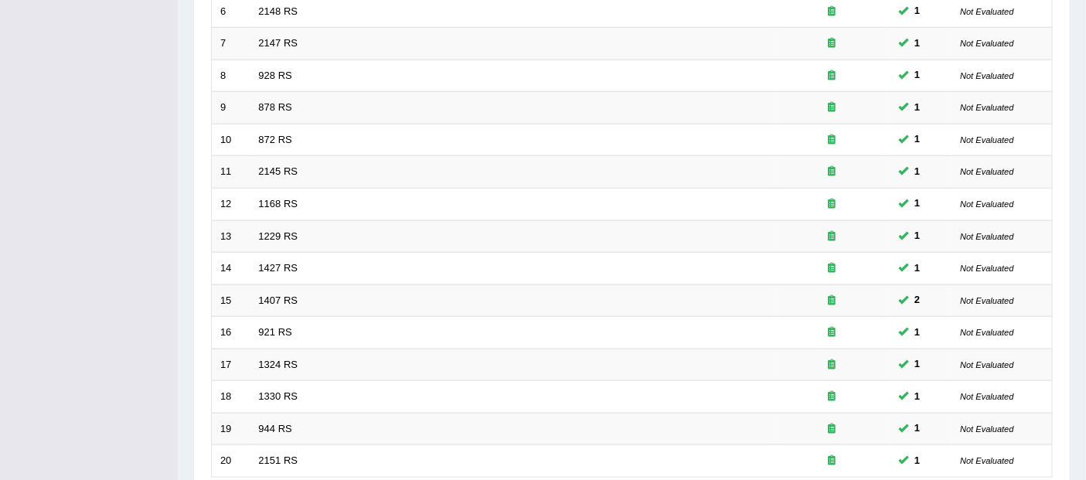
scroll to position [533, 0]
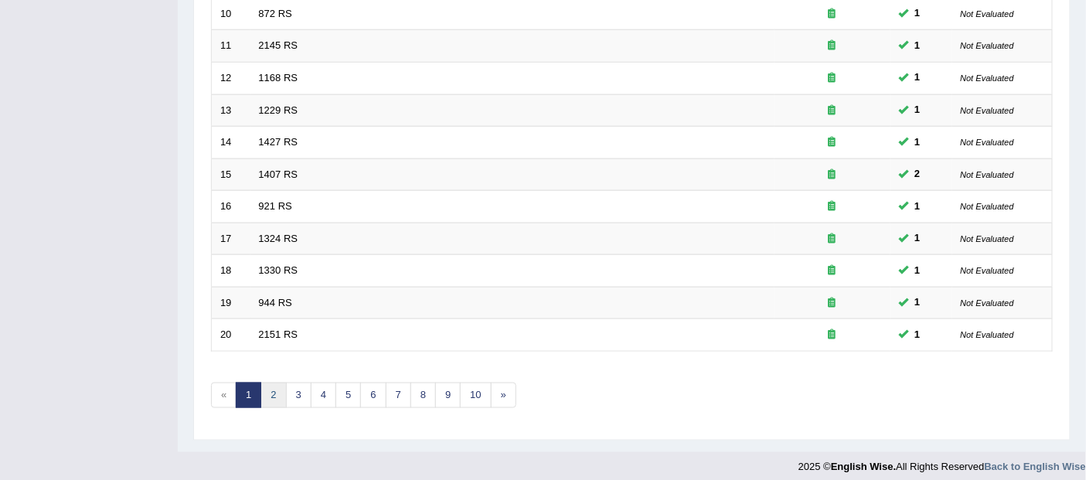
click at [271, 386] on link "2" at bounding box center [273, 396] width 26 height 26
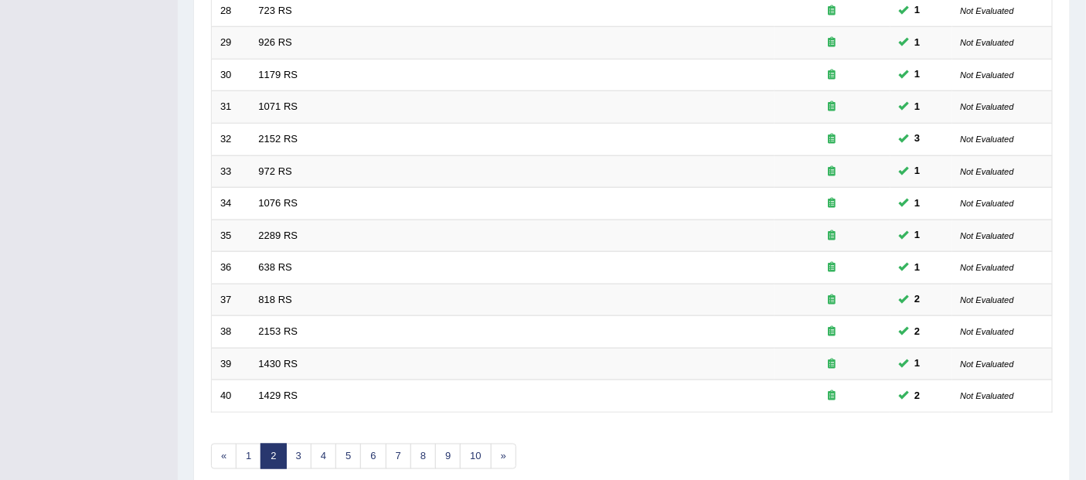
scroll to position [473, 0]
click at [295, 445] on link "3" at bounding box center [299, 455] width 26 height 26
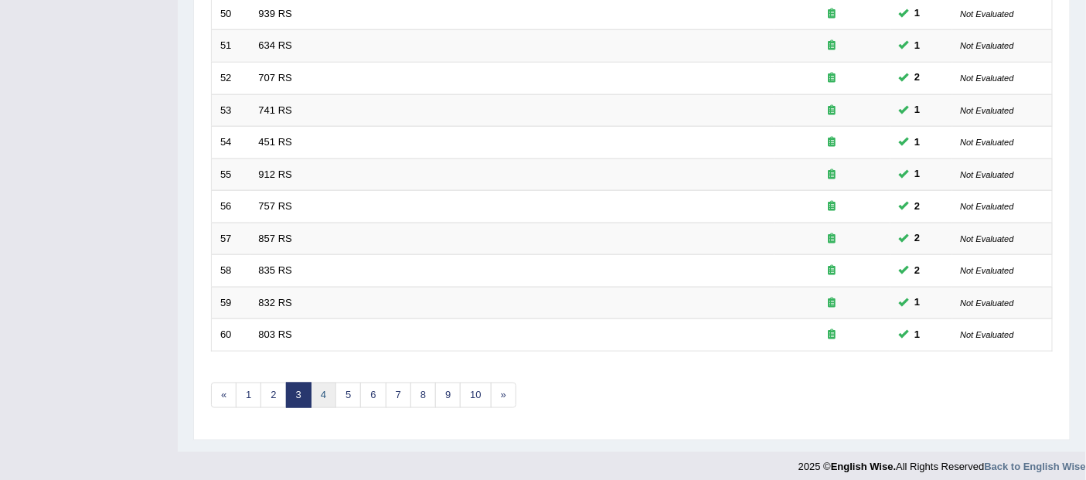
click at [322, 386] on link "4" at bounding box center [324, 396] width 26 height 26
click at [344, 386] on link "5" at bounding box center [348, 396] width 26 height 26
click at [366, 385] on link "6" at bounding box center [373, 396] width 26 height 26
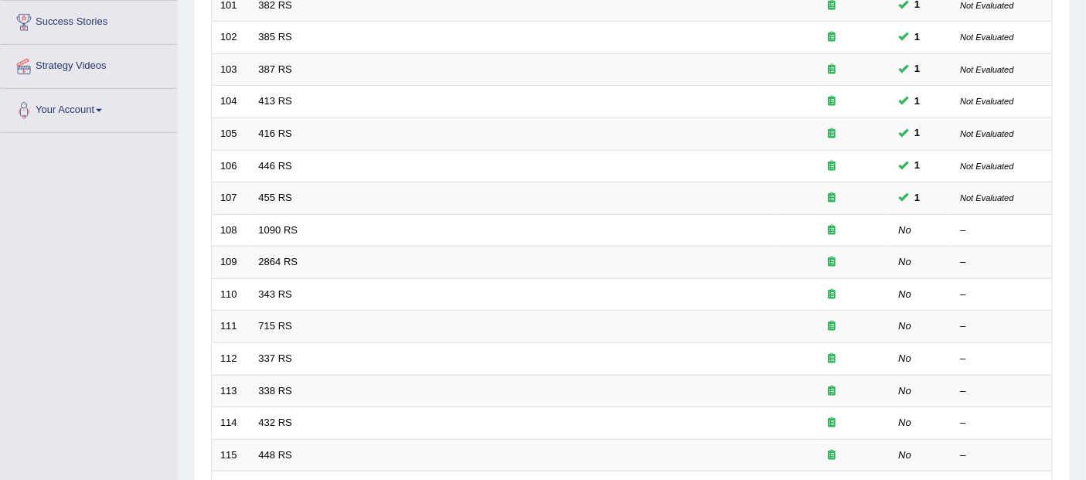
scroll to position [243, 0]
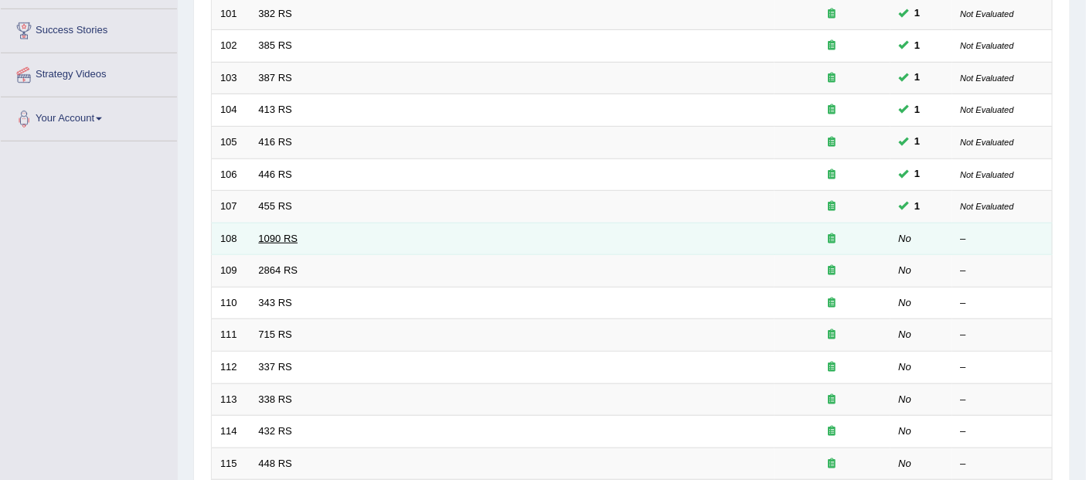
click at [291, 236] on link "1090 RS" at bounding box center [278, 239] width 39 height 12
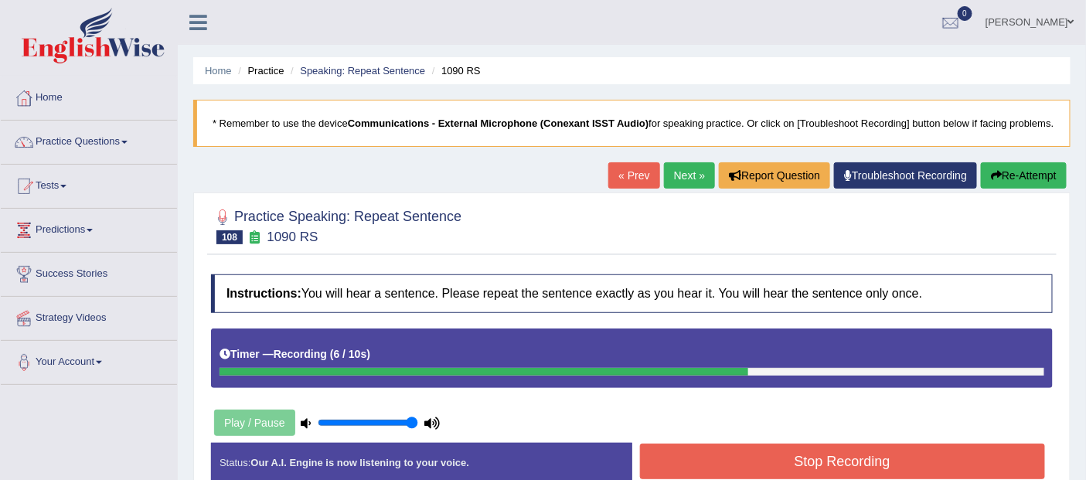
click at [860, 456] on button "Stop Recording" at bounding box center [843, 462] width 406 height 36
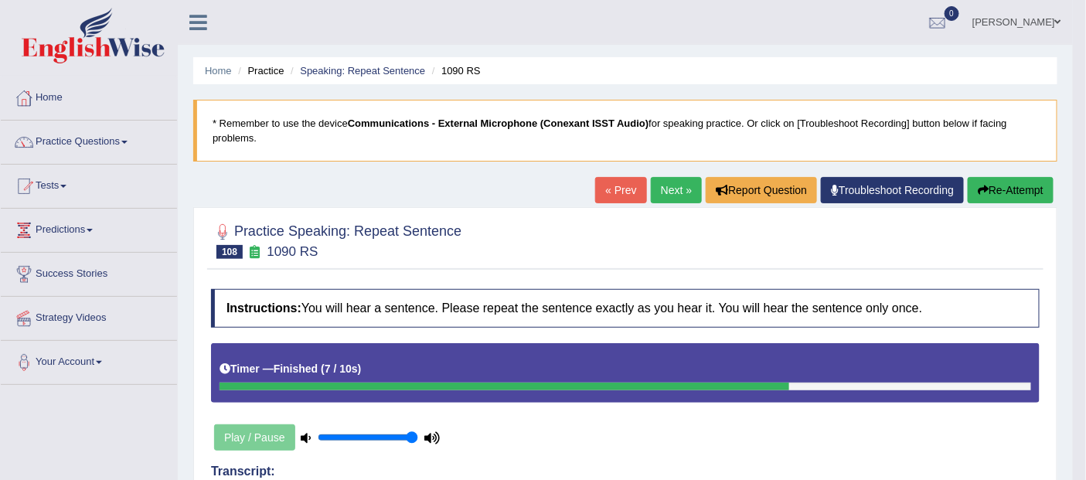
click at [1010, 186] on button "Re-Attempt" at bounding box center [1011, 190] width 86 height 26
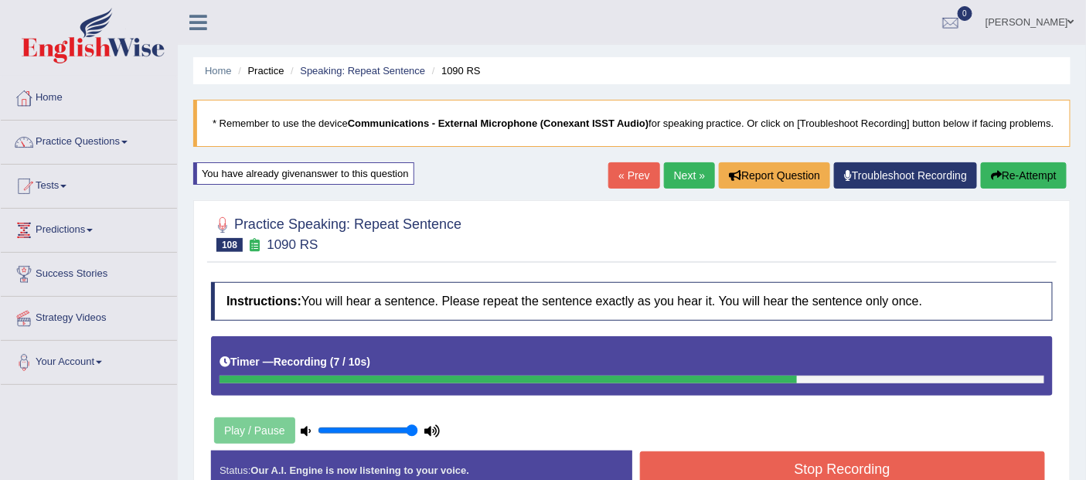
click at [843, 459] on button "Stop Recording" at bounding box center [843, 469] width 406 height 36
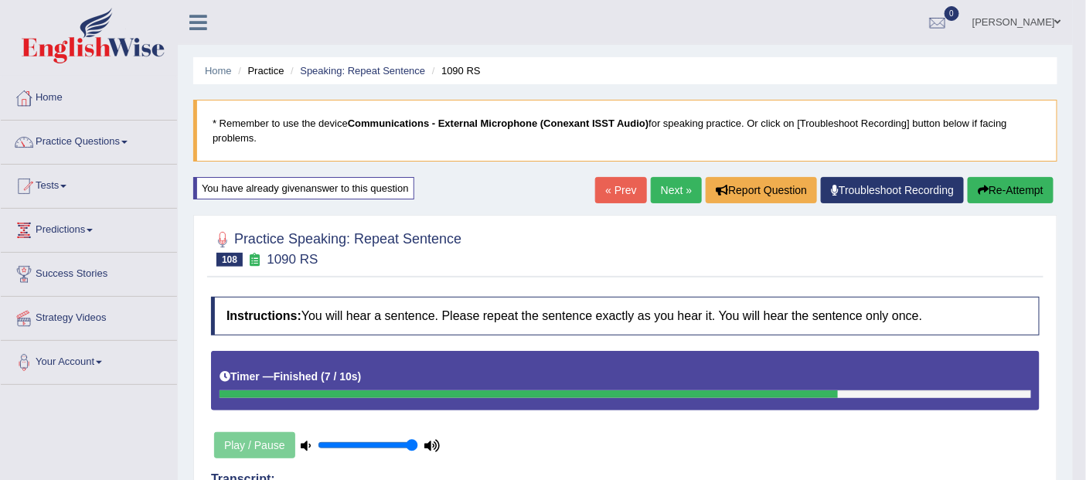
click at [670, 187] on link "Next »" at bounding box center [676, 190] width 51 height 26
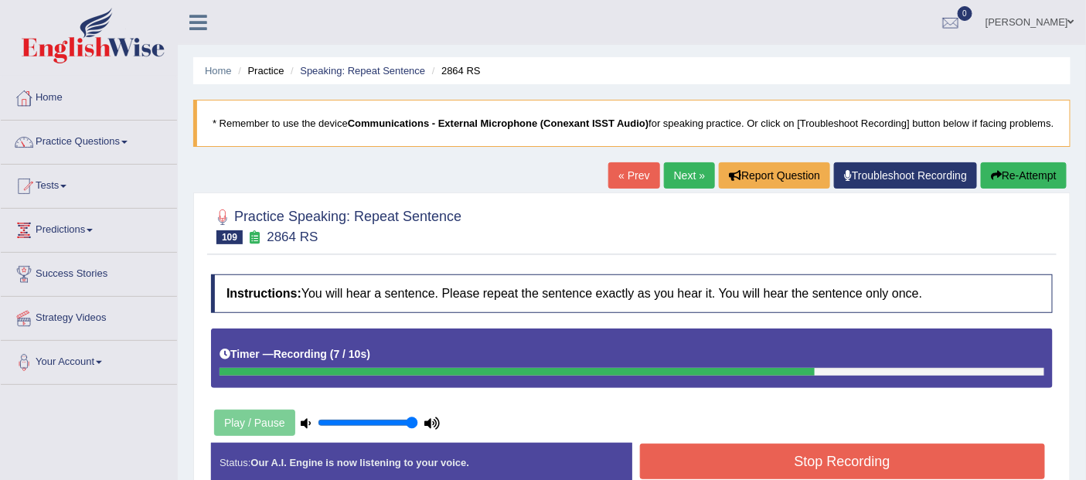
click at [865, 443] on div "Start Answering" at bounding box center [842, 443] width 421 height 1
click at [877, 455] on button "Stop Recording" at bounding box center [843, 462] width 406 height 36
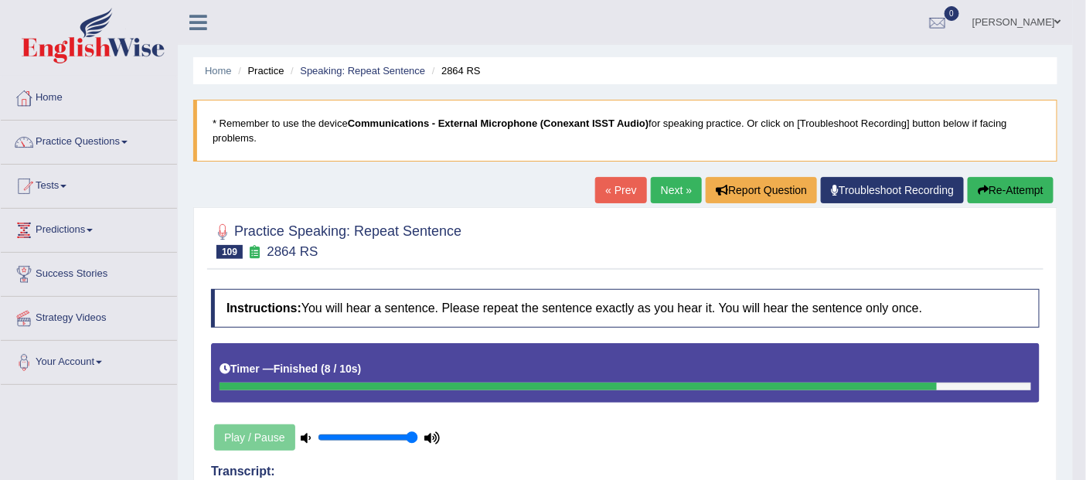
click at [1013, 184] on button "Re-Attempt" at bounding box center [1011, 190] width 86 height 26
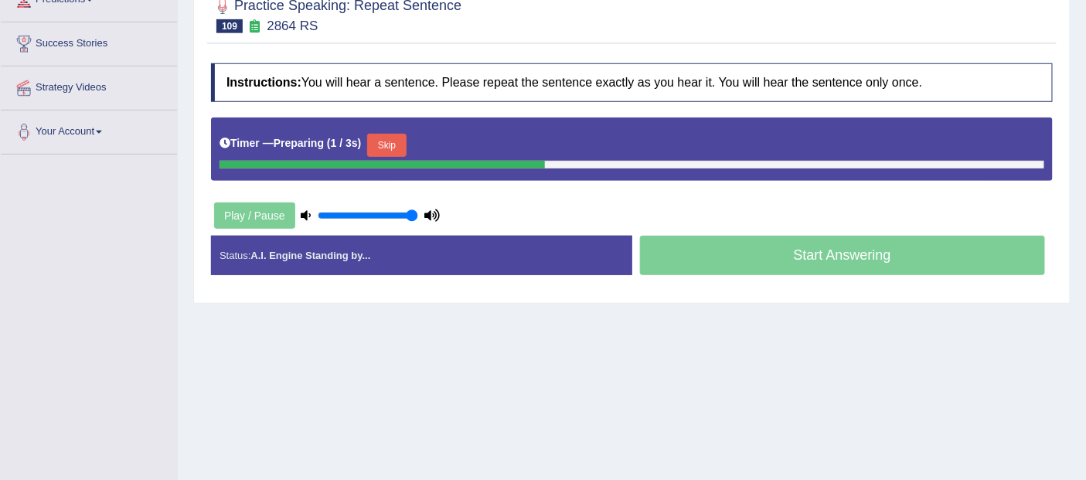
scroll to position [232, 0]
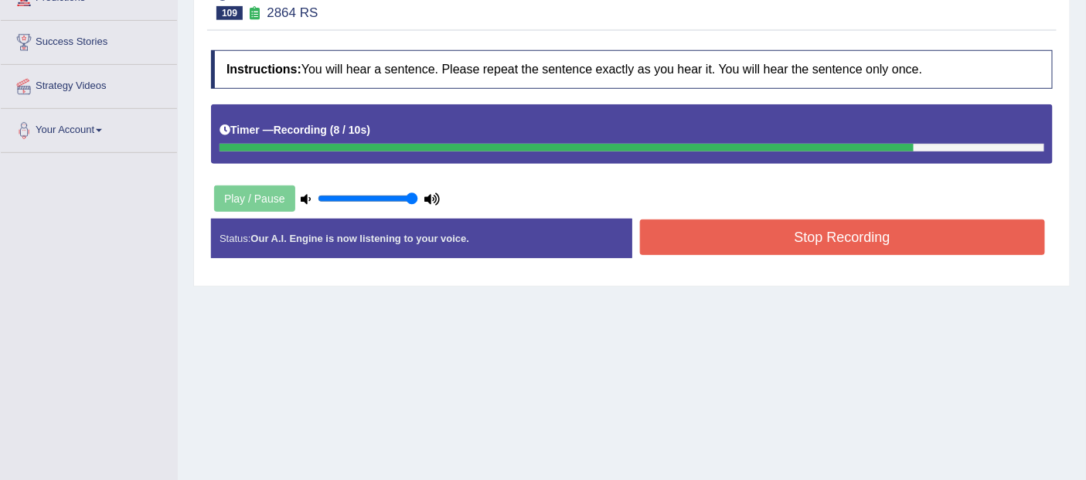
click at [857, 230] on button "Stop Recording" at bounding box center [843, 238] width 406 height 36
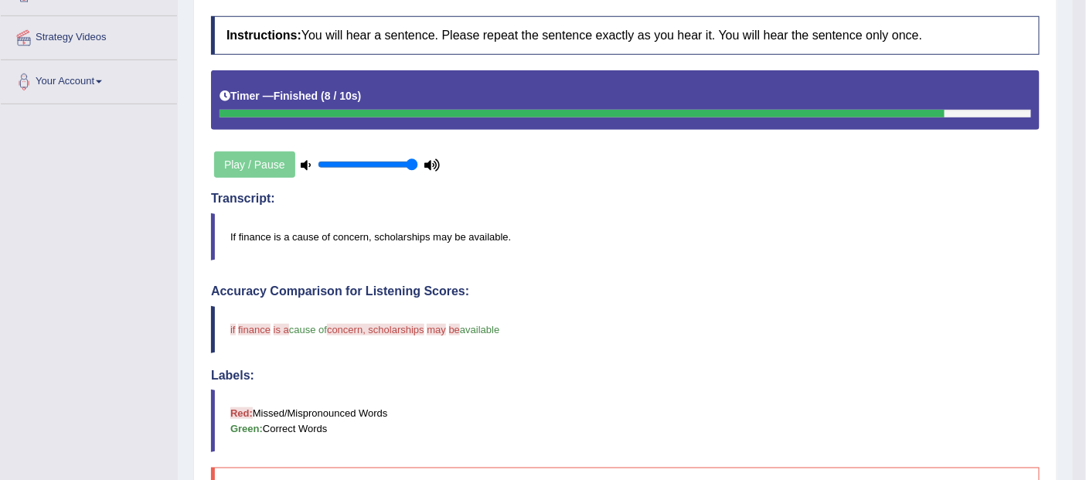
scroll to position [0, 0]
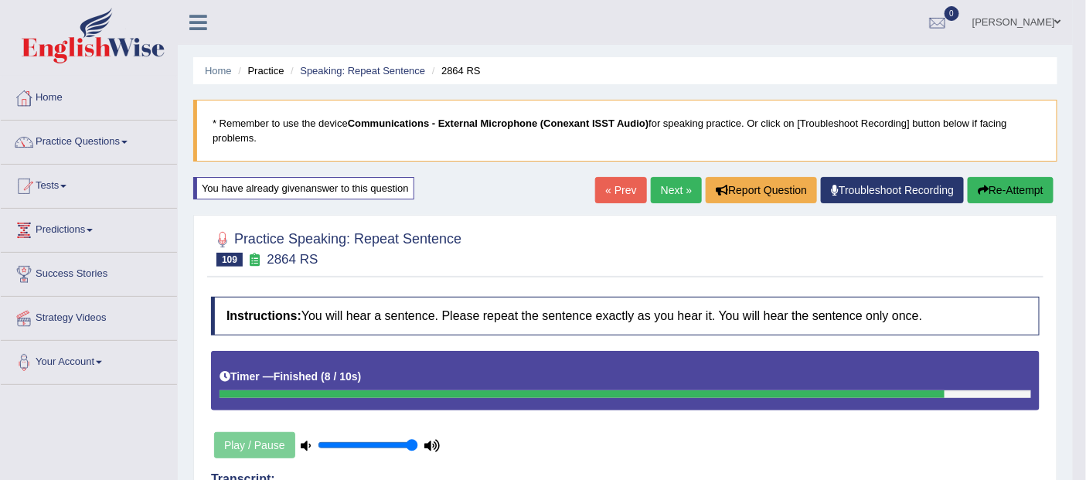
click at [999, 188] on button "Re-Attempt" at bounding box center [1011, 190] width 86 height 26
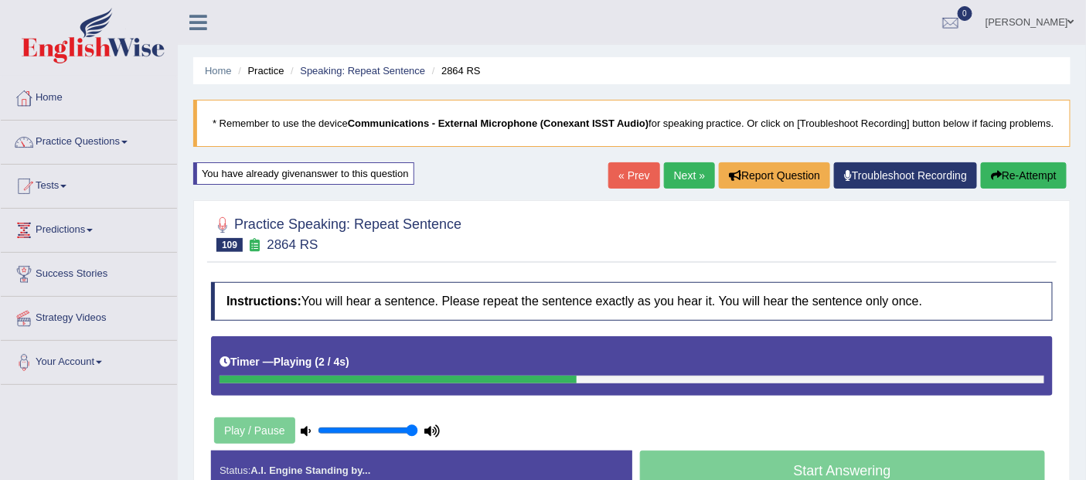
click at [1019, 175] on button "Re-Attempt" at bounding box center [1024, 175] width 86 height 26
click at [1014, 175] on button "Re-Attempt" at bounding box center [1024, 175] width 86 height 26
click at [1026, 179] on button "Re-Attempt" at bounding box center [1024, 175] width 86 height 26
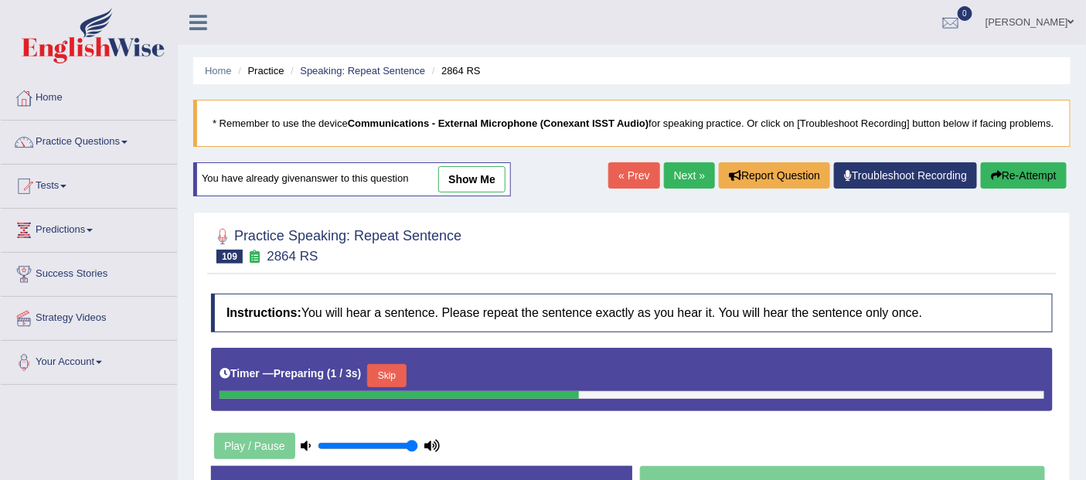
click at [82, 140] on link "Practice Questions" at bounding box center [89, 140] width 176 height 39
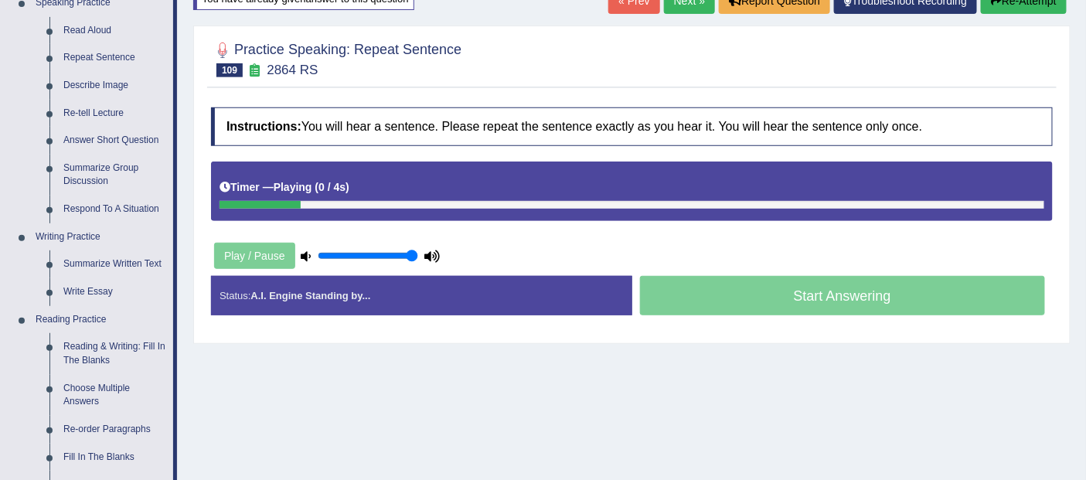
scroll to position [186, 0]
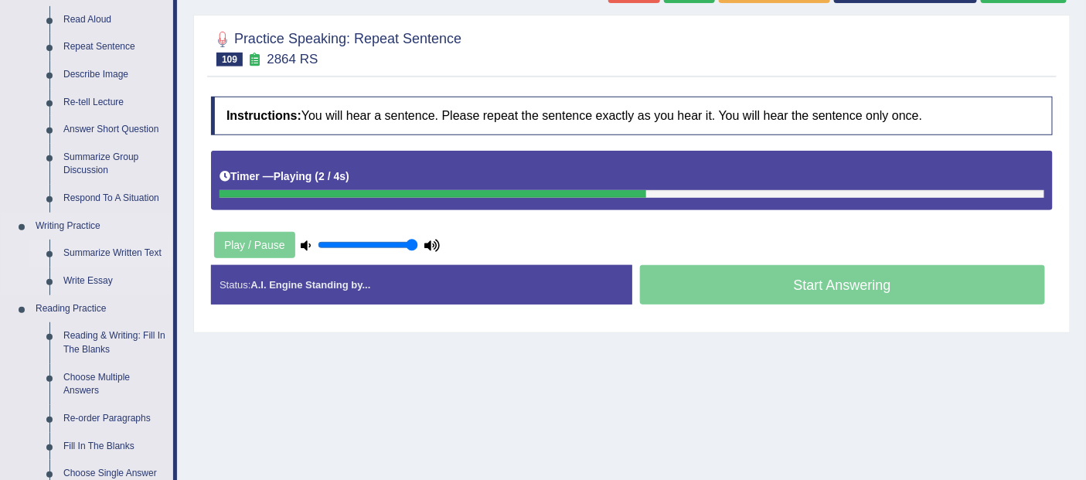
click at [122, 250] on link "Summarize Written Text" at bounding box center [114, 254] width 117 height 28
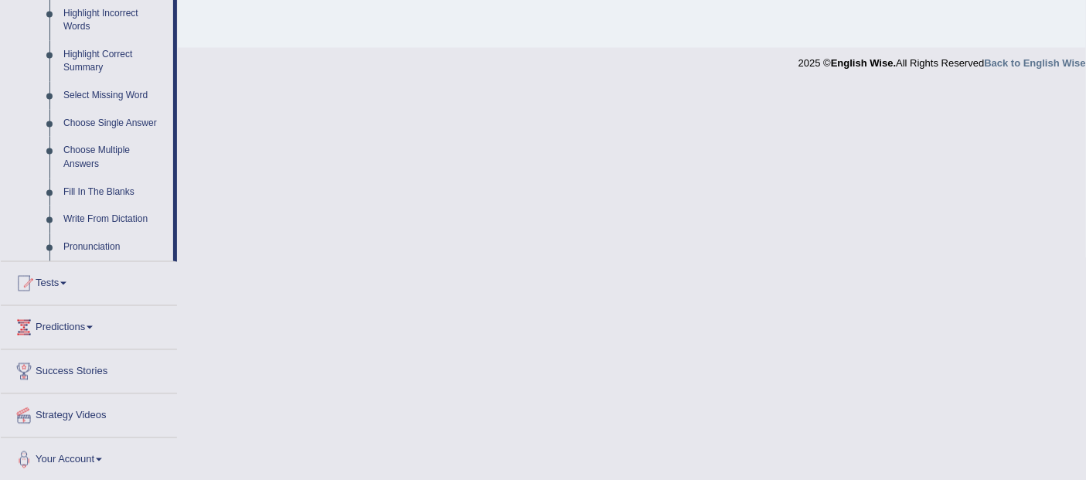
scroll to position [727, 0]
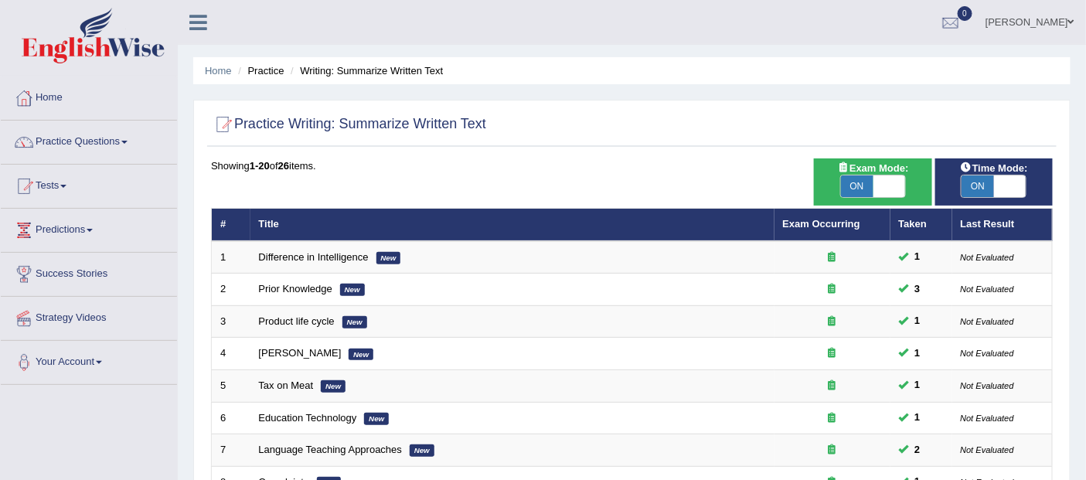
click at [96, 145] on link "Practice Questions" at bounding box center [89, 140] width 176 height 39
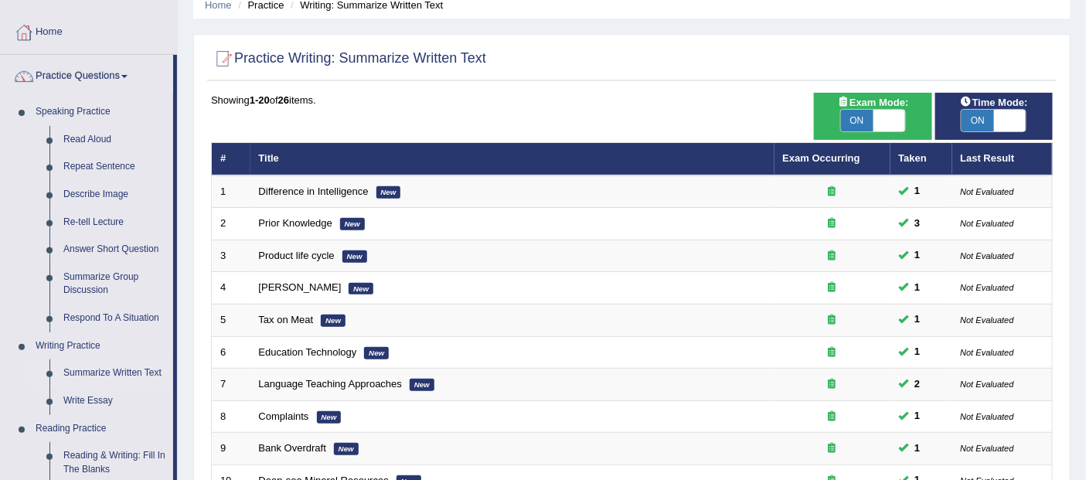
scroll to position [79, 0]
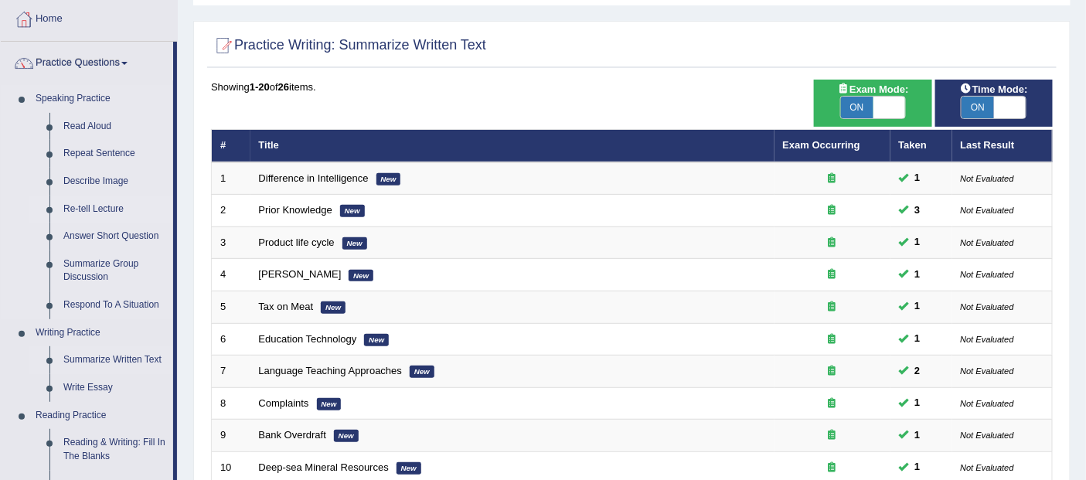
click at [124, 209] on link "Re-tell Lecture" at bounding box center [114, 210] width 117 height 28
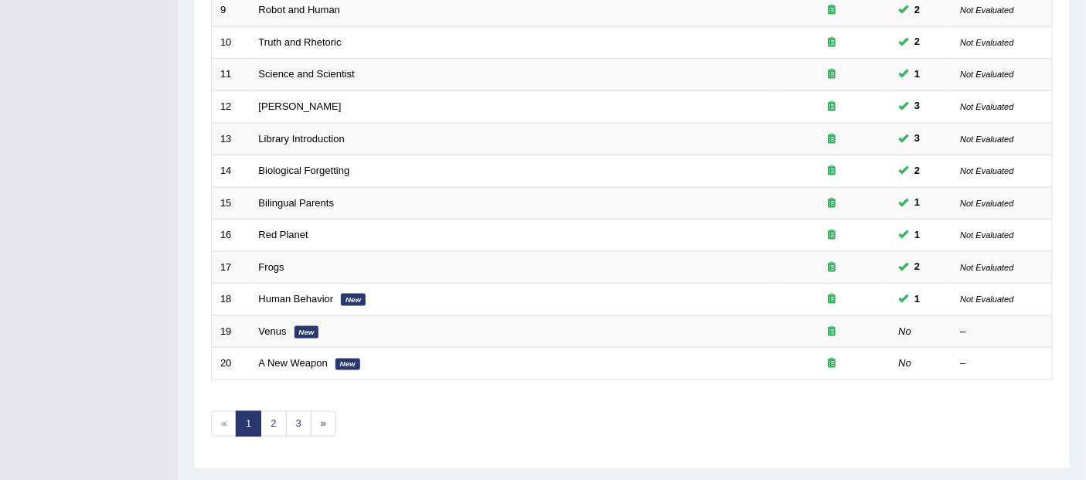
scroll to position [533, 0]
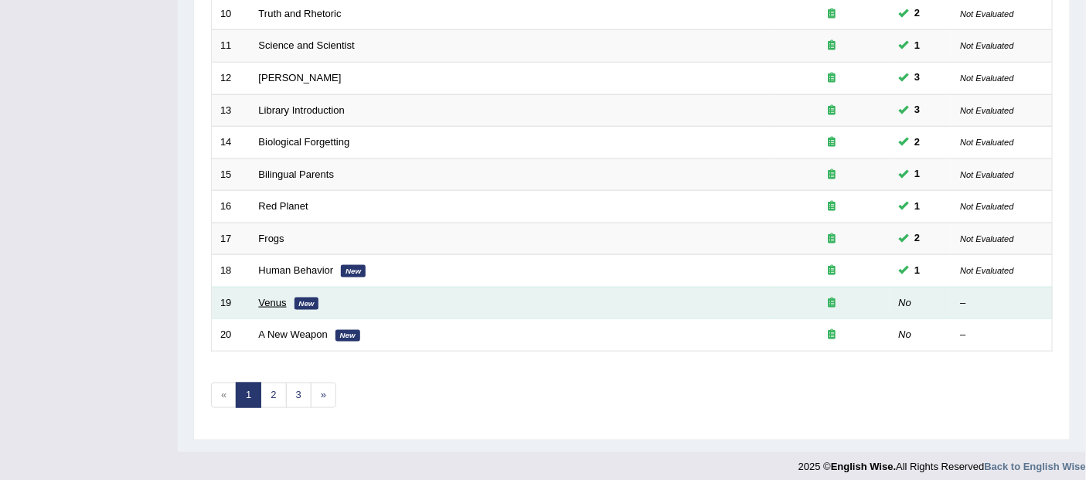
click at [281, 297] on link "Venus" at bounding box center [273, 303] width 28 height 12
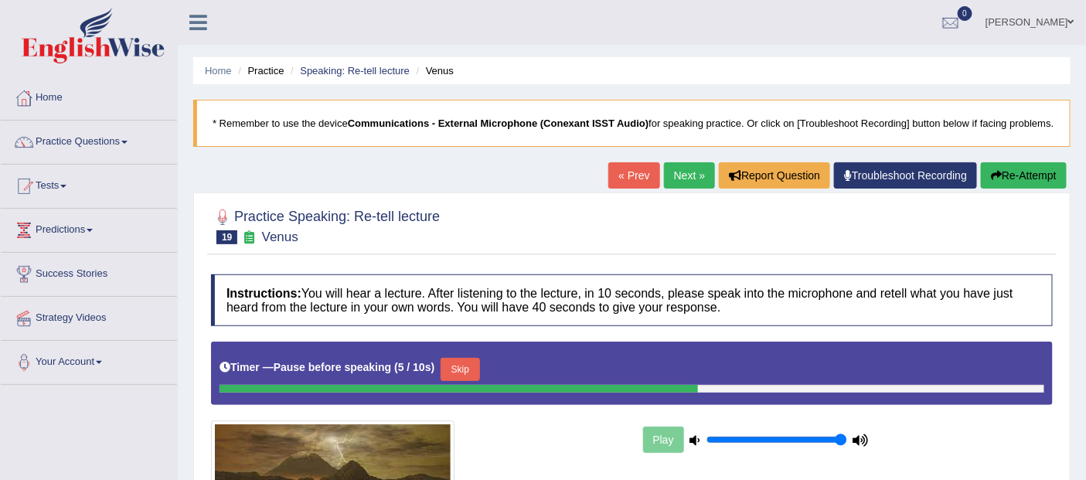
click at [1033, 175] on button "Re-Attempt" at bounding box center [1024, 175] width 86 height 26
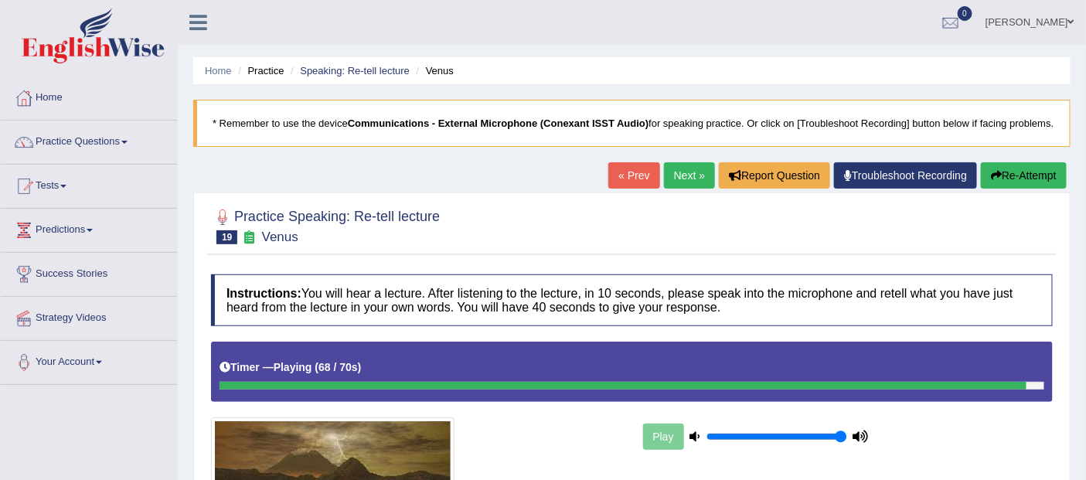
click at [1026, 167] on button "Re-Attempt" at bounding box center [1024, 175] width 86 height 26
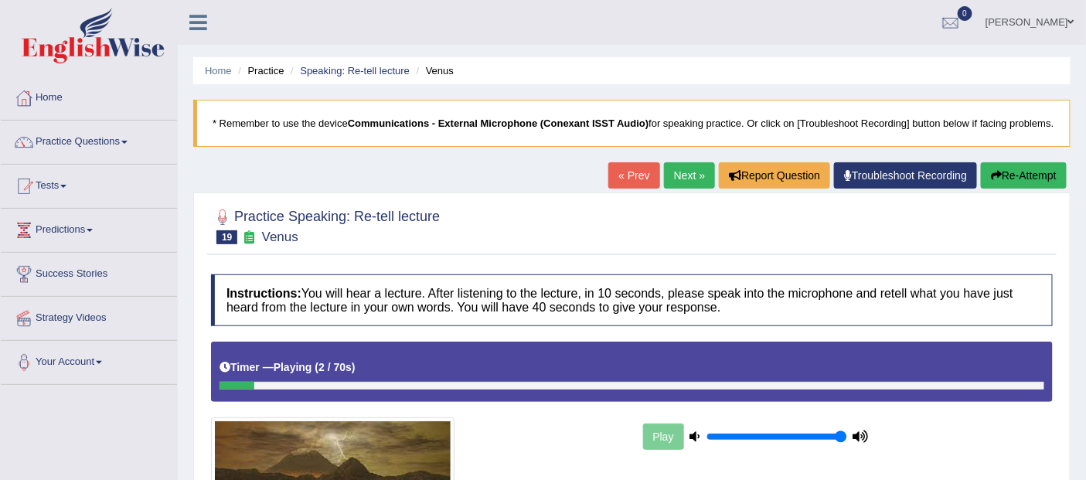
click at [1023, 175] on button "Re-Attempt" at bounding box center [1024, 175] width 86 height 26
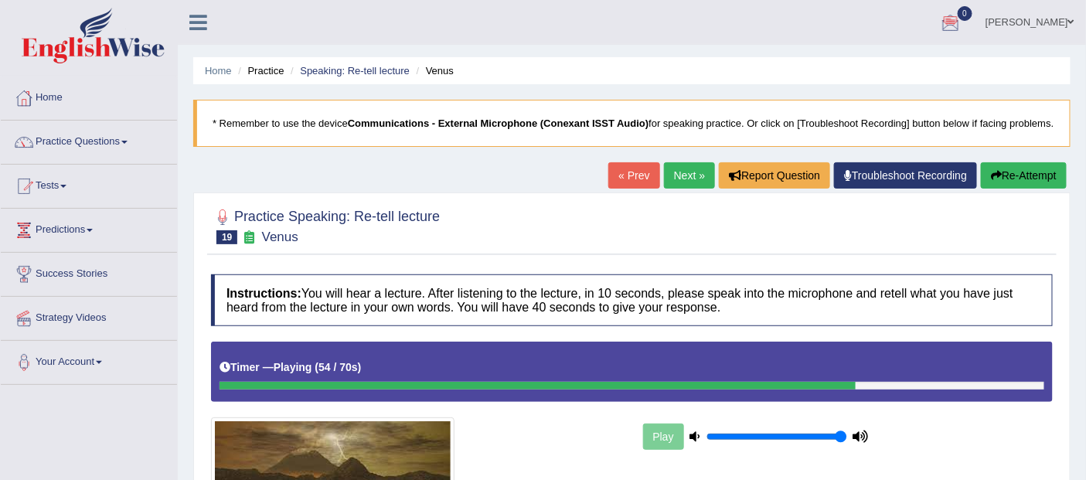
click at [1006, 169] on button "Re-Attempt" at bounding box center [1024, 175] width 86 height 26
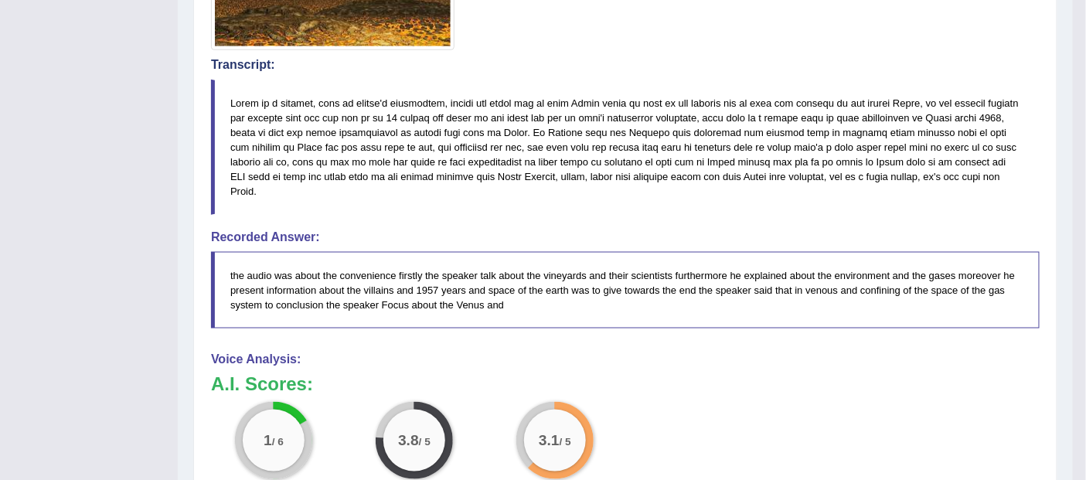
scroll to position [558, 0]
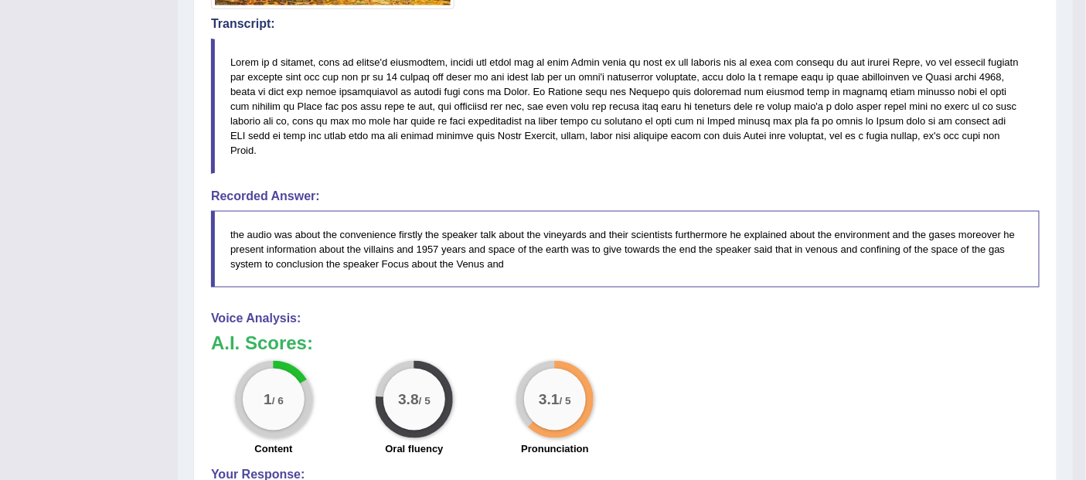
click at [671, 242] on blockquote "the audio was about the convenience firstly the speaker talk about the vineyard…" at bounding box center [625, 249] width 829 height 77
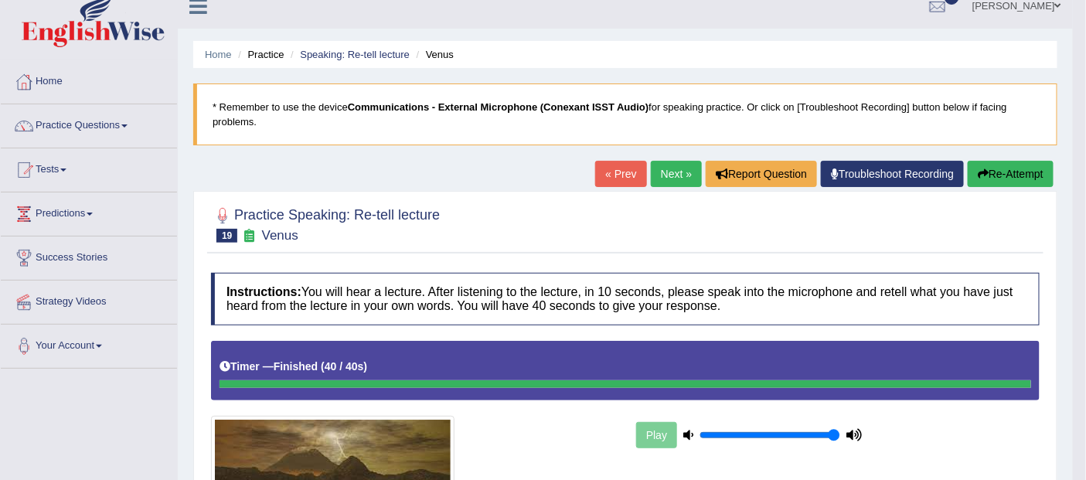
scroll to position [0, 0]
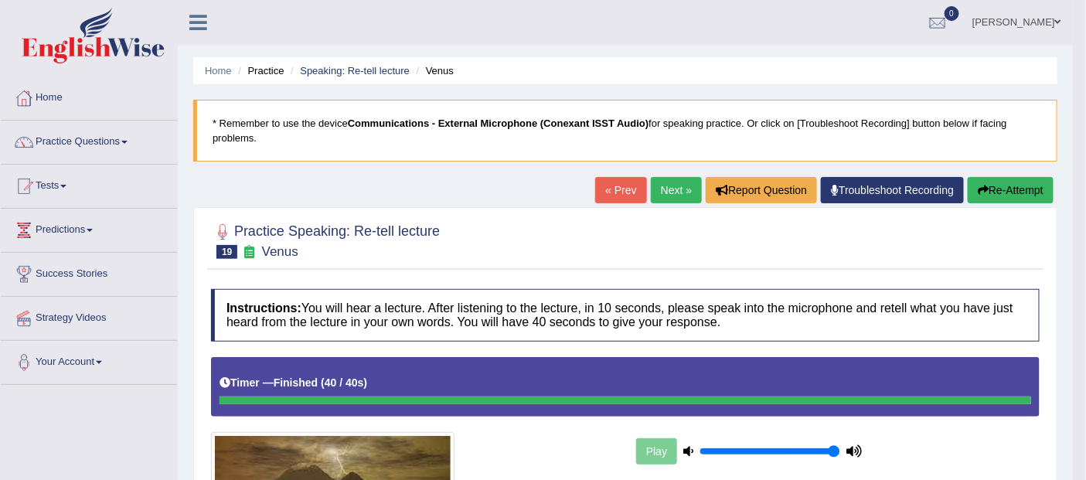
click at [982, 189] on icon "button" at bounding box center [983, 190] width 11 height 11
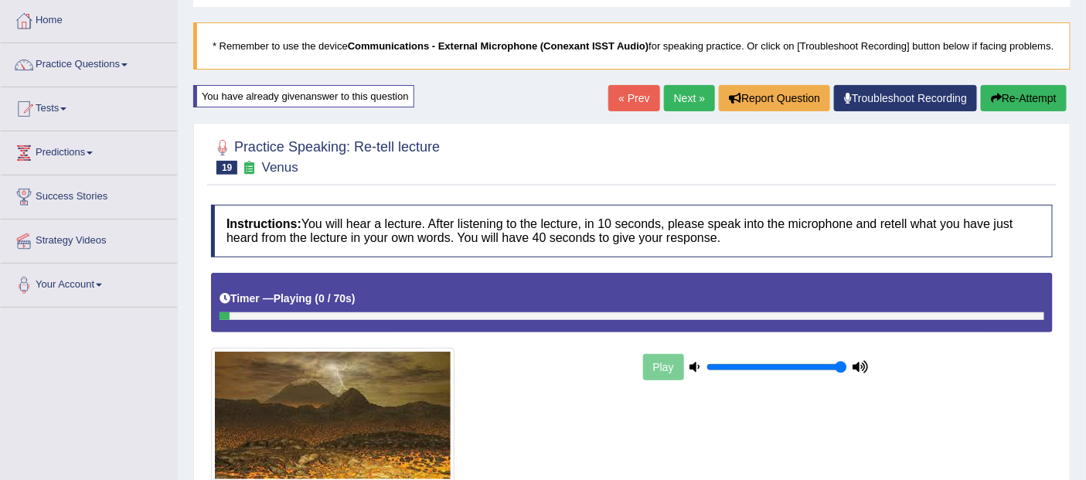
scroll to position [79, 0]
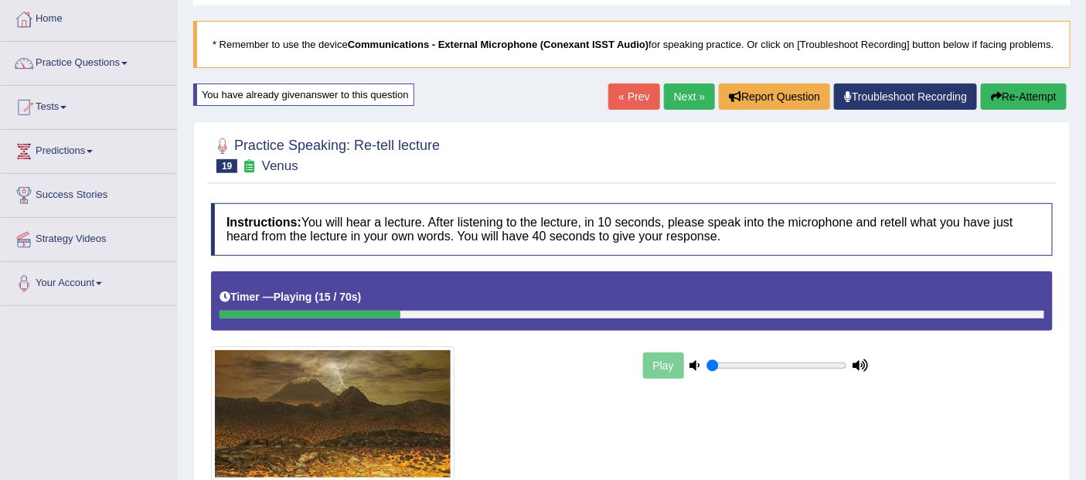
click at [693, 366] on icon at bounding box center [695, 365] width 10 height 10
click at [669, 363] on div "Play" at bounding box center [756, 365] width 232 height 39
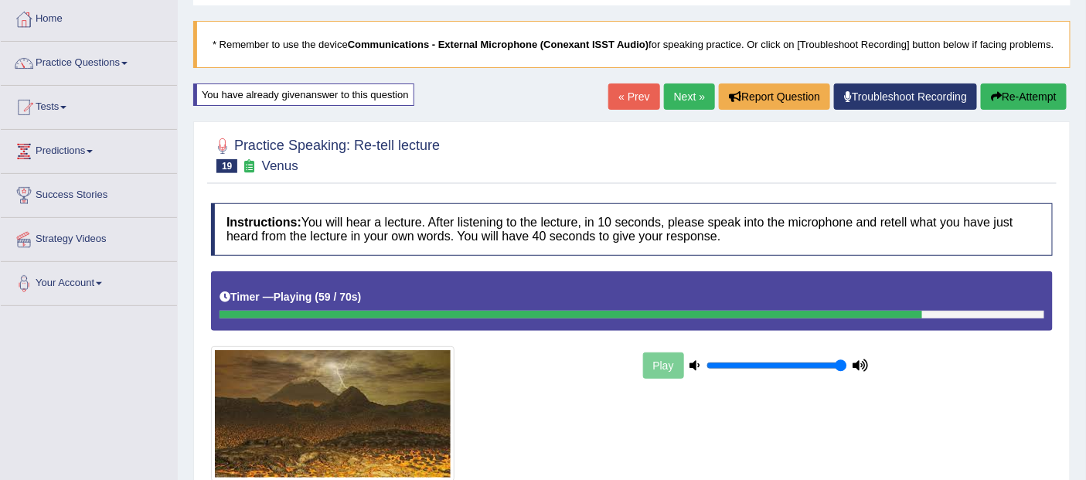
type input "1"
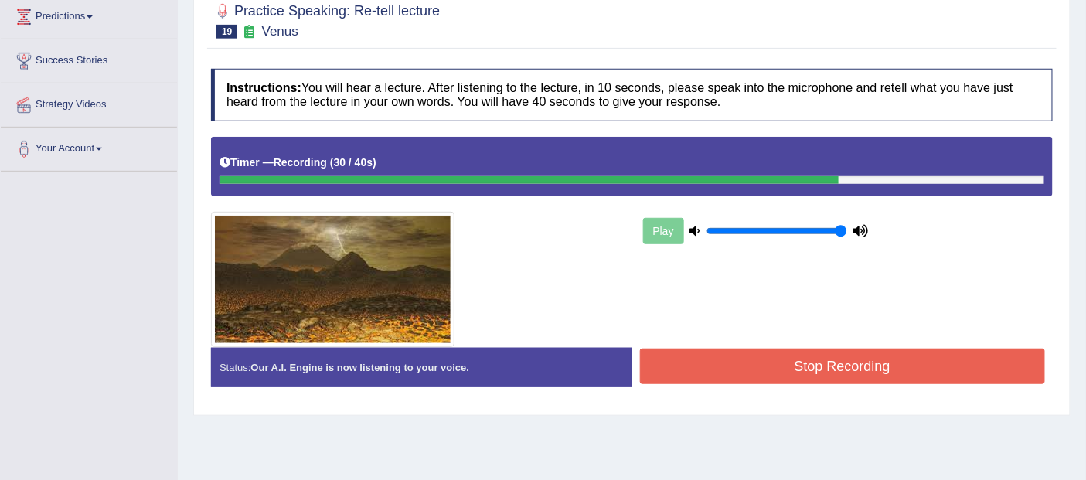
scroll to position [216, 0]
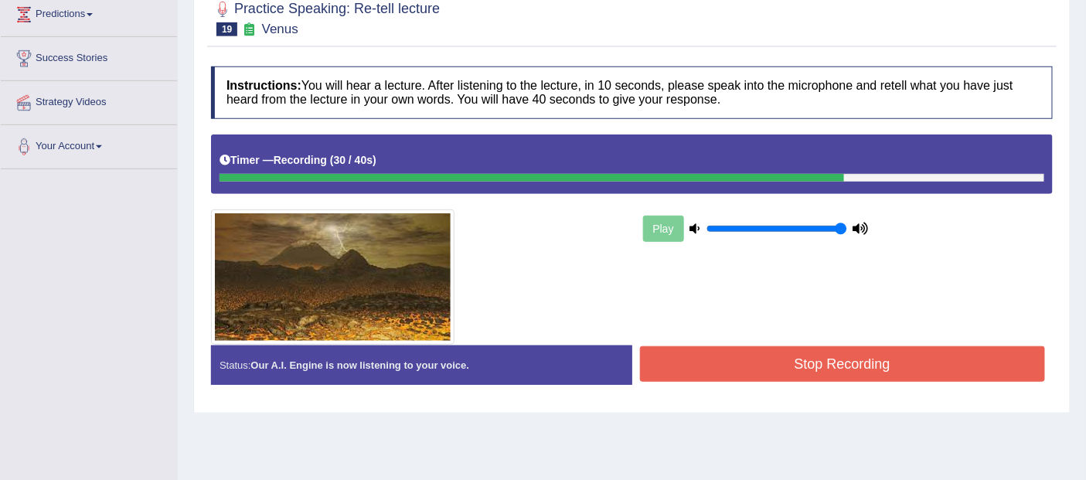
click at [837, 366] on button "Stop Recording" at bounding box center [843, 364] width 406 height 36
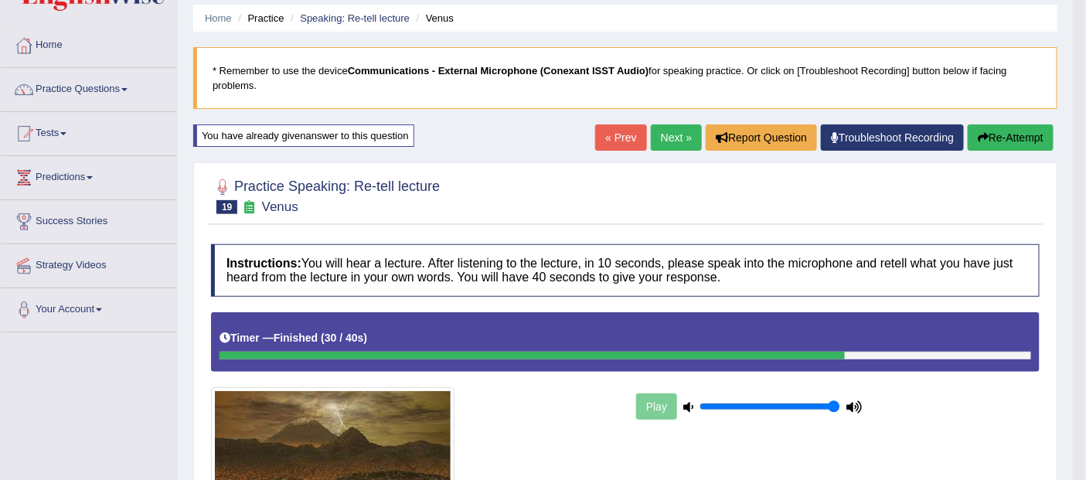
scroll to position [0, 0]
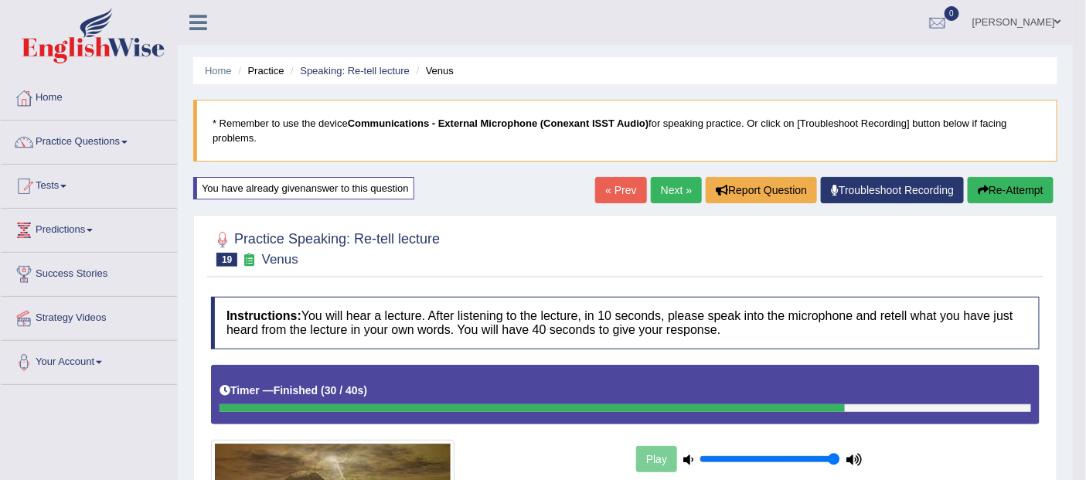
click at [80, 137] on link "Practice Questions" at bounding box center [89, 140] width 176 height 39
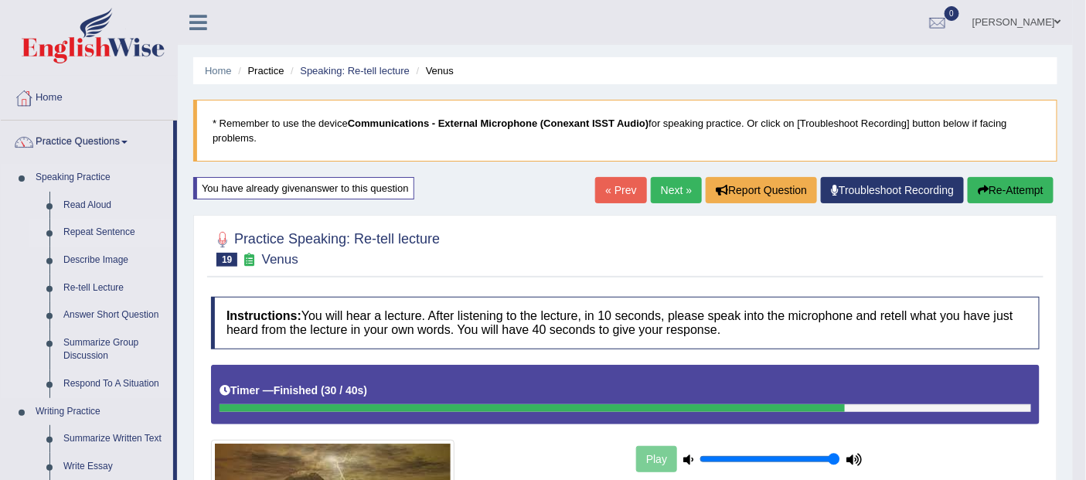
click at [135, 237] on link "Repeat Sentence" at bounding box center [114, 233] width 117 height 28
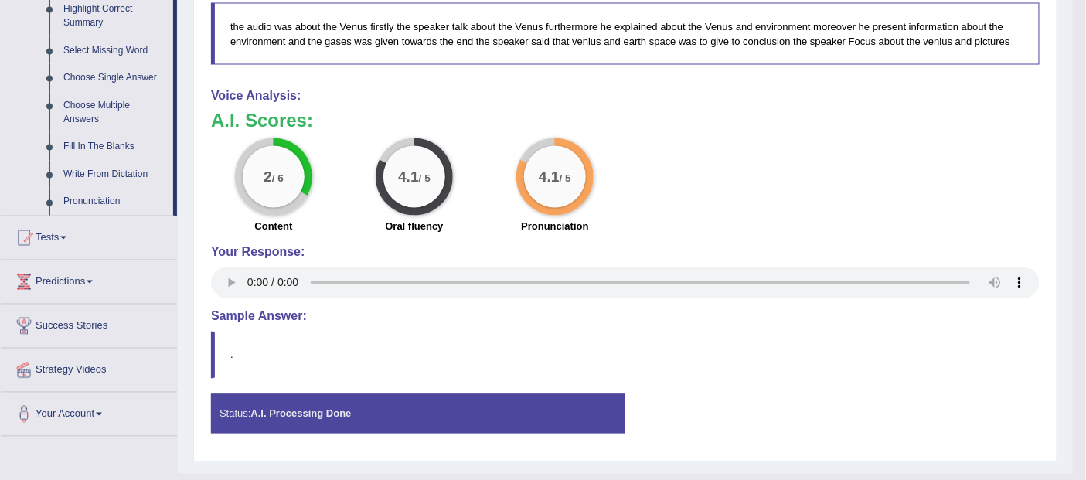
scroll to position [787, 0]
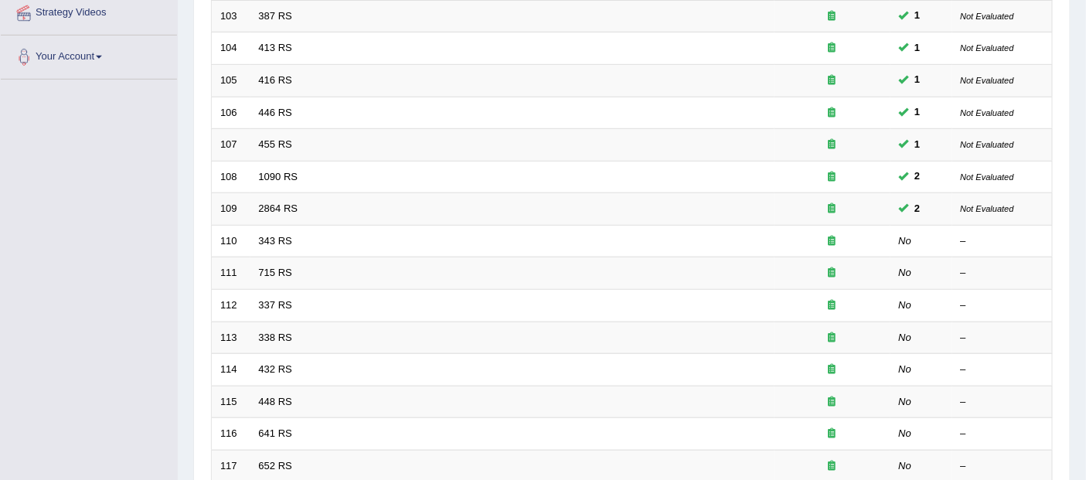
scroll to position [299, 0]
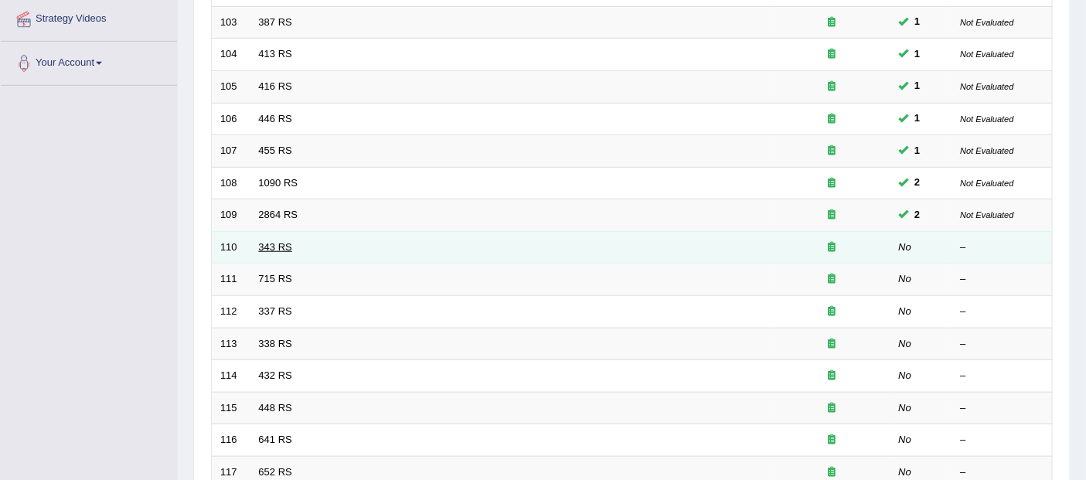
click at [267, 241] on link "343 RS" at bounding box center [275, 247] width 33 height 12
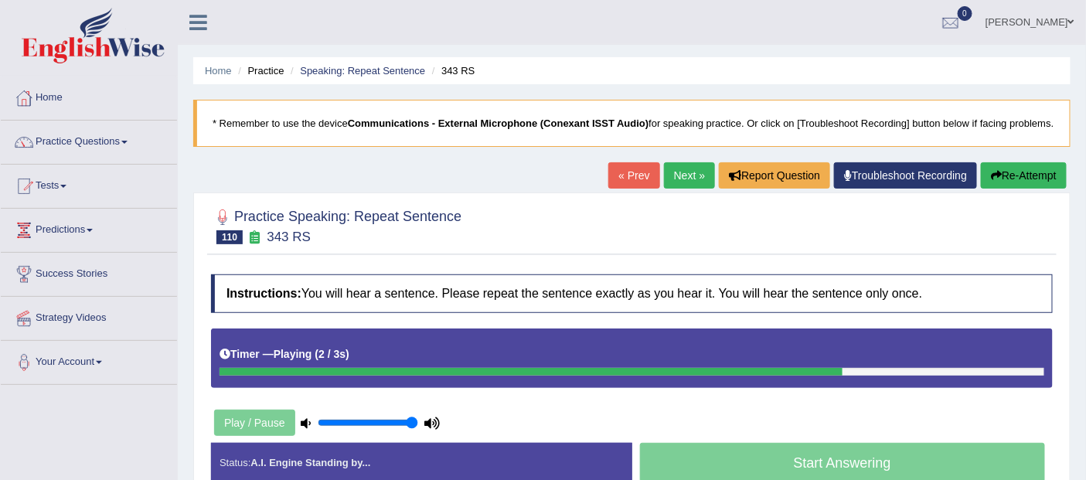
click at [1001, 164] on button "Re-Attempt" at bounding box center [1024, 175] width 86 height 26
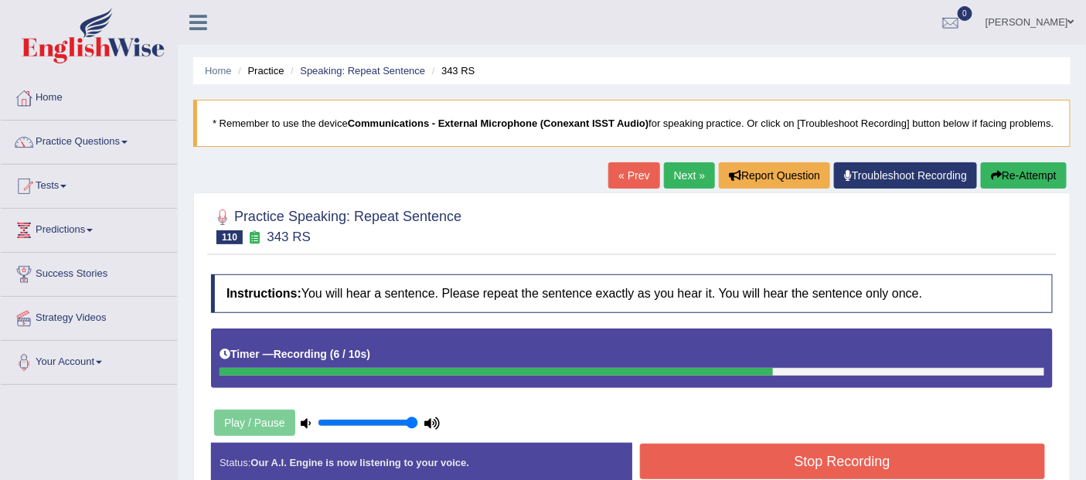
click at [853, 455] on button "Stop Recording" at bounding box center [843, 462] width 406 height 36
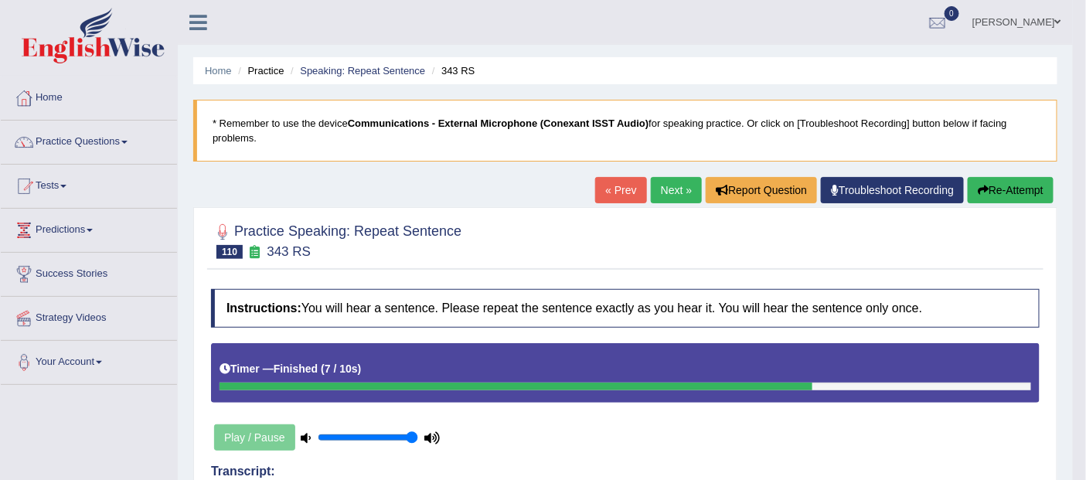
click at [1000, 191] on button "Re-Attempt" at bounding box center [1011, 190] width 86 height 26
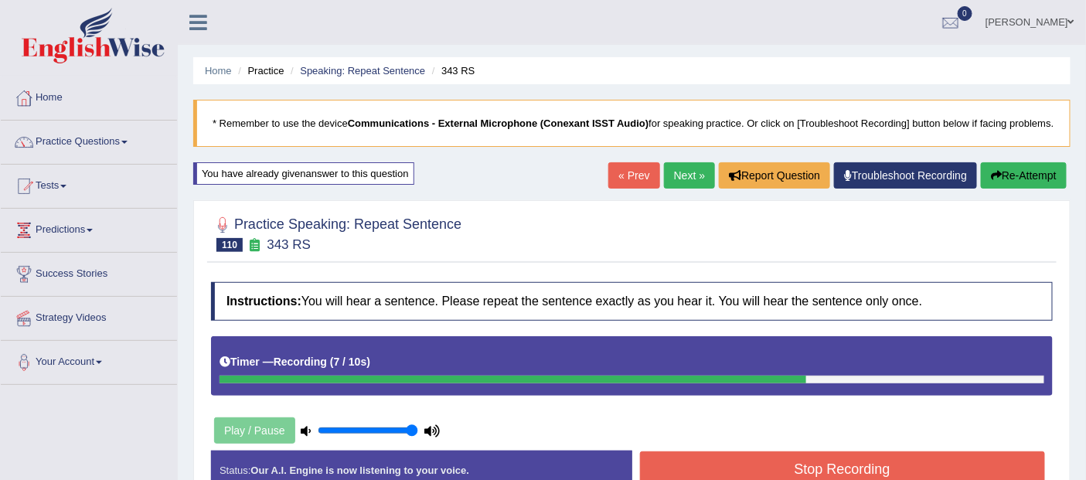
click at [853, 462] on button "Stop Recording" at bounding box center [843, 469] width 406 height 36
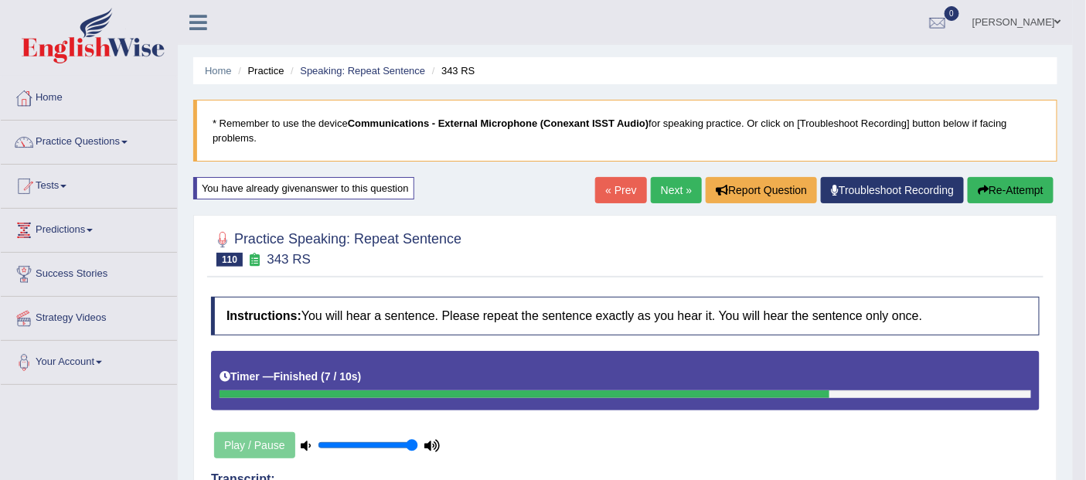
click at [663, 190] on link "Next »" at bounding box center [676, 190] width 51 height 26
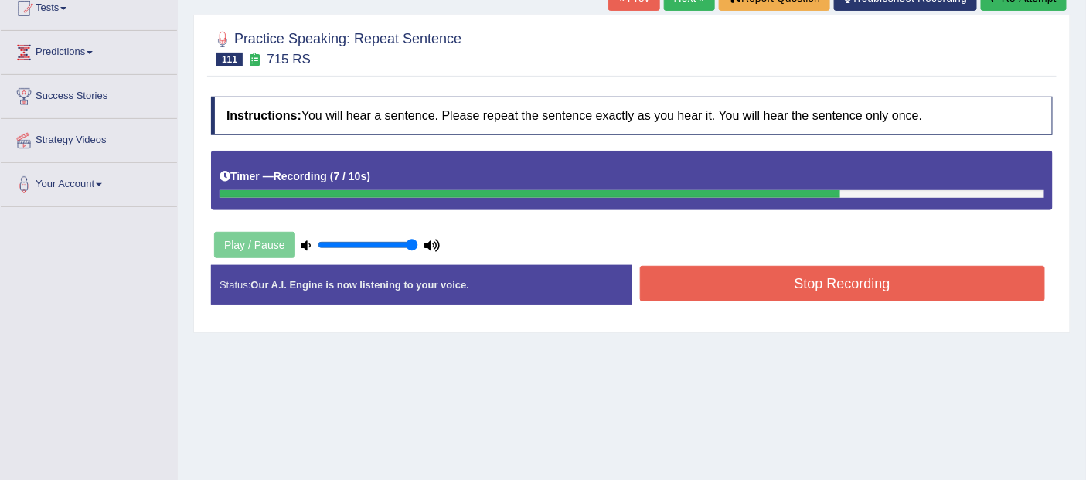
click at [874, 281] on button "Stop Recording" at bounding box center [843, 284] width 406 height 36
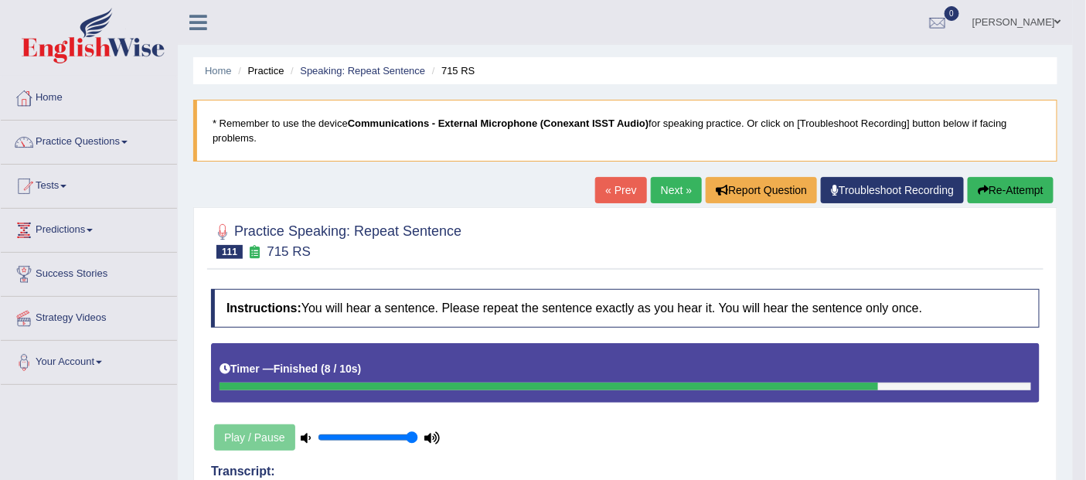
click at [662, 191] on link "Next »" at bounding box center [676, 190] width 51 height 26
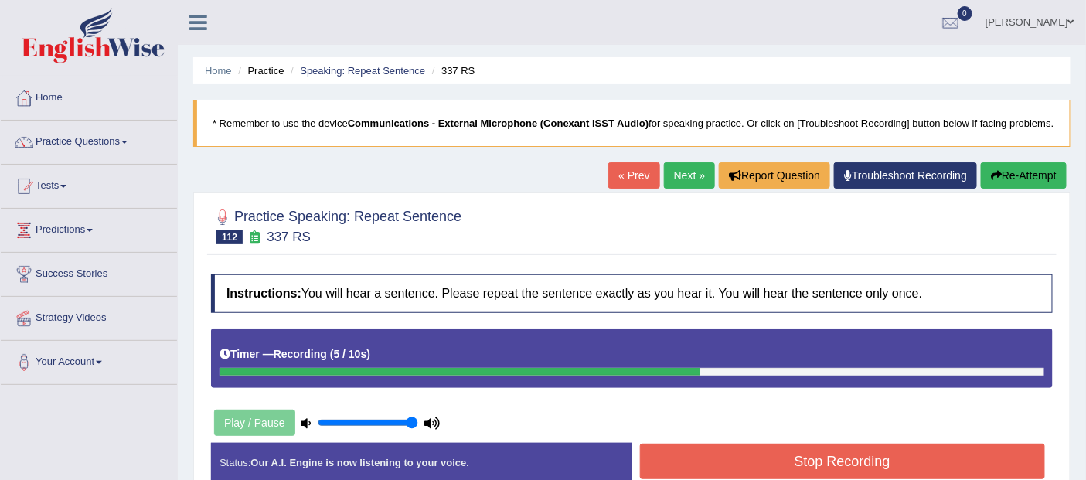
click at [847, 457] on button "Stop Recording" at bounding box center [843, 462] width 406 height 36
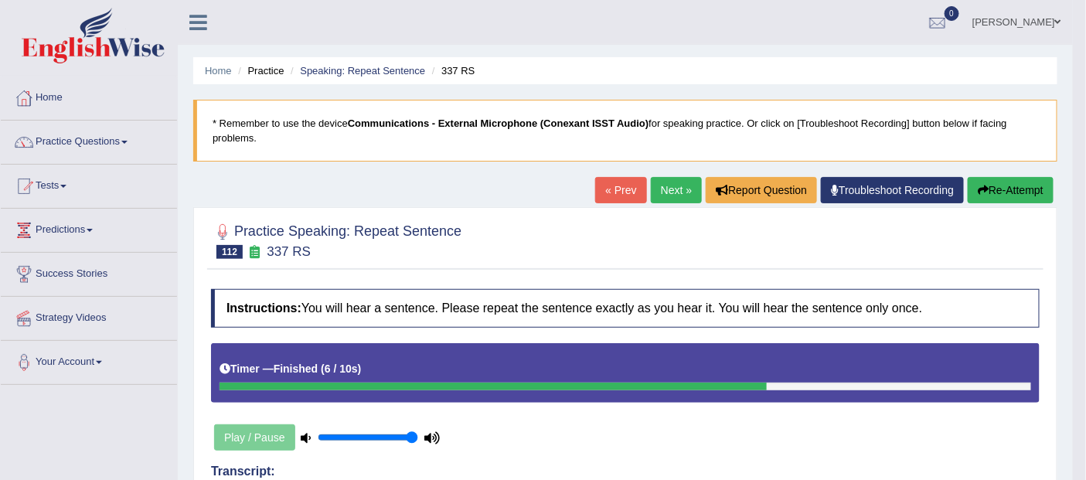
click at [671, 191] on link "Next »" at bounding box center [676, 190] width 51 height 26
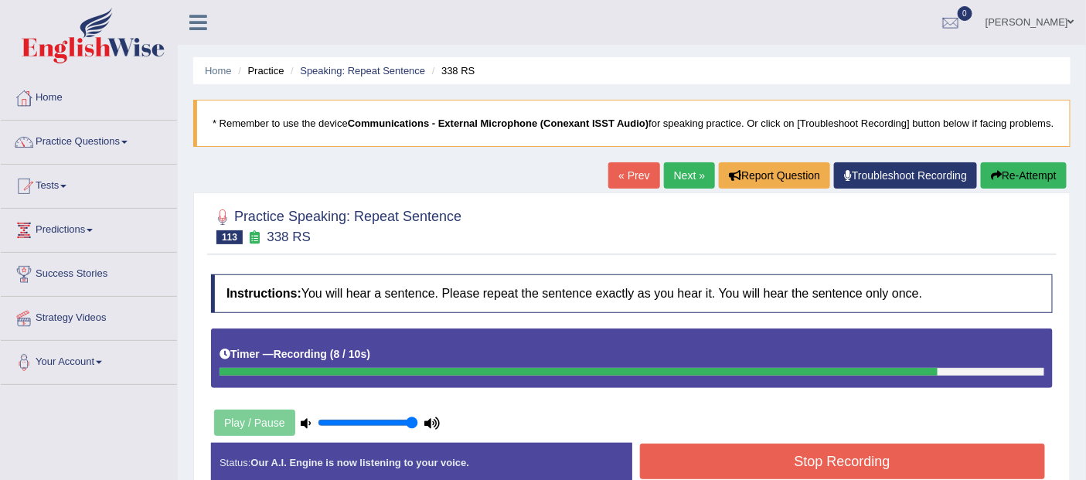
click at [869, 456] on button "Stop Recording" at bounding box center [843, 462] width 406 height 36
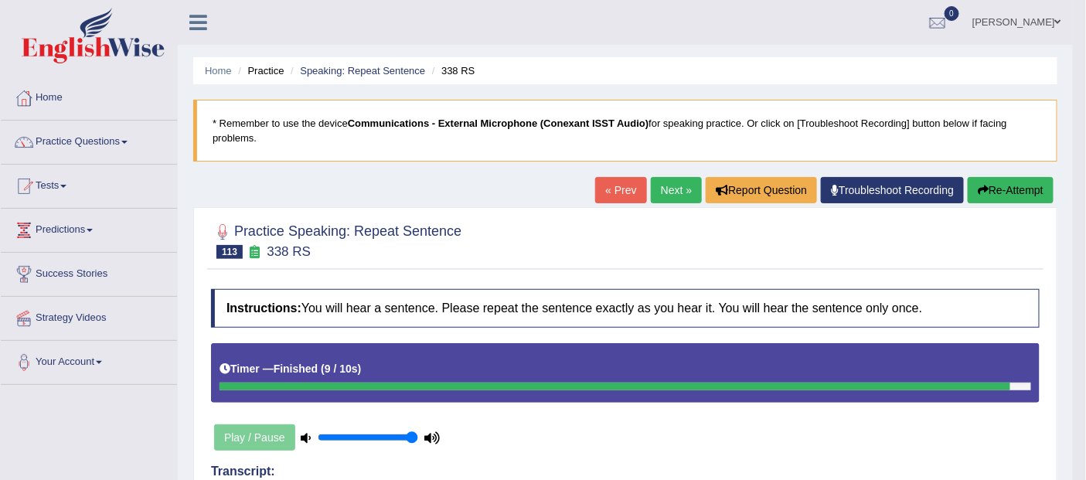
click at [662, 186] on link "Next »" at bounding box center [676, 190] width 51 height 26
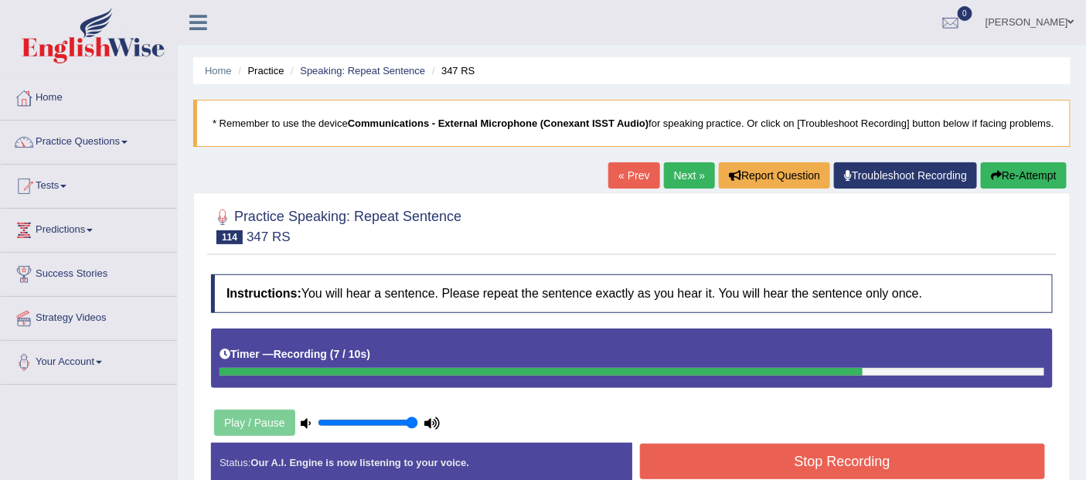
click at [882, 457] on button "Stop Recording" at bounding box center [843, 462] width 406 height 36
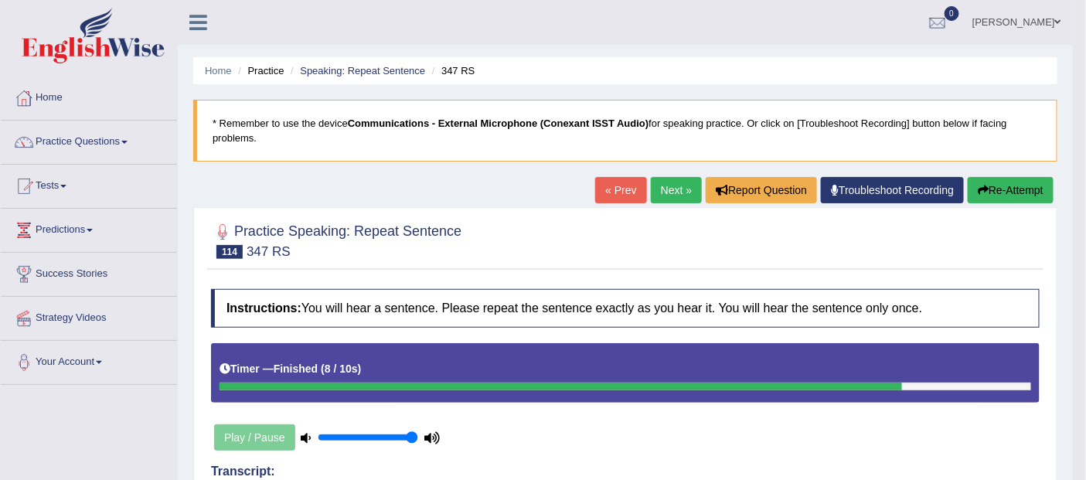
click at [1004, 185] on button "Re-Attempt" at bounding box center [1011, 190] width 86 height 26
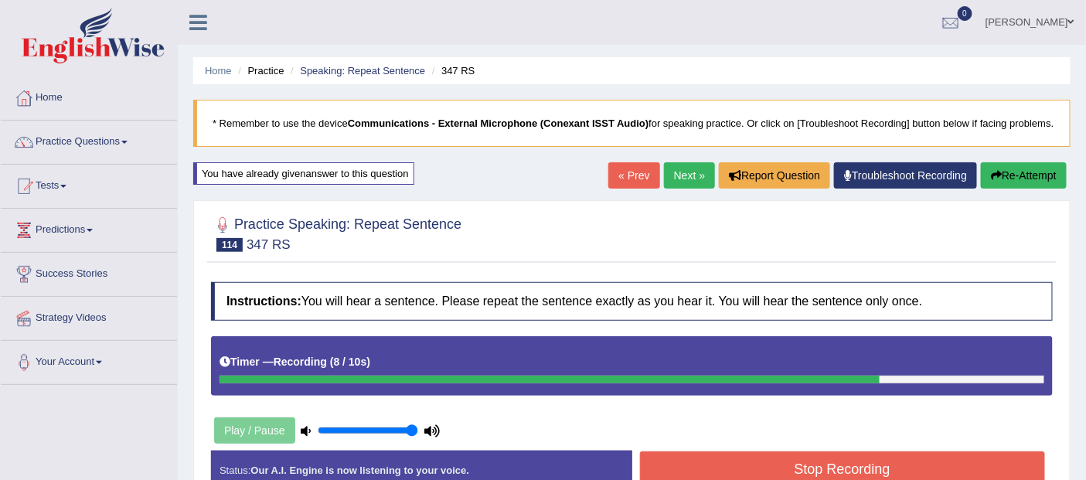
click at [851, 451] on button "Stop Recording" at bounding box center [843, 469] width 406 height 36
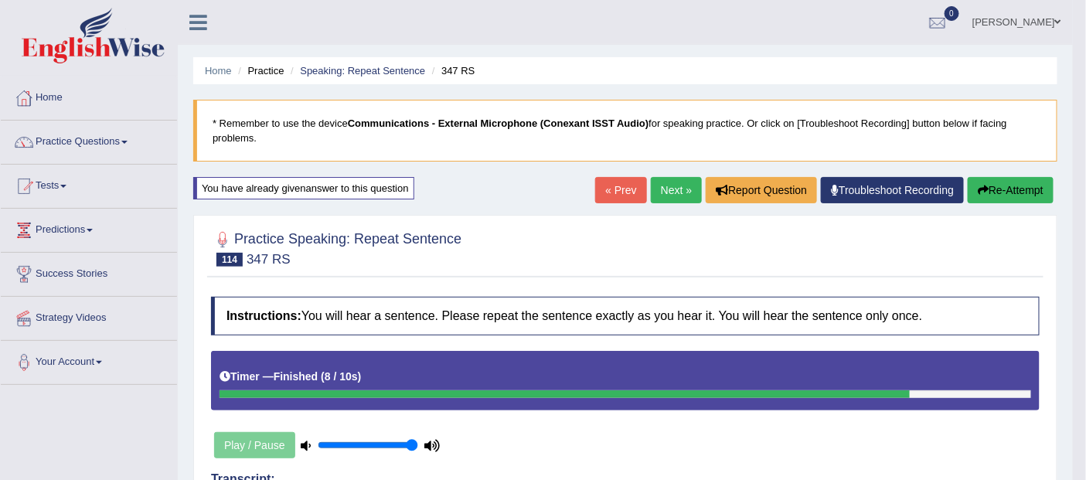
click at [669, 188] on link "Next »" at bounding box center [676, 190] width 51 height 26
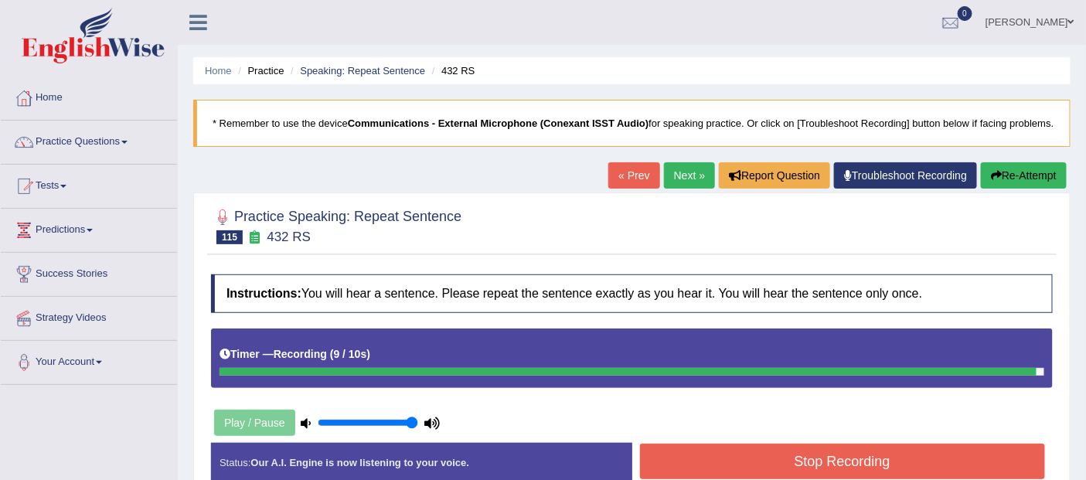
click at [874, 454] on button "Stop Recording" at bounding box center [843, 462] width 406 height 36
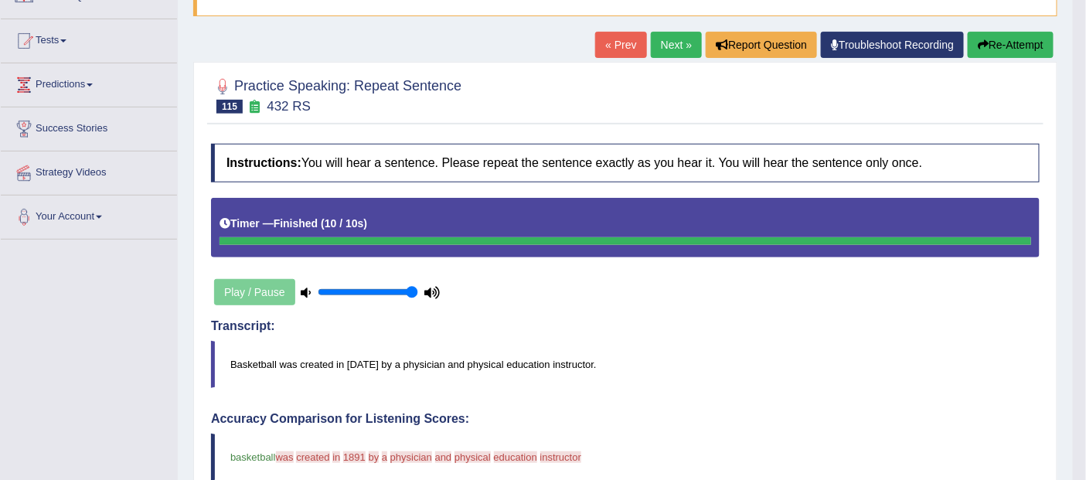
scroll to position [149, 0]
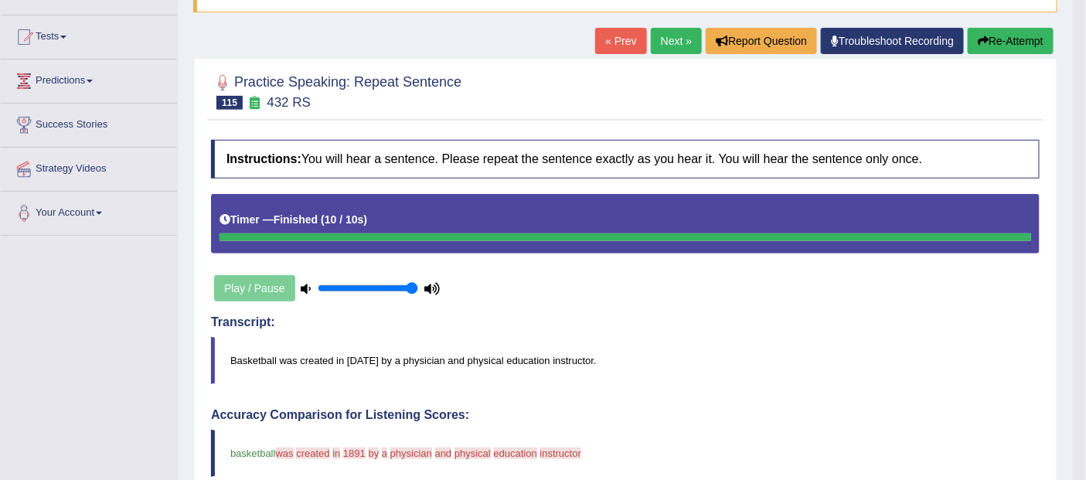
click at [1001, 48] on button "Re-Attempt" at bounding box center [1011, 41] width 86 height 26
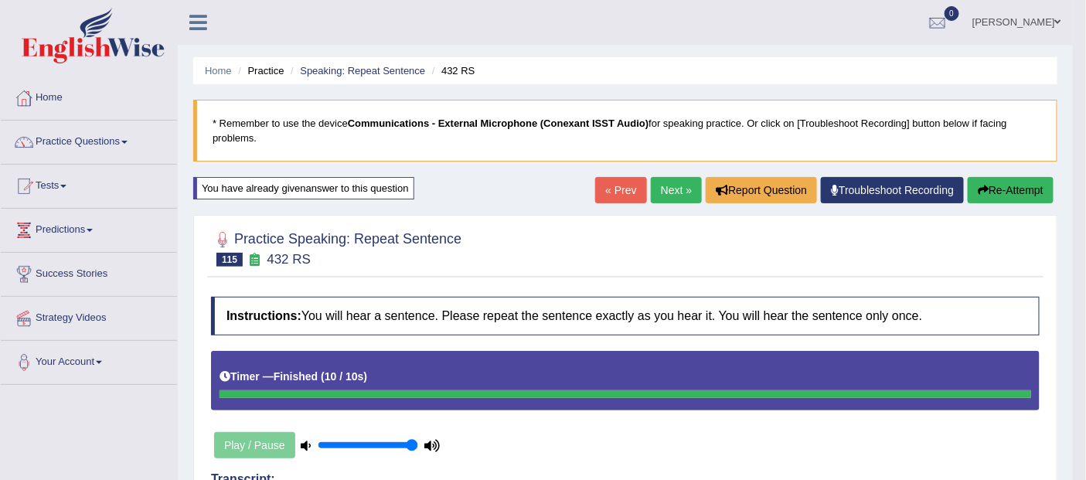
click at [83, 145] on link "Practice Questions" at bounding box center [89, 140] width 176 height 39
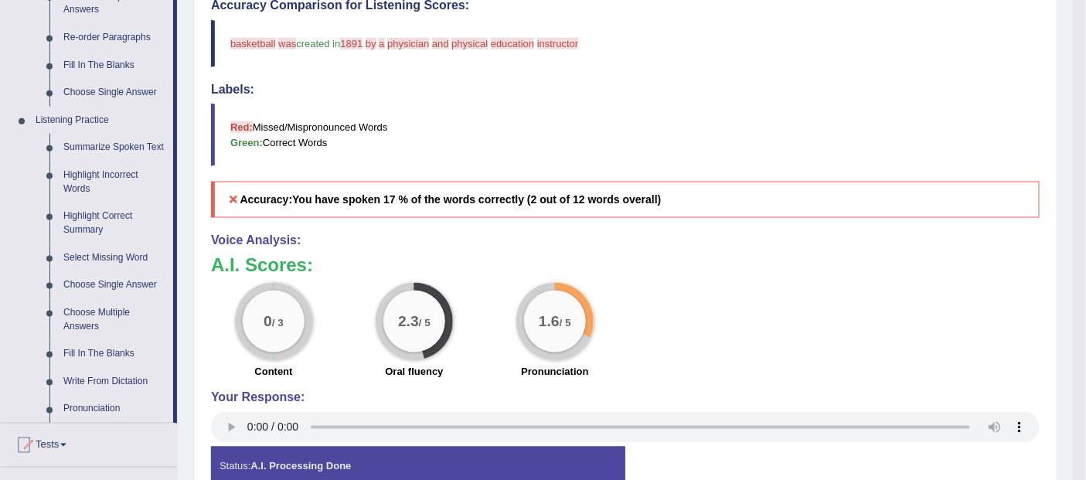
scroll to position [564, 0]
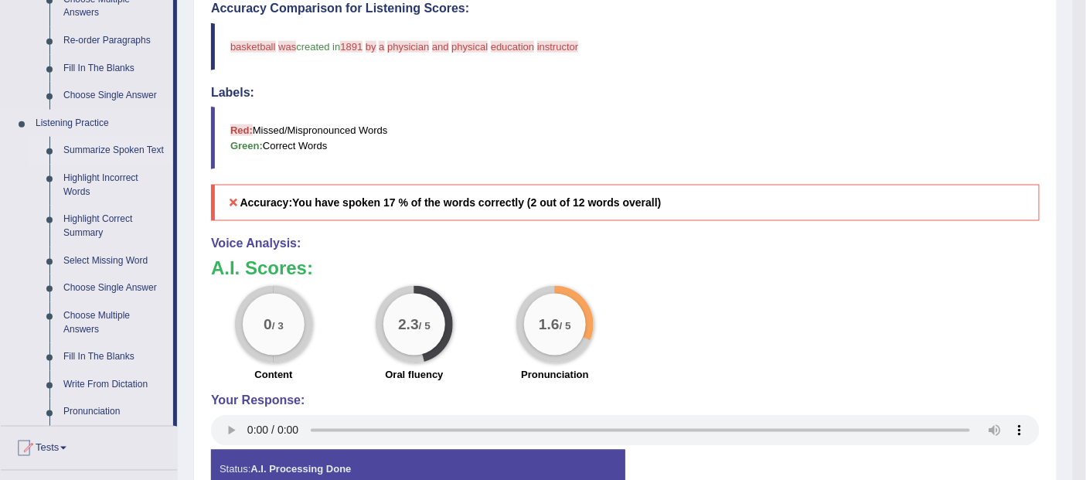
click at [131, 155] on link "Summarize Spoken Text" at bounding box center [114, 151] width 117 height 28
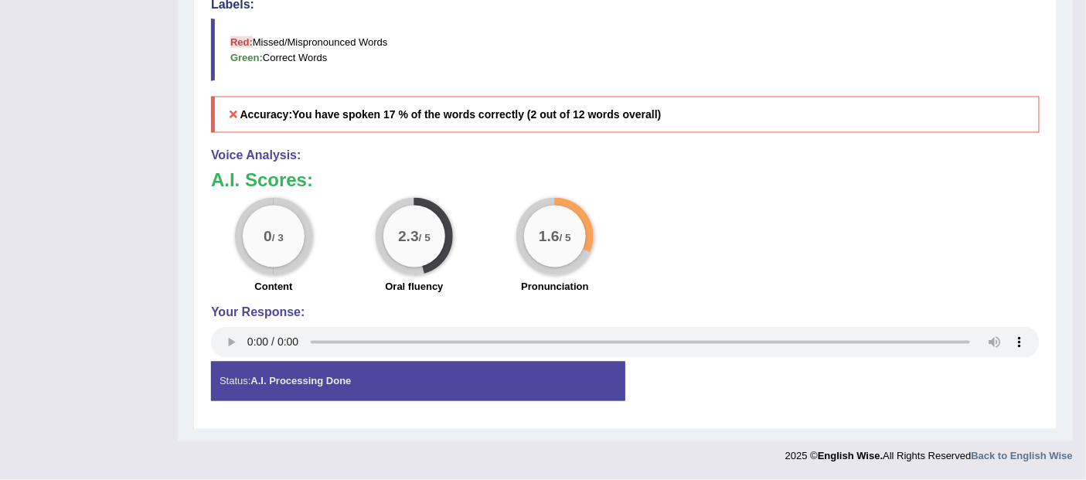
scroll to position [649, 0]
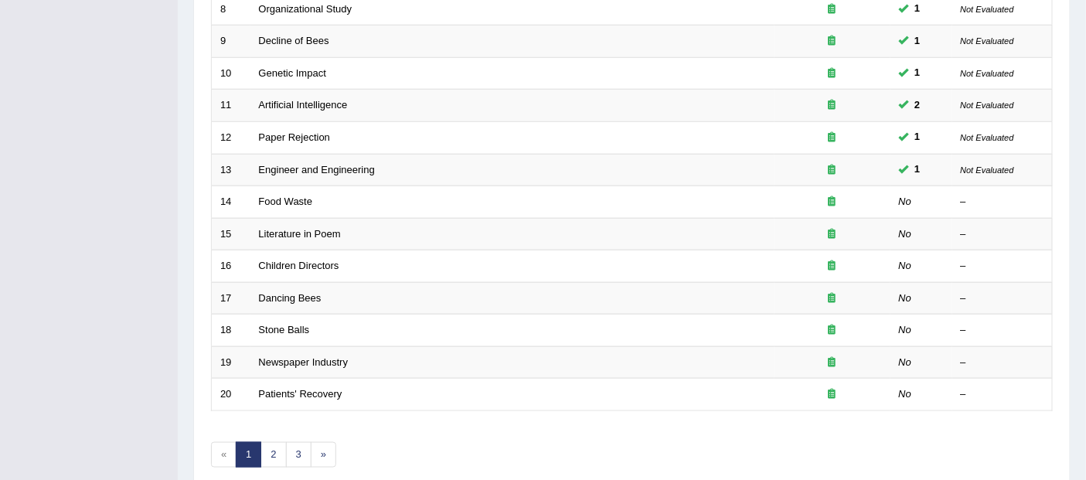
scroll to position [533, 0]
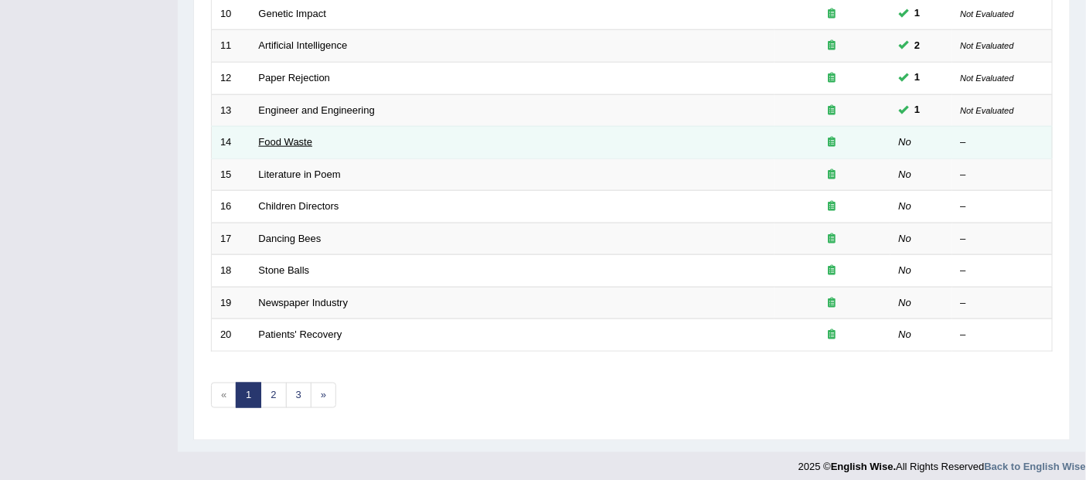
click at [298, 136] on link "Food Waste" at bounding box center [286, 142] width 54 height 12
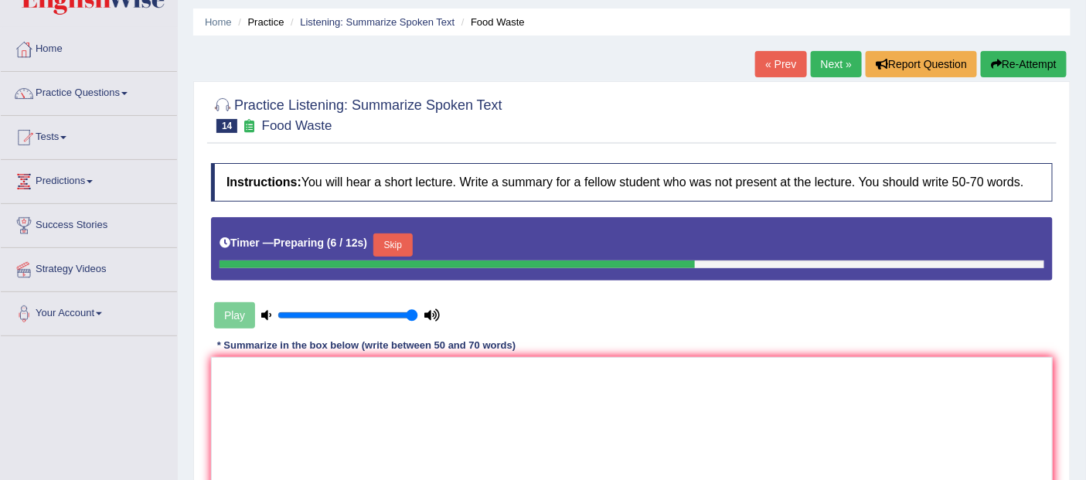
scroll to position [52, 0]
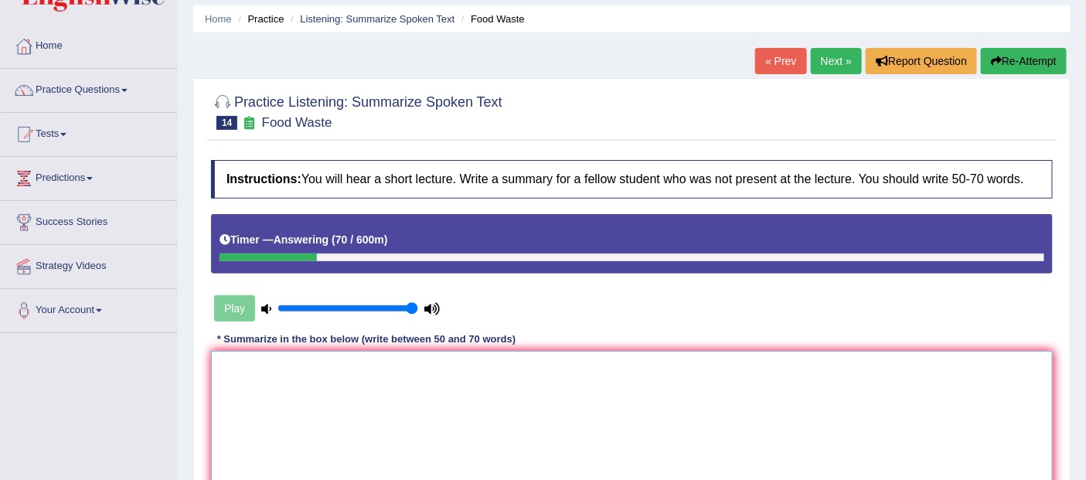
click at [338, 375] on textarea at bounding box center [632, 426] width 842 height 150
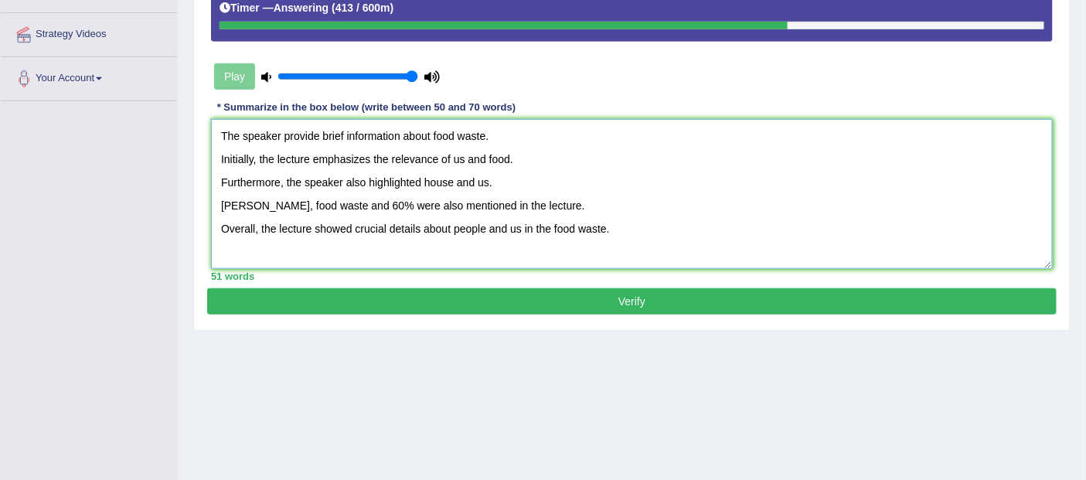
scroll to position [331, 0]
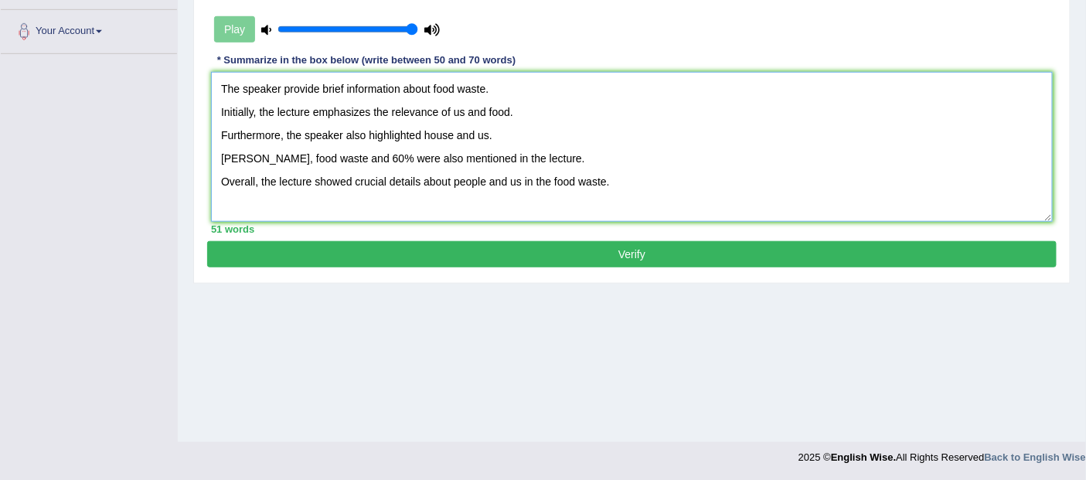
type textarea "The speaker provide brief information about food waste. Initially, the lecture …"
click at [642, 248] on button "Verify" at bounding box center [632, 254] width 850 height 26
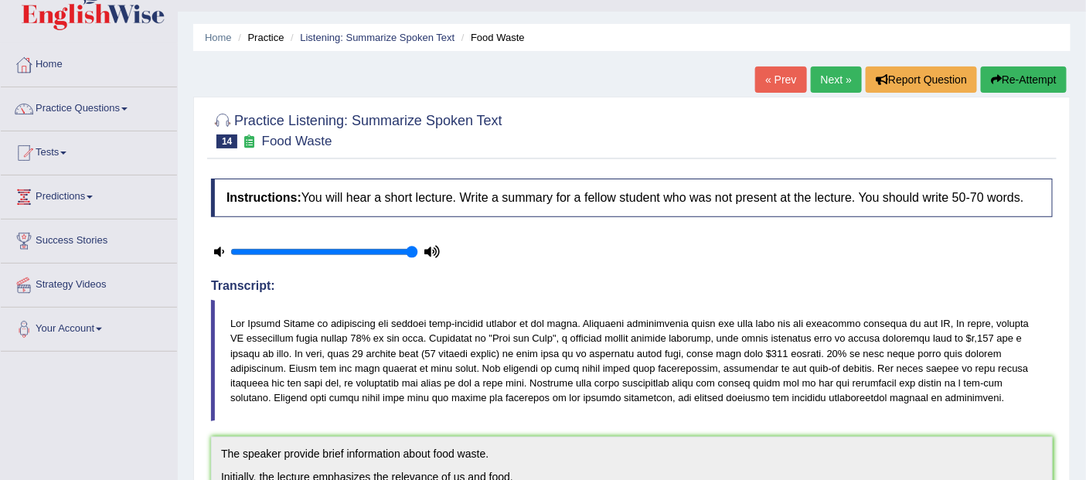
scroll to position [0, 0]
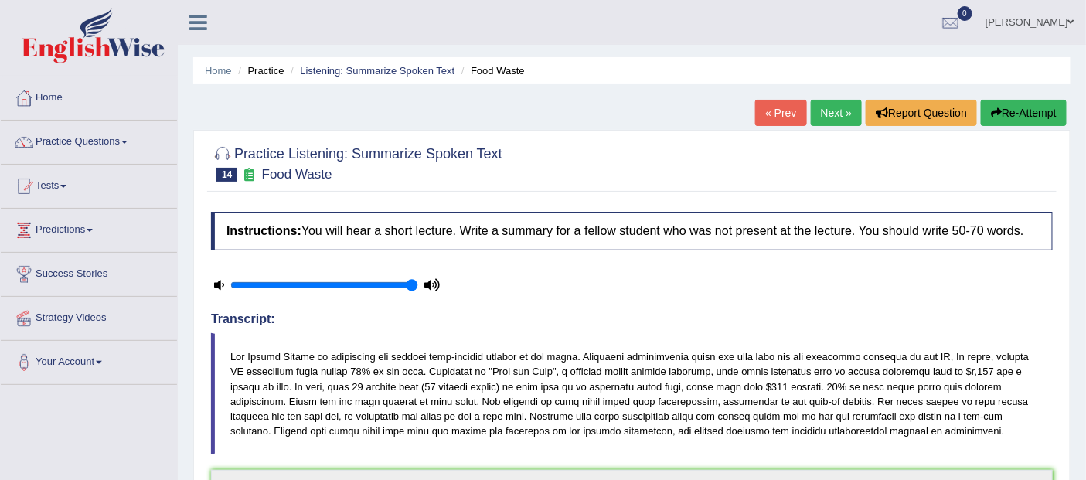
click at [1033, 105] on button "Re-Attempt" at bounding box center [1024, 113] width 86 height 26
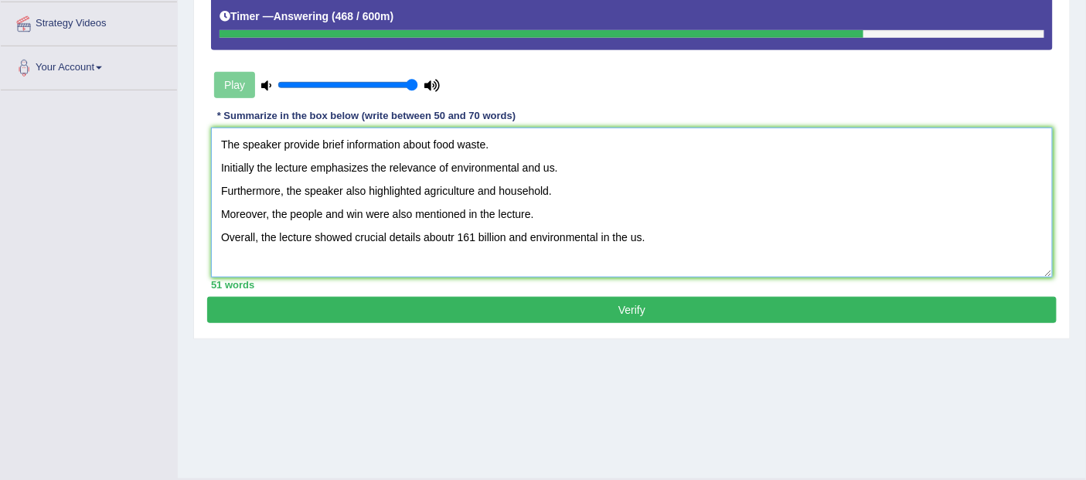
scroll to position [331, 0]
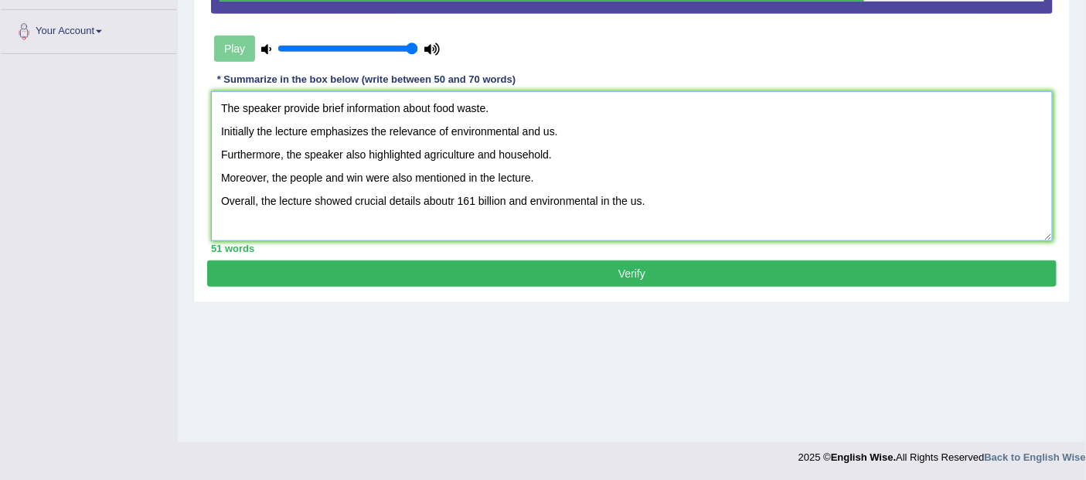
type textarea "The speaker provide brief information about food waste. Initially the lecture e…"
click at [658, 265] on button "Verify" at bounding box center [632, 273] width 850 height 26
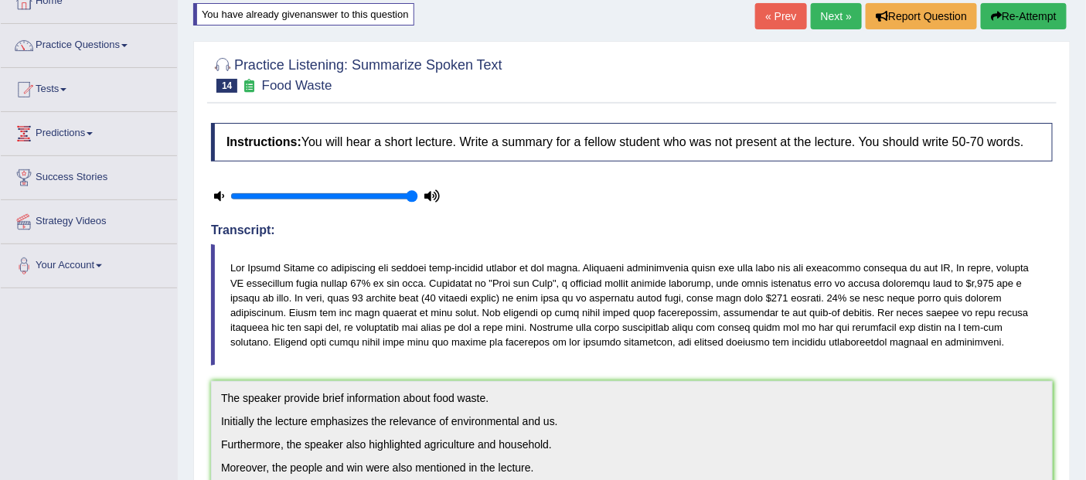
scroll to position [0, 0]
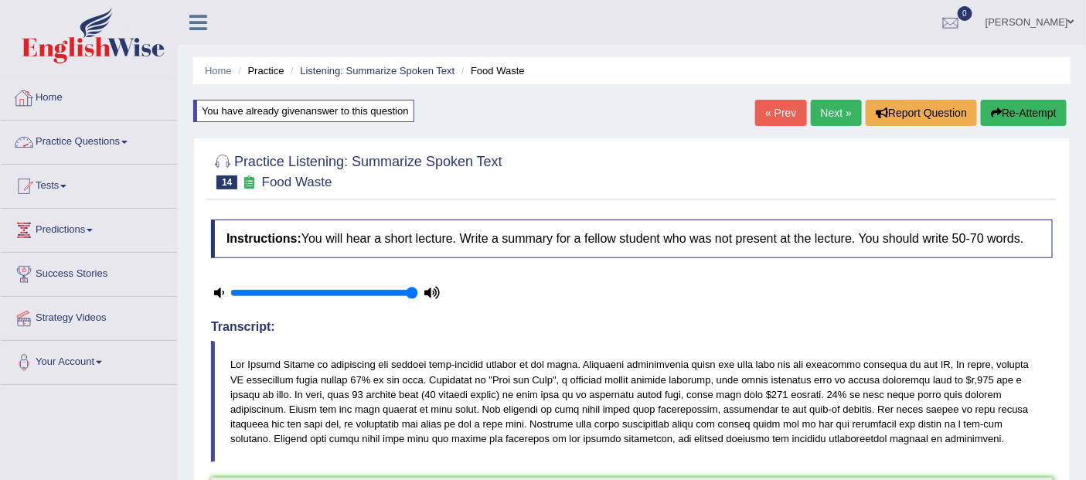
click at [67, 141] on link "Practice Questions" at bounding box center [89, 140] width 176 height 39
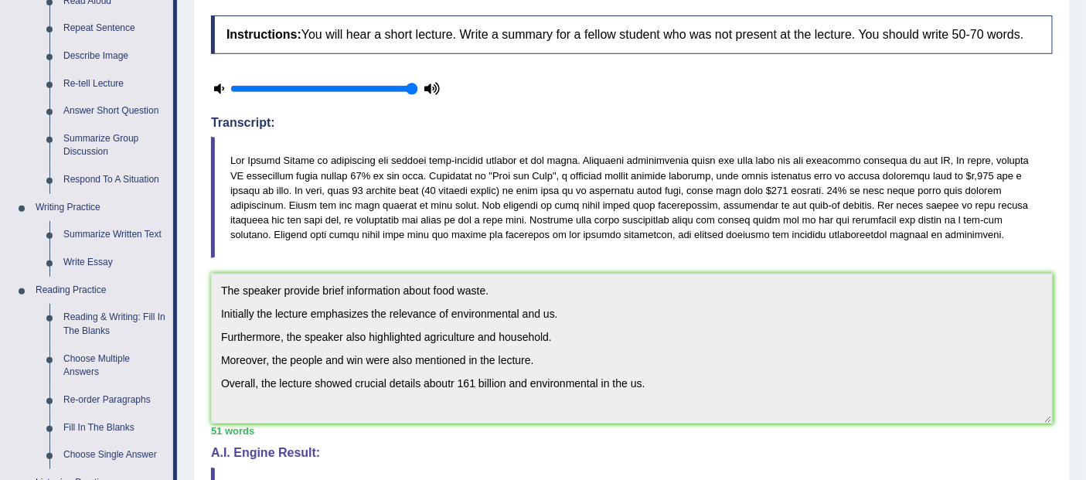
scroll to position [206, 0]
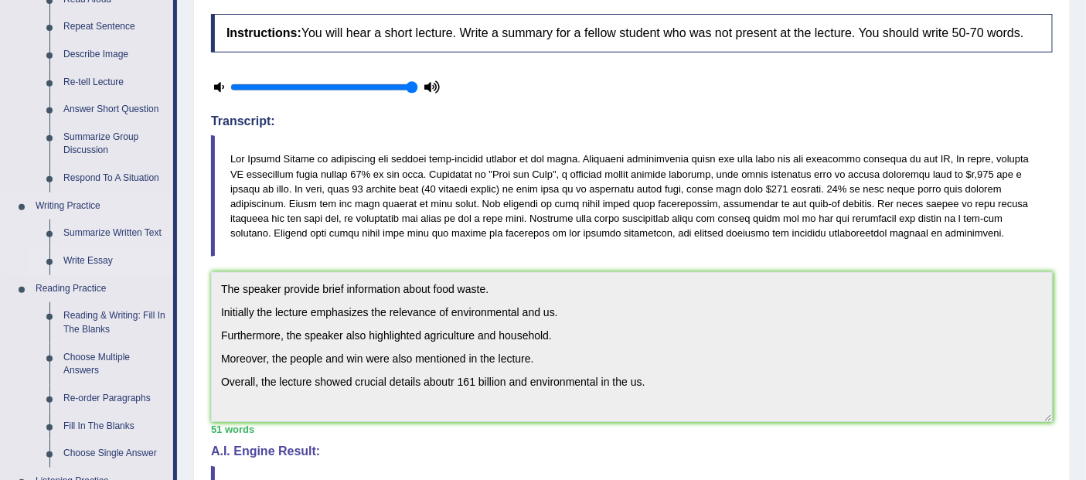
click at [95, 260] on link "Write Essay" at bounding box center [114, 261] width 117 height 28
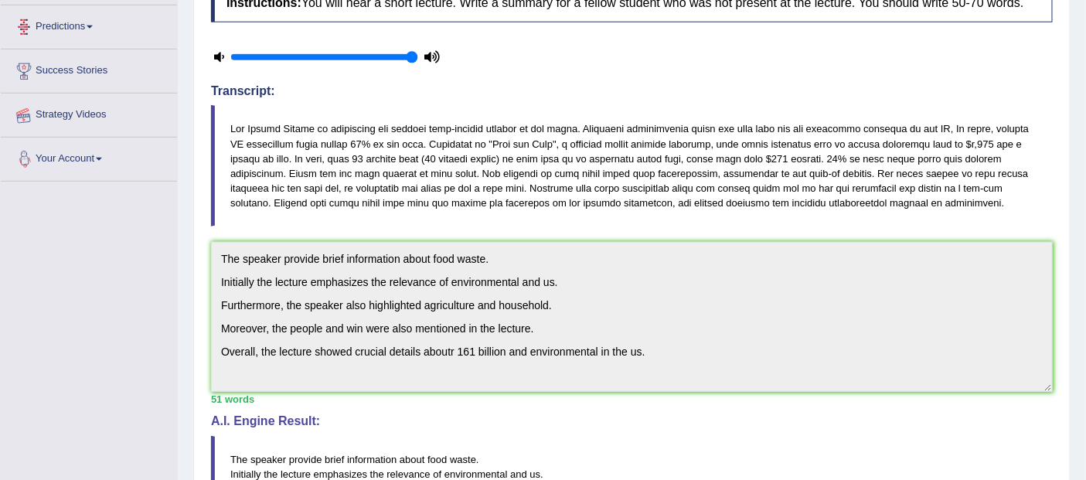
scroll to position [307, 0]
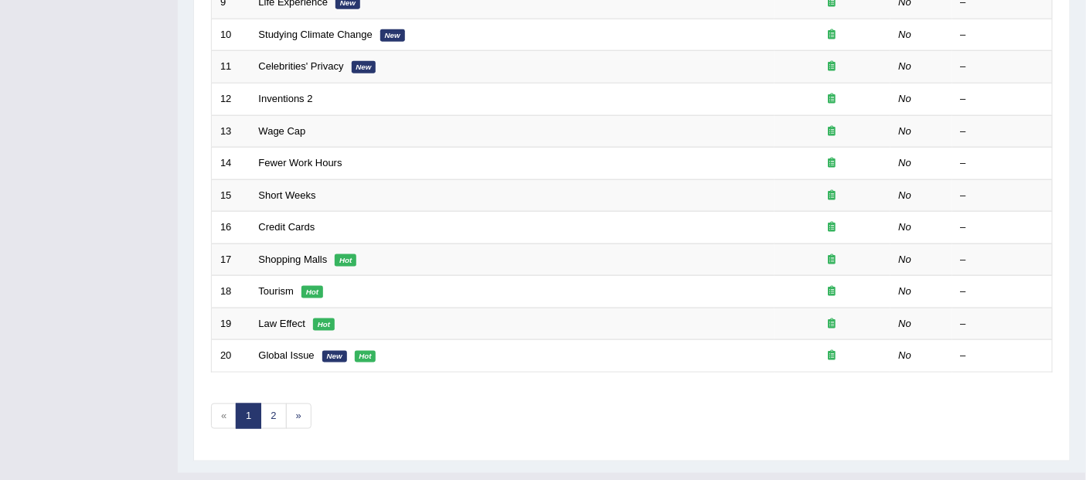
scroll to position [533, 0]
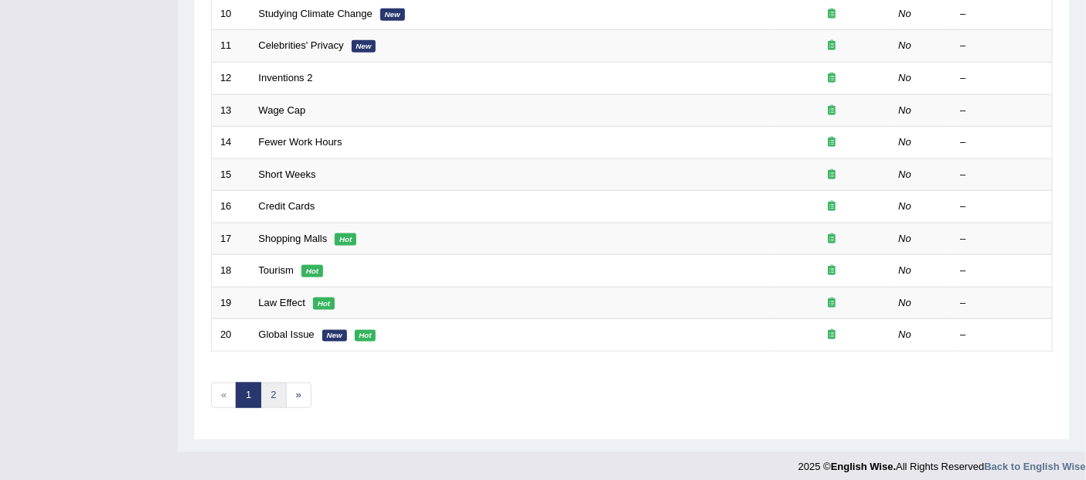
click at [271, 389] on link "2" at bounding box center [273, 396] width 26 height 26
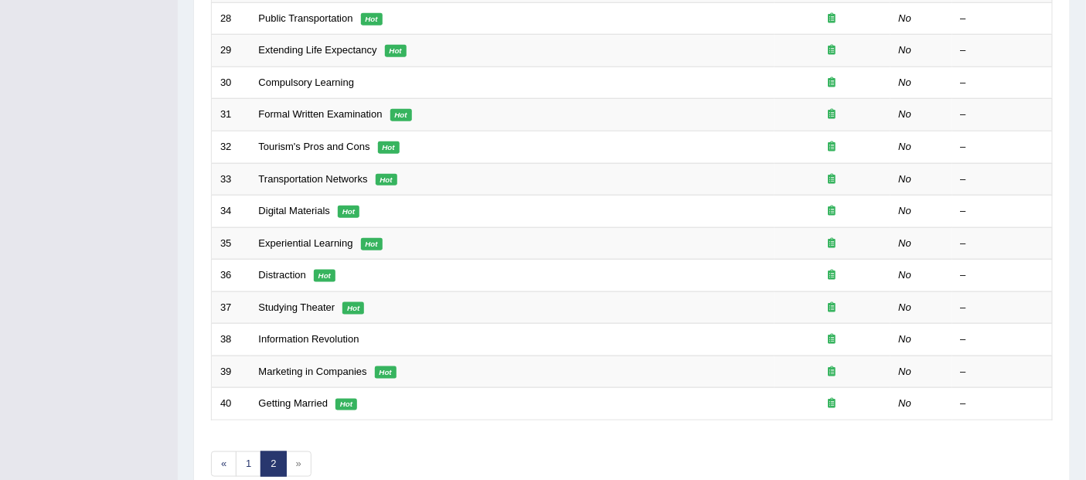
scroll to position [533, 0]
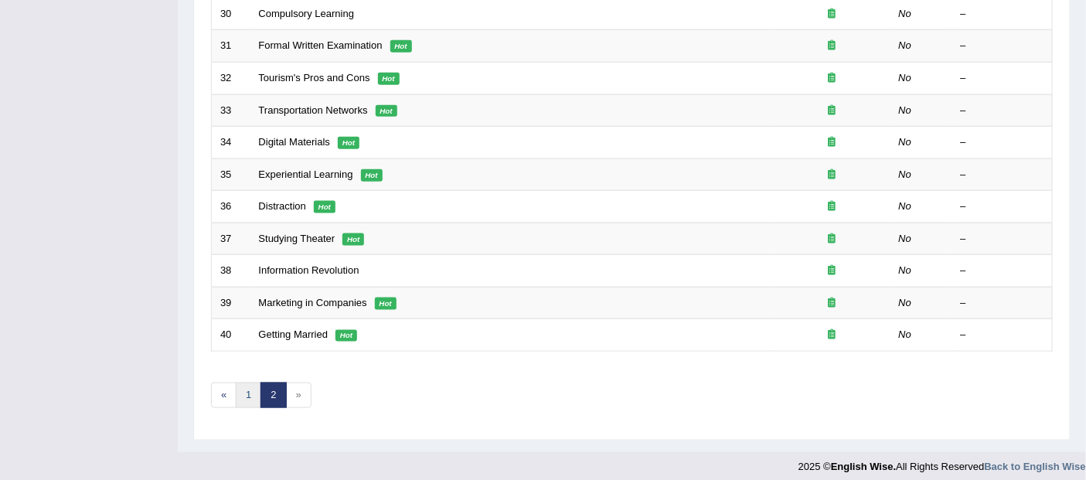
click at [245, 383] on link "1" at bounding box center [249, 396] width 26 height 26
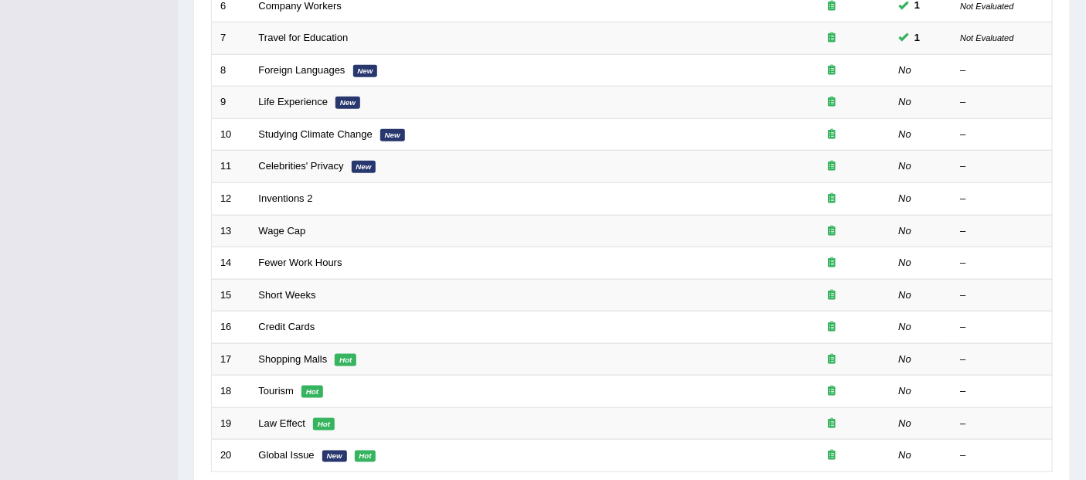
scroll to position [446, 0]
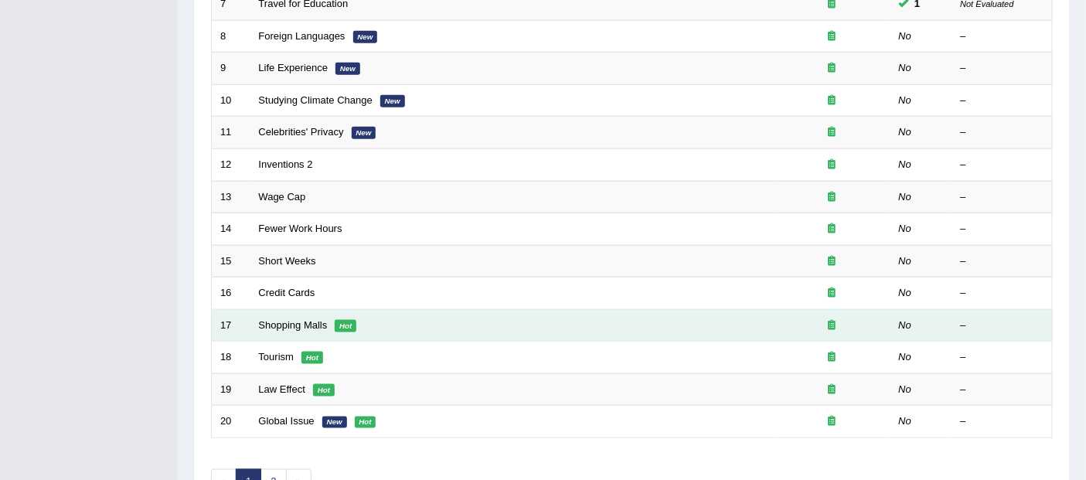
click at [289, 309] on td "Shopping Malls Hot" at bounding box center [512, 325] width 524 height 32
click at [280, 319] on link "Shopping Malls" at bounding box center [293, 325] width 69 height 12
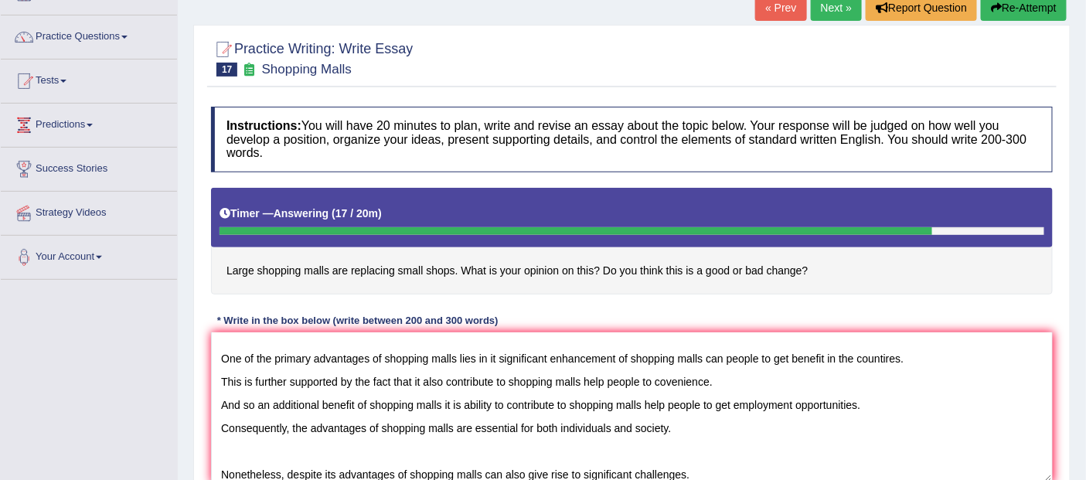
scroll to position [107, 0]
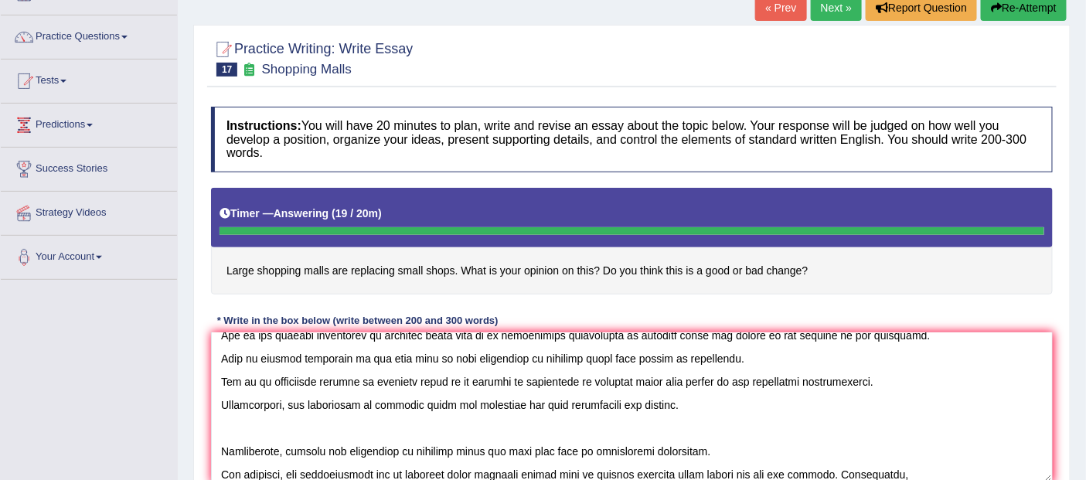
type textarea "The increasing influence of shopping malls on our live have ignited numerous di…"
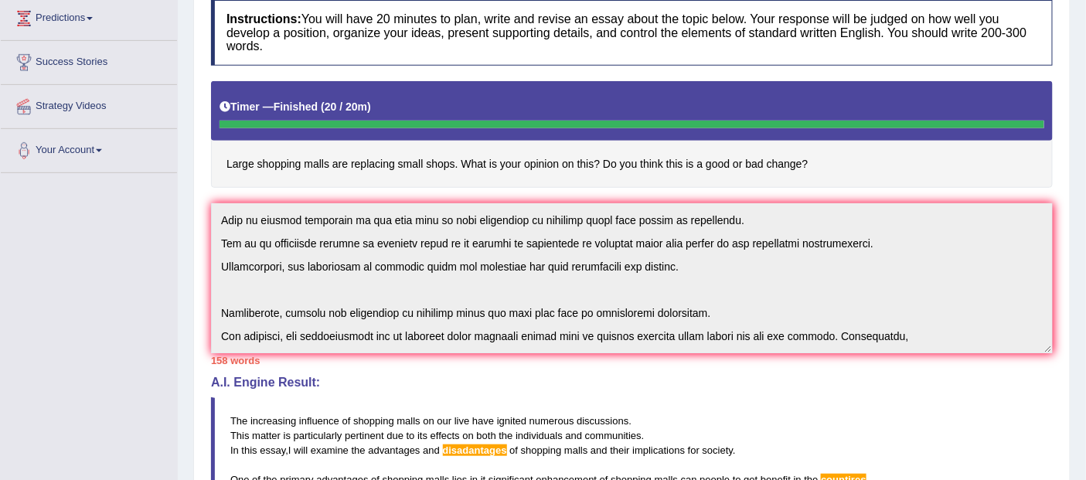
scroll to position [0, 0]
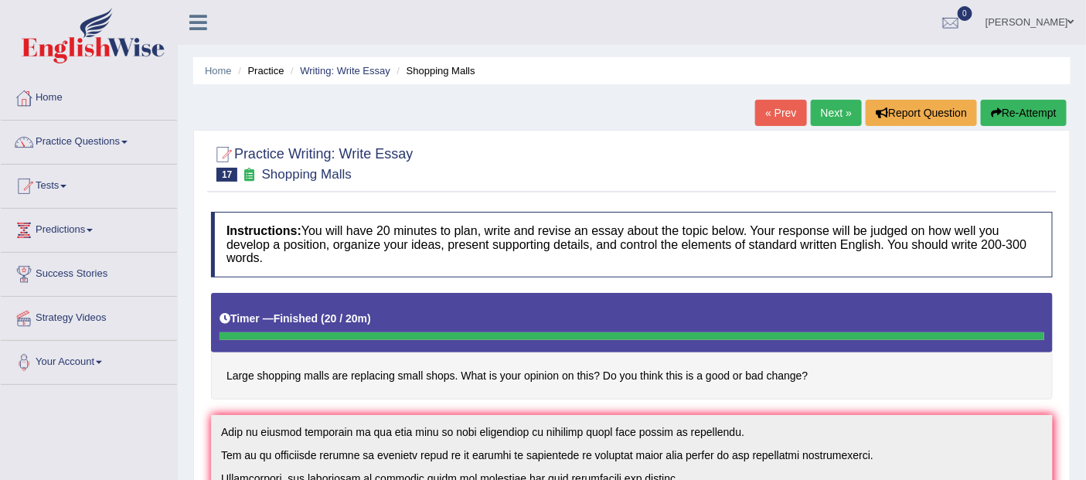
click at [1072, 21] on span at bounding box center [1071, 22] width 6 height 10
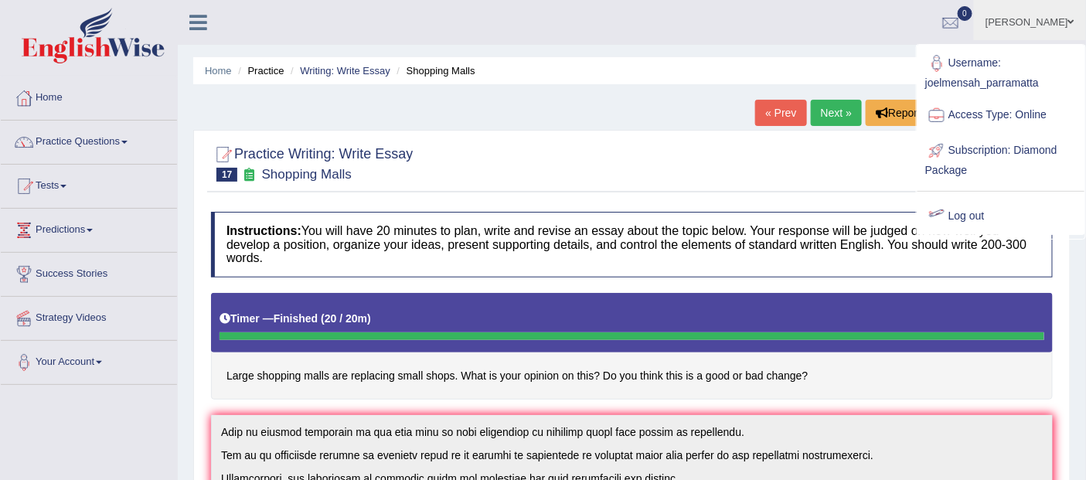
click at [972, 214] on link "Log out" at bounding box center [1001, 217] width 167 height 36
